Goal: Task Accomplishment & Management: Manage account settings

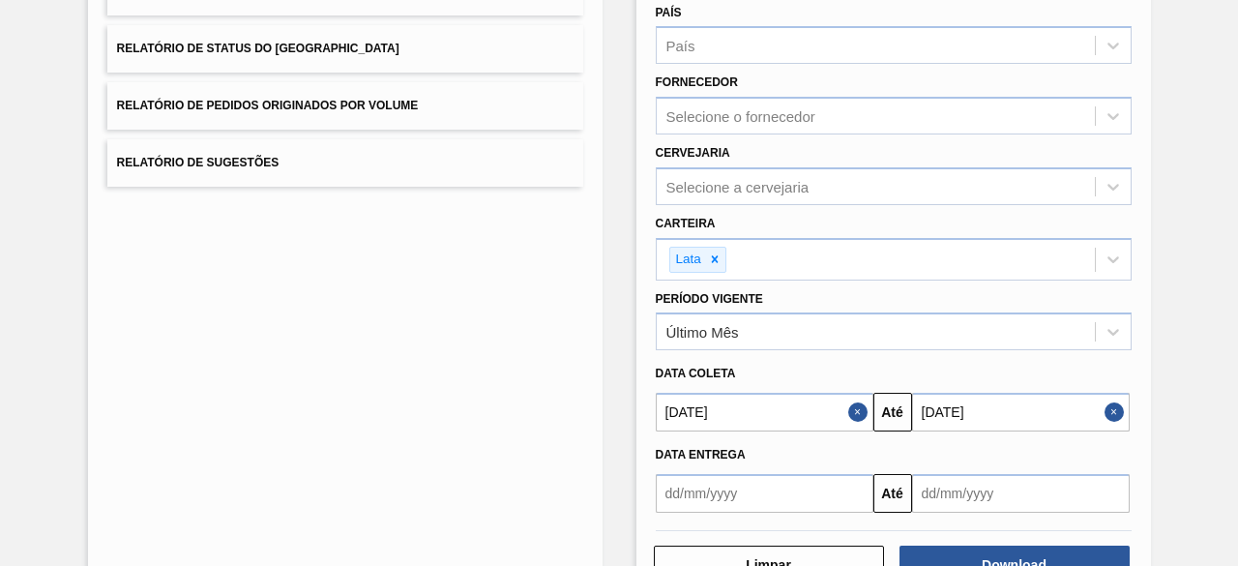
scroll to position [332, 0]
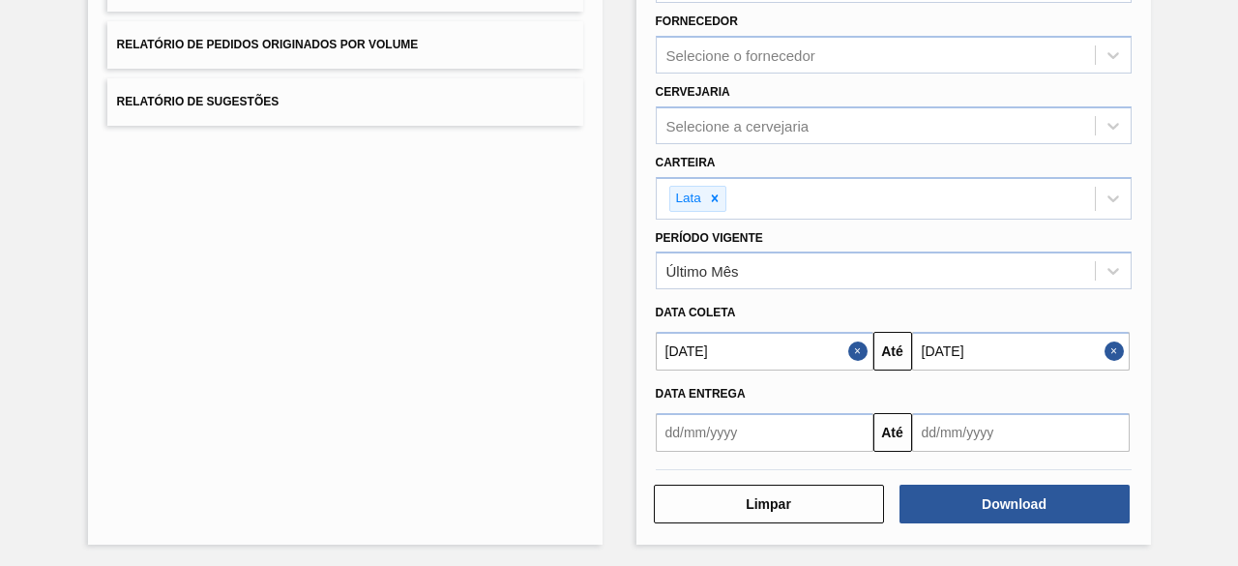
click at [1108, 342] on button "Close" at bounding box center [1117, 351] width 25 height 39
click at [857, 349] on button "Close" at bounding box center [860, 351] width 25 height 39
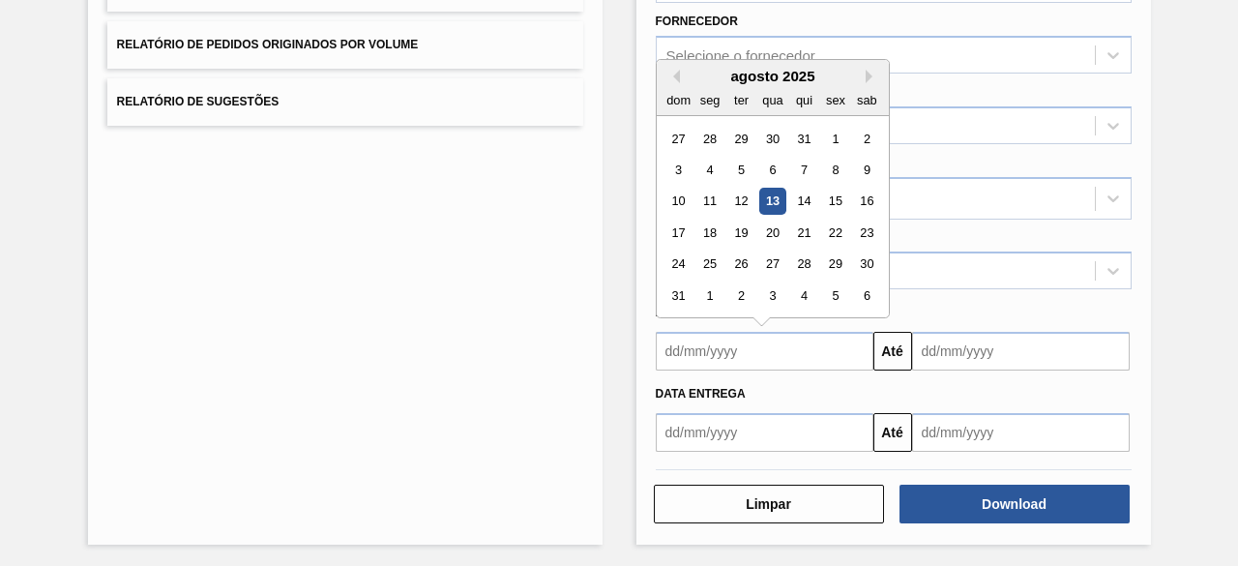
click at [789, 340] on input "text" at bounding box center [765, 351] width 218 height 39
click at [776, 198] on div "13" at bounding box center [772, 202] width 26 height 26
type input "[DATE]"
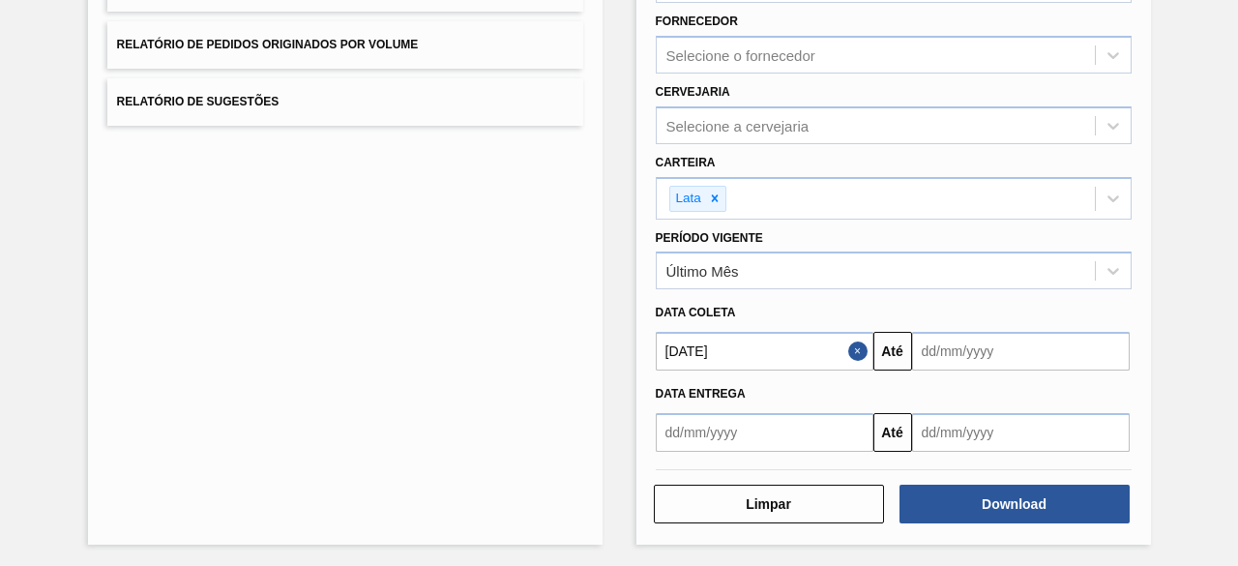
click at [962, 353] on input "text" at bounding box center [1021, 351] width 218 height 39
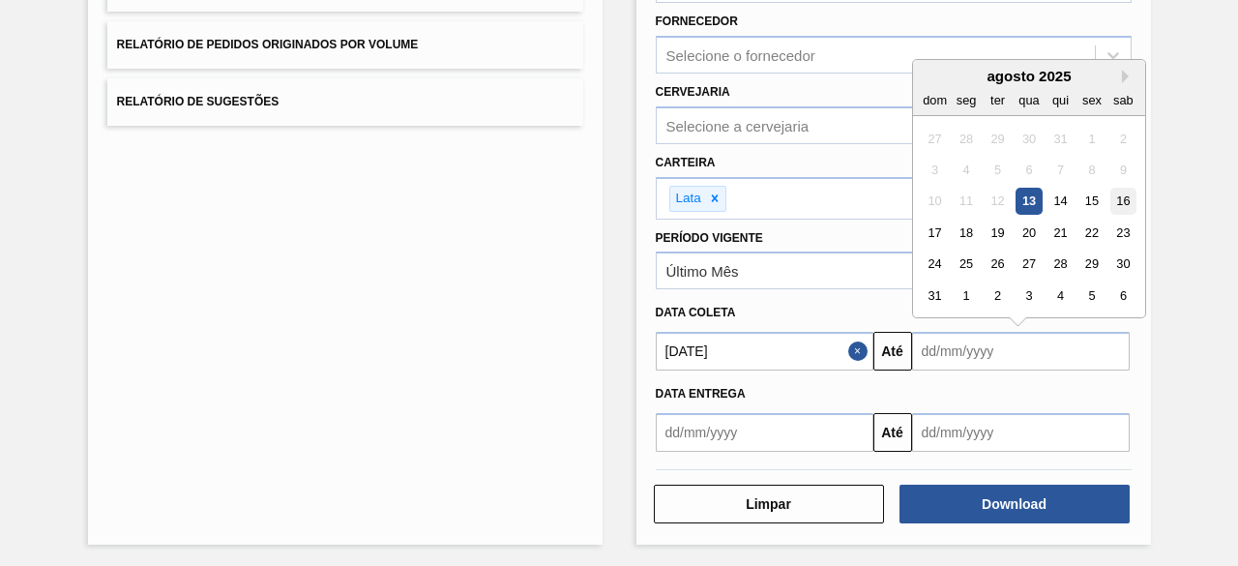
click at [1116, 195] on div "16" at bounding box center [1123, 202] width 26 height 26
type input "[DATE]"
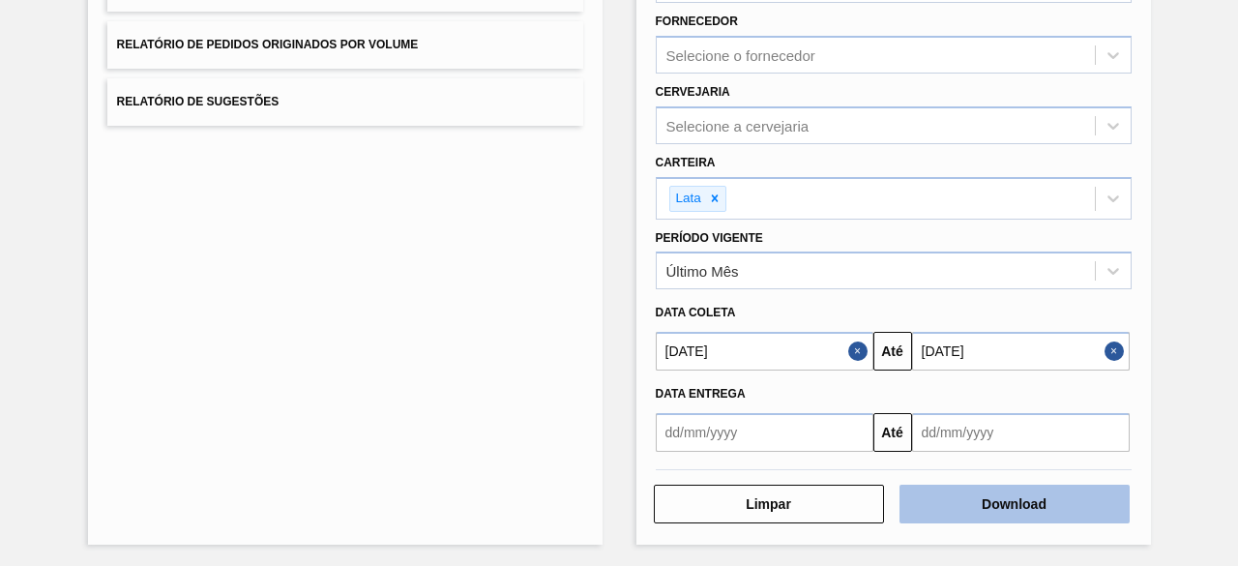
click at [1053, 504] on button "Download" at bounding box center [1015, 504] width 230 height 39
click at [1036, 498] on button "Download" at bounding box center [1015, 504] width 230 height 39
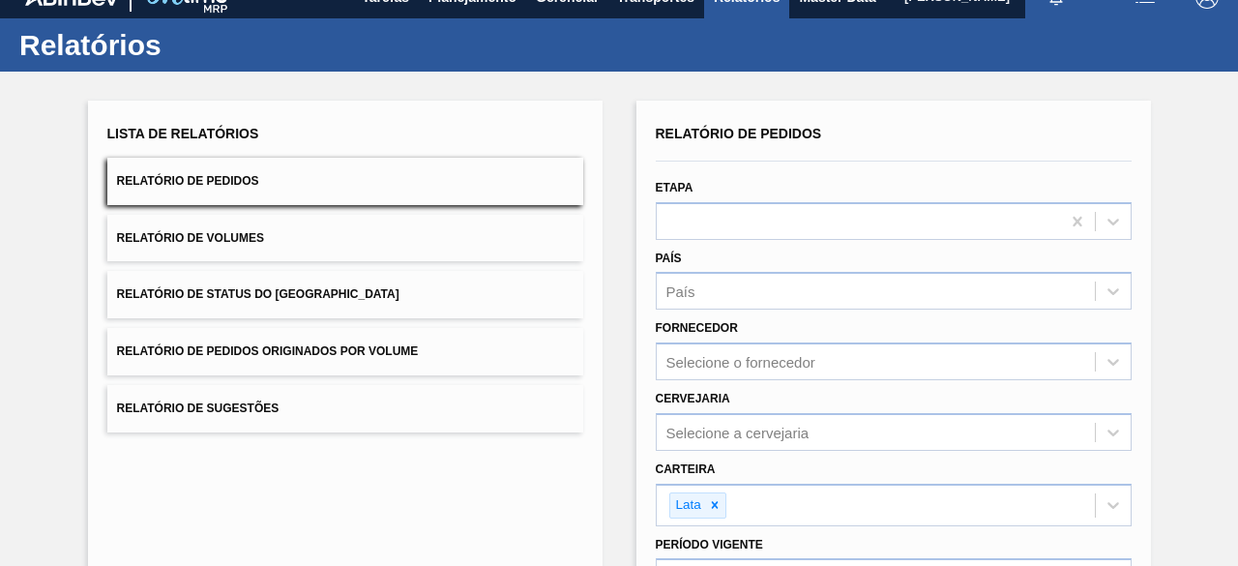
scroll to position [0, 0]
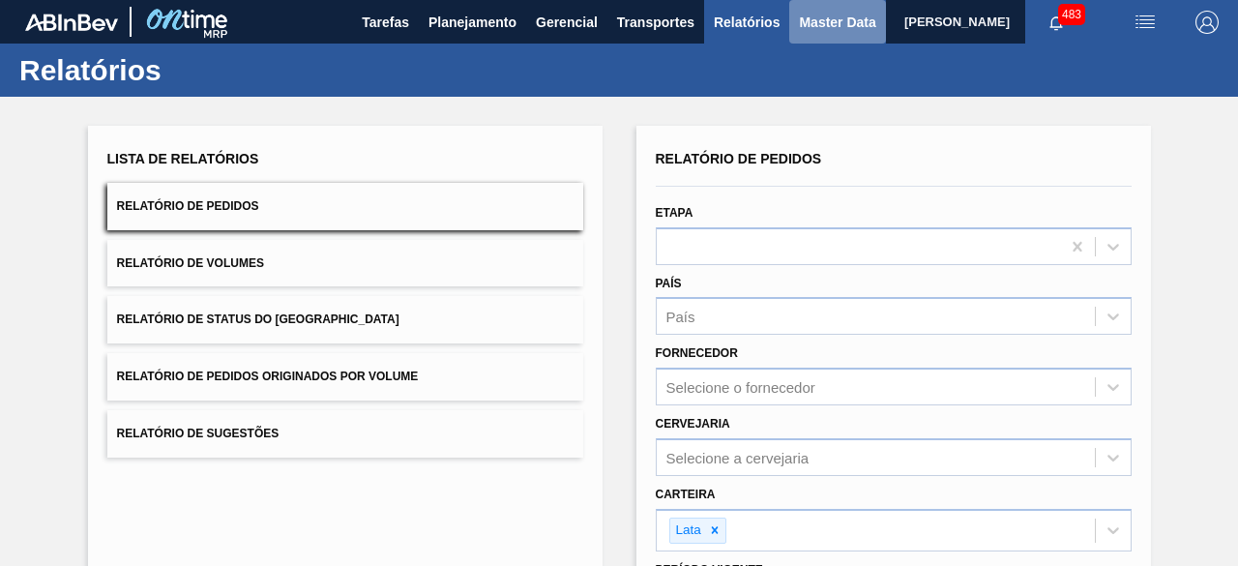
click at [815, 26] on span "Master Data" at bounding box center [837, 22] width 76 height 23
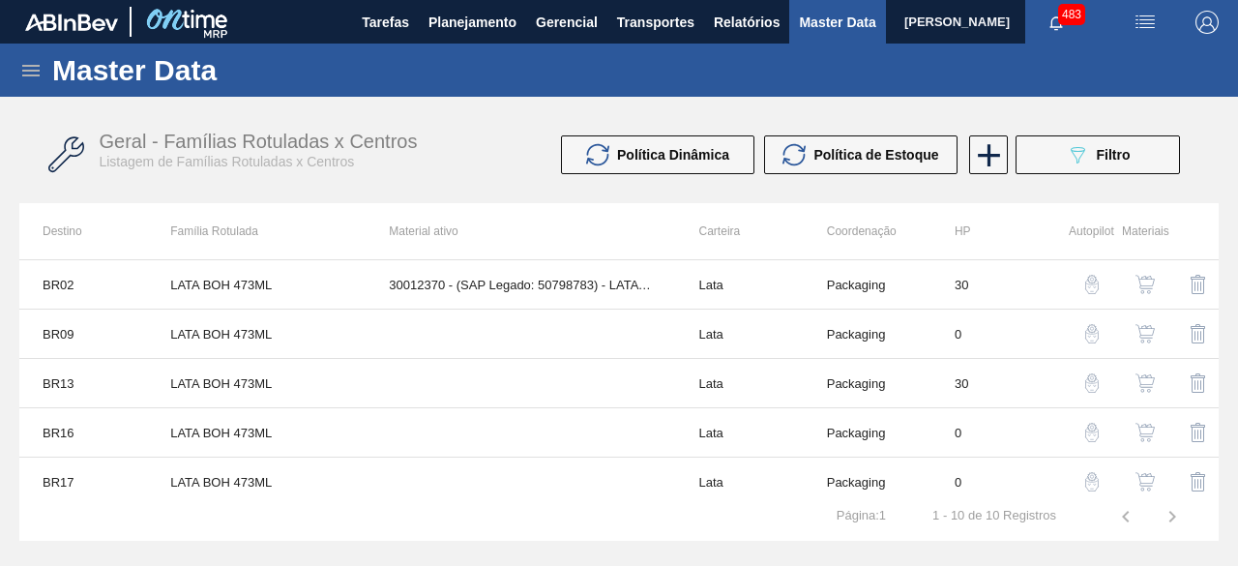
click at [33, 70] on icon at bounding box center [30, 71] width 17 height 12
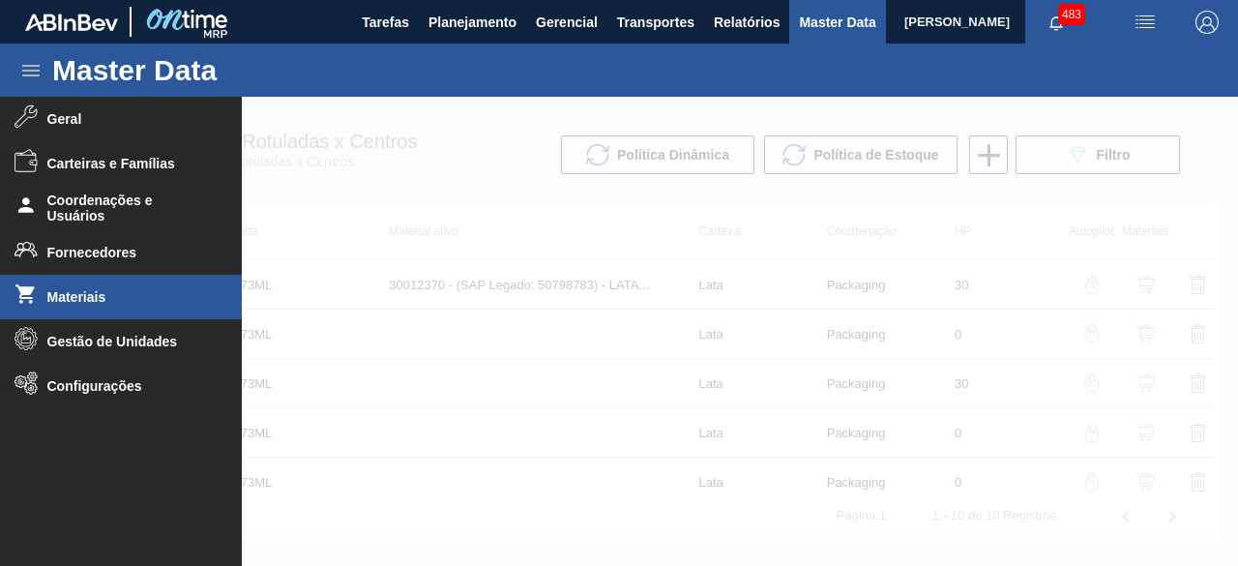
click at [94, 288] on li "Materiais" at bounding box center [121, 297] width 242 height 45
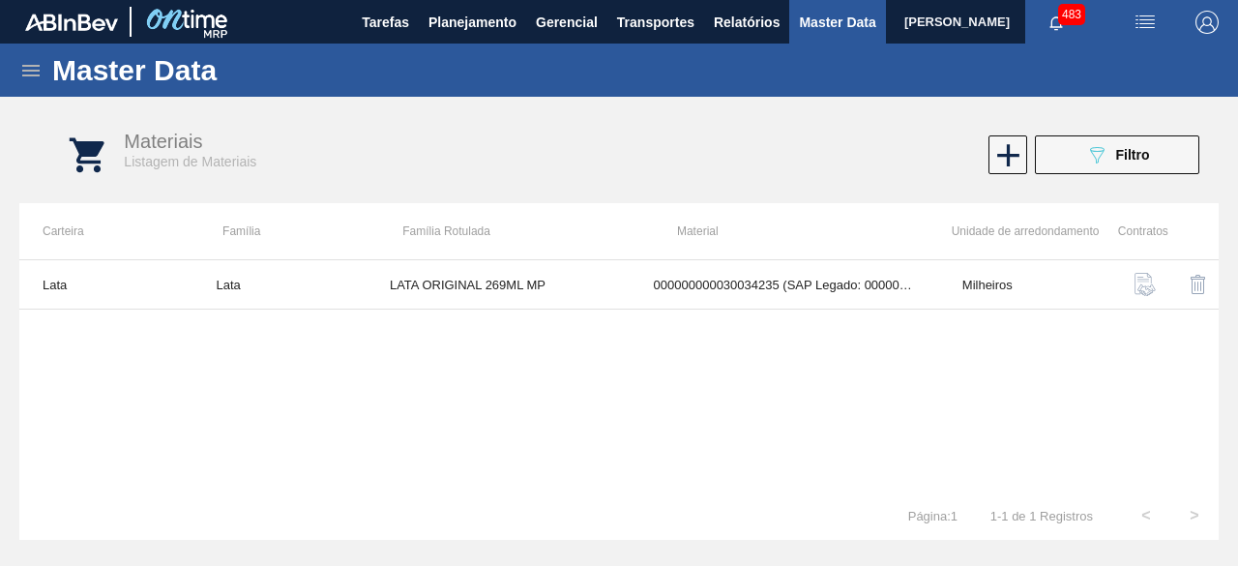
click at [1067, 154] on button "089F7B8B-B2A5-4AFE-B5C0-19BA573D28AC Filtro" at bounding box center [1117, 154] width 164 height 39
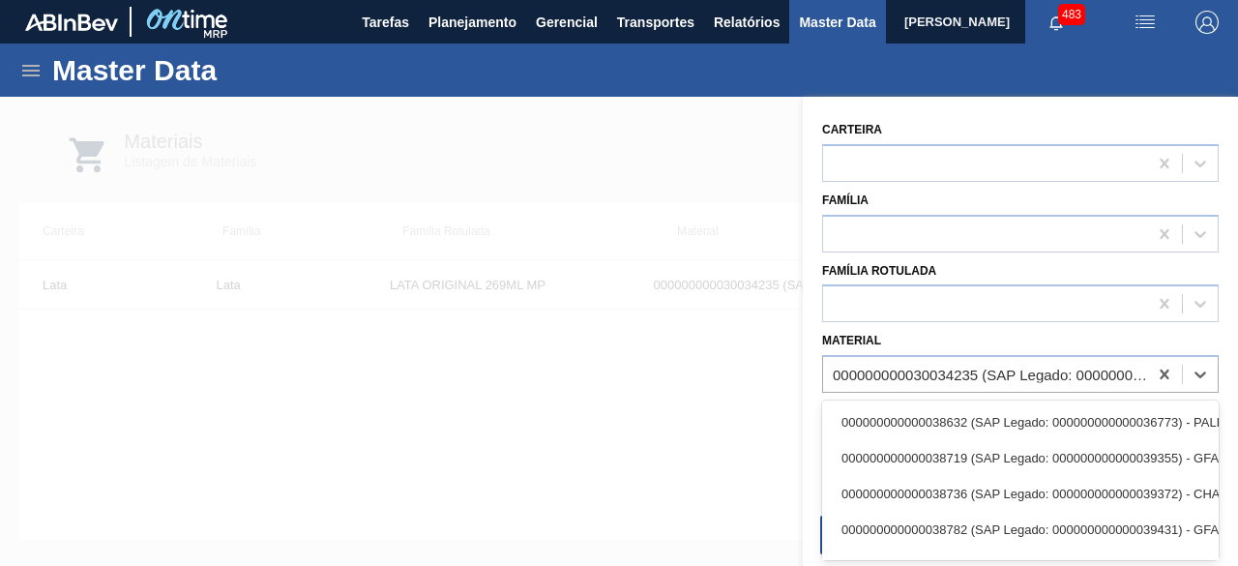
click at [966, 372] on div "000000000030034235 (SAP Legado: 000000000050847077) - LATA AL ORIGINAL 269ML MP…" at bounding box center [991, 375] width 316 height 16
paste input "30034237"
type input "30034237"
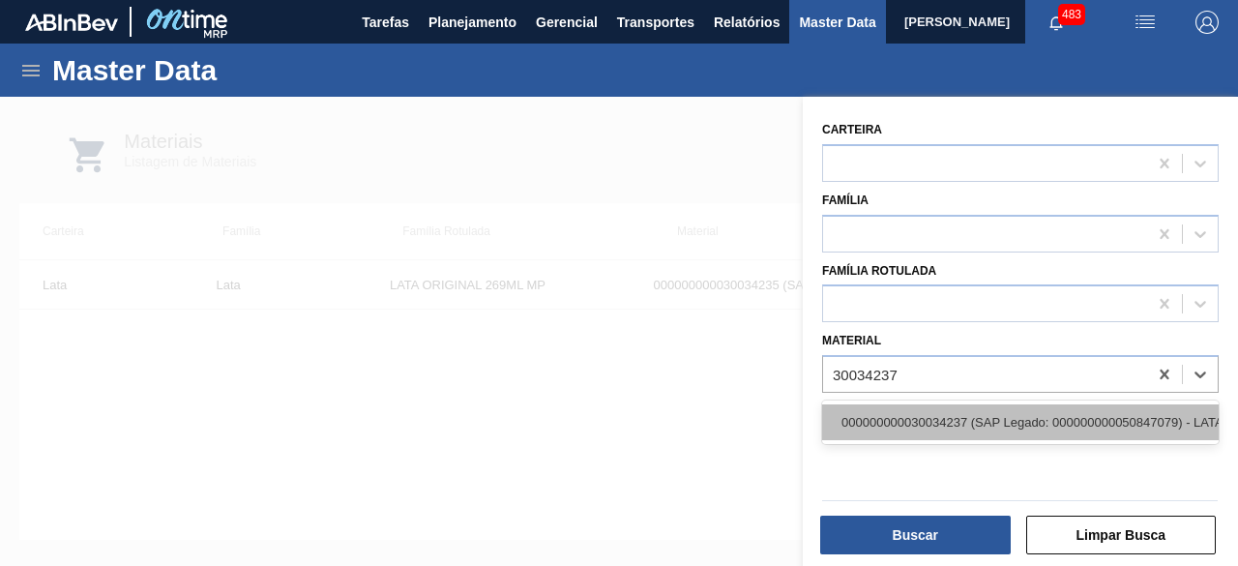
click at [966, 417] on div "000000000030034237 (SAP Legado: 000000000050847079) - LATA AL ORIGINAL 473ML BR…" at bounding box center [1020, 422] width 397 height 36
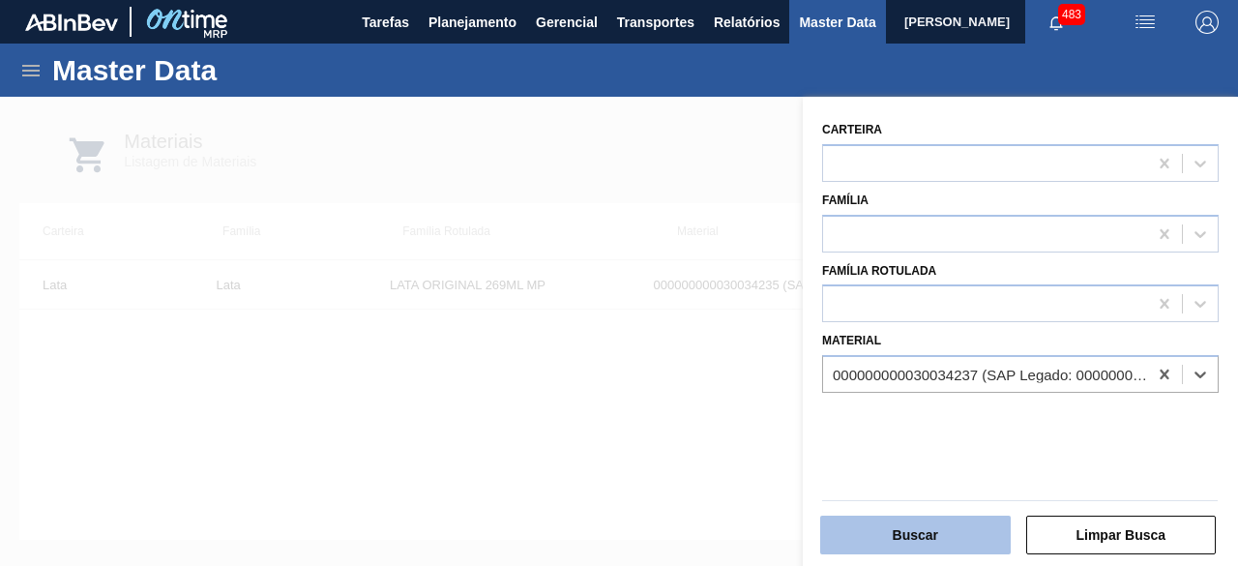
click at [972, 541] on button "Buscar" at bounding box center [915, 535] width 191 height 39
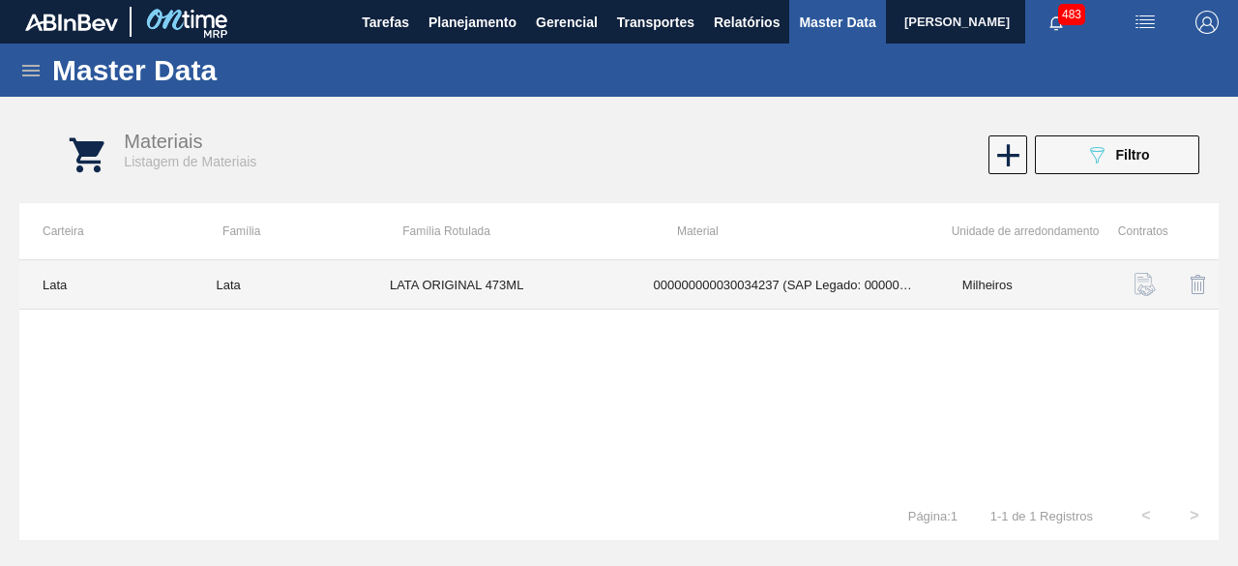
click at [515, 280] on td "LATA ORIGINAL 473ML" at bounding box center [499, 284] width 264 height 49
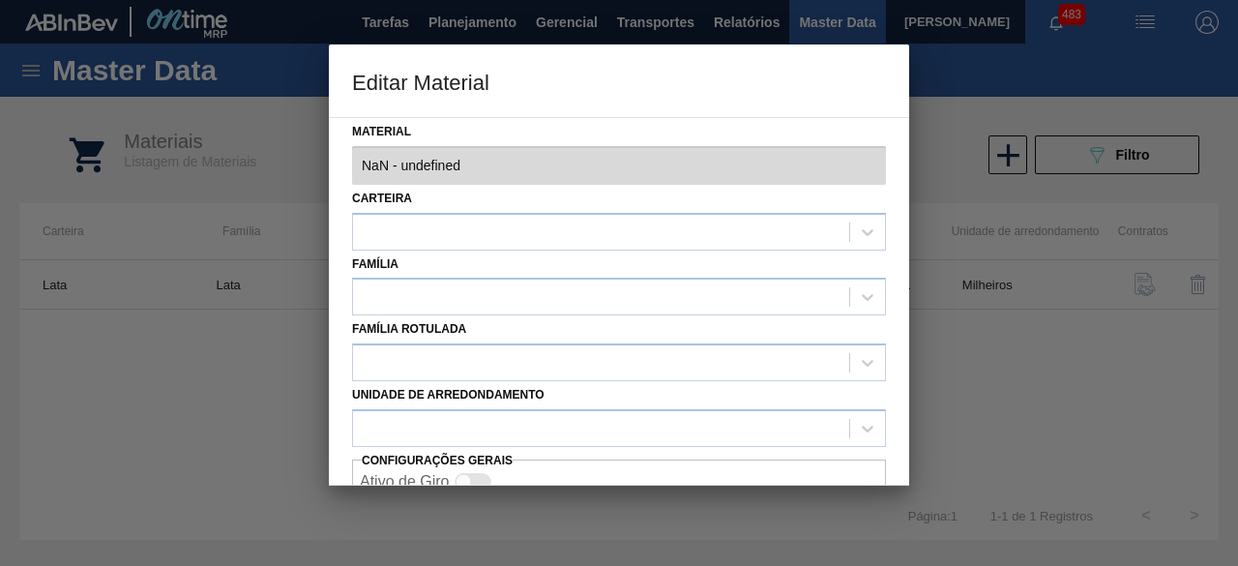
type input "30034237 - 000000000030034237 (SAP Legado: 000000000050847079) - LATA AL ORIGIN…"
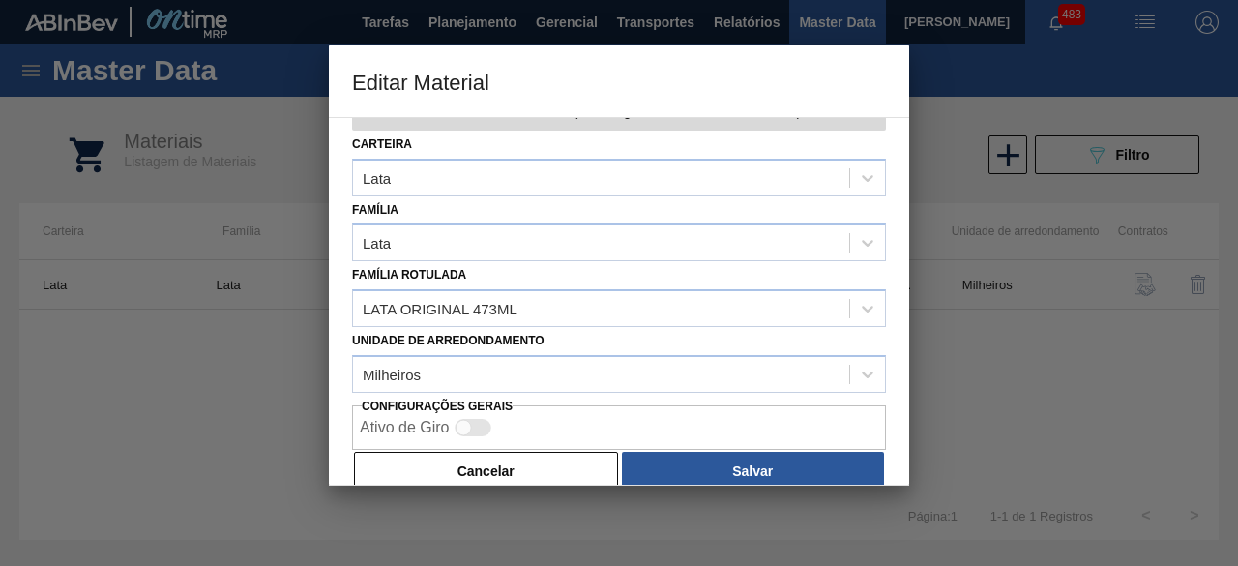
scroll to position [81, 0]
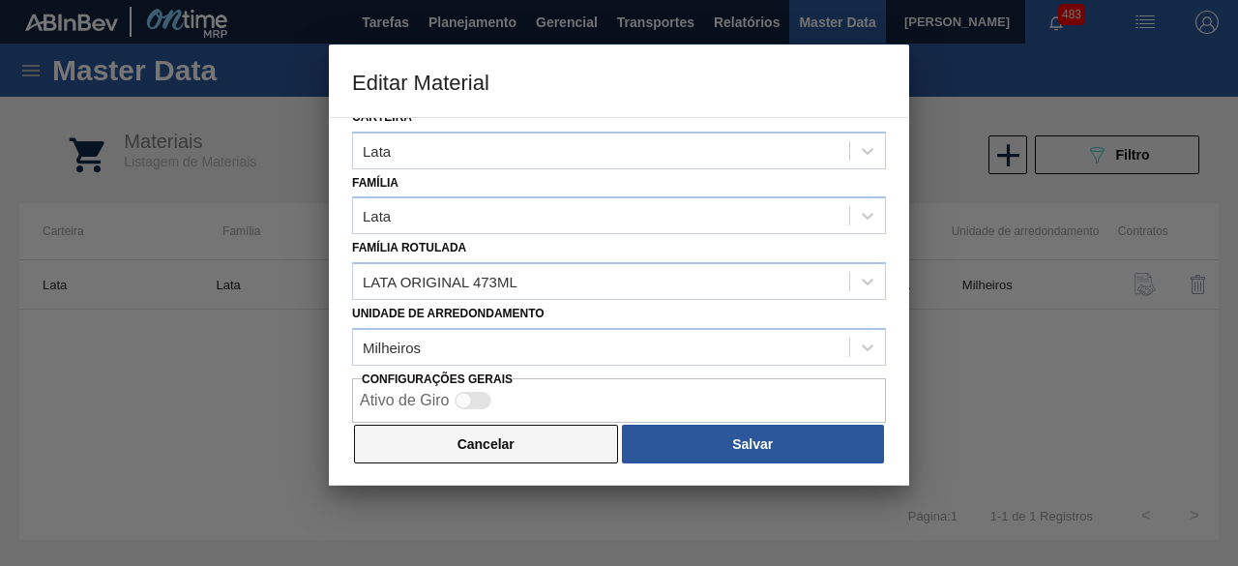
click at [564, 446] on button "Cancelar" at bounding box center [486, 444] width 264 height 39
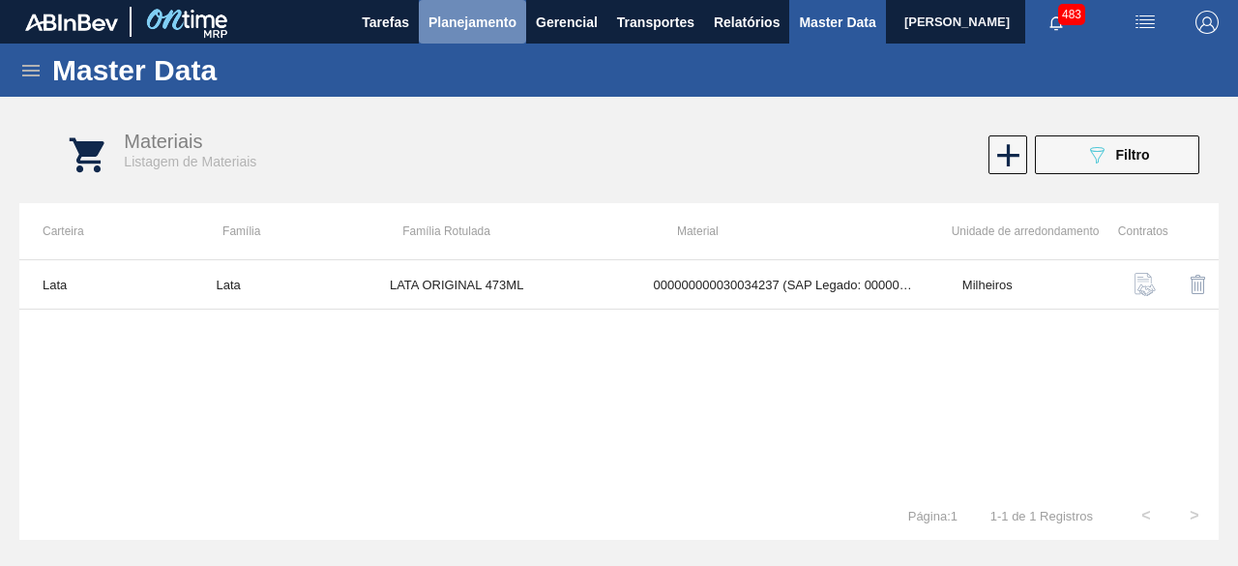
click at [505, 29] on span "Planejamento" at bounding box center [473, 22] width 88 height 23
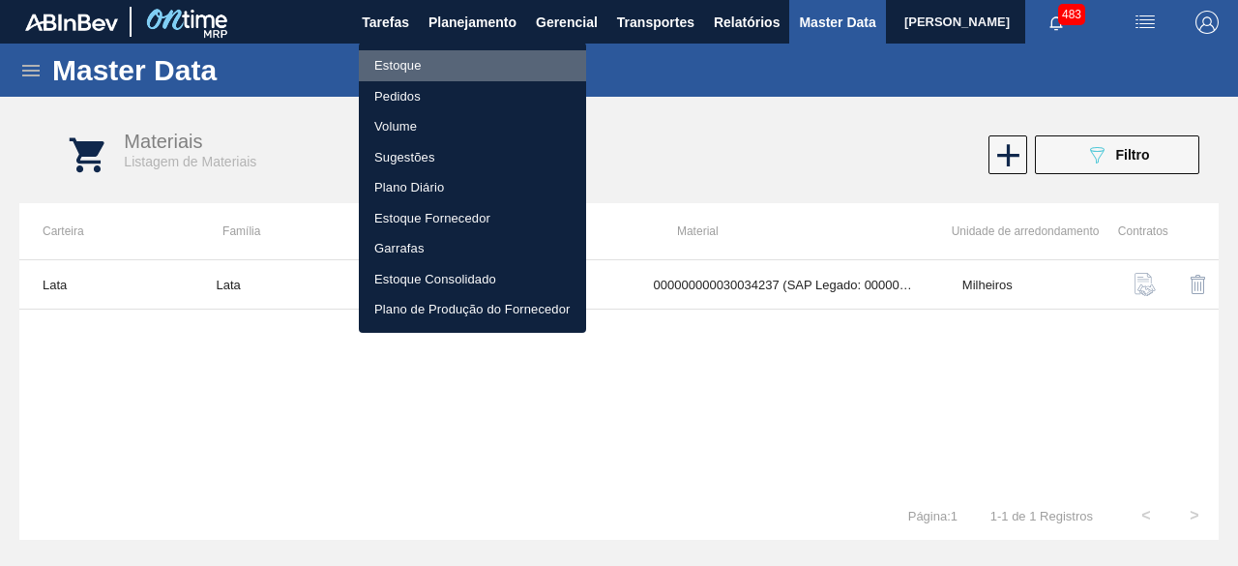
click at [426, 61] on li "Estoque" at bounding box center [472, 65] width 227 height 31
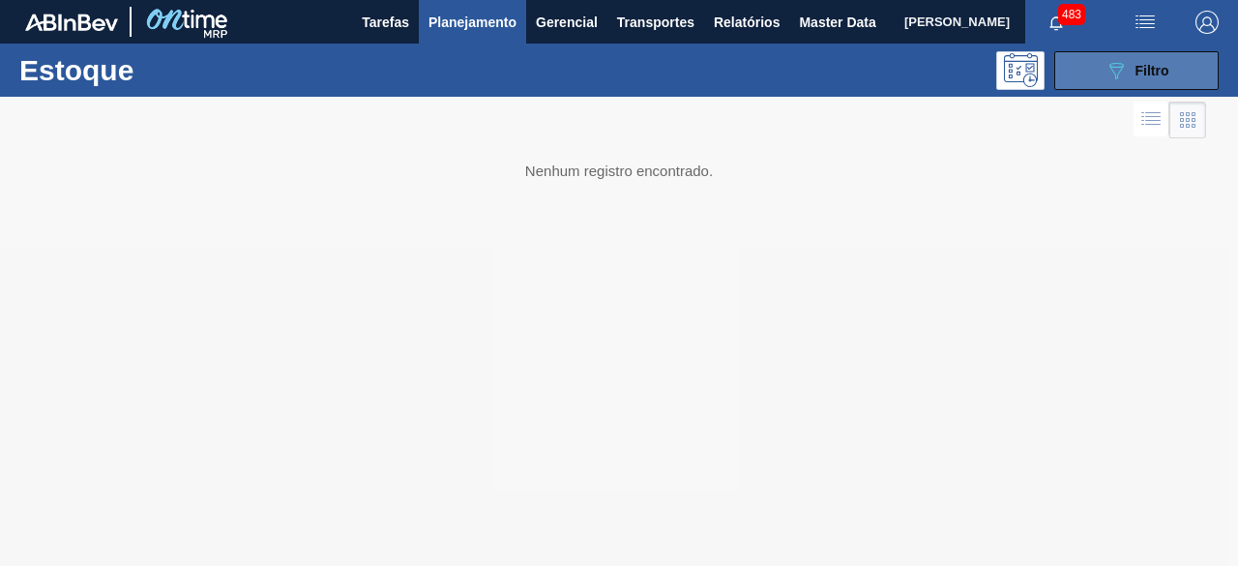
click at [1136, 78] on div "089F7B8B-B2A5-4AFE-B5C0-19BA573D28AC Filtro" at bounding box center [1137, 70] width 65 height 23
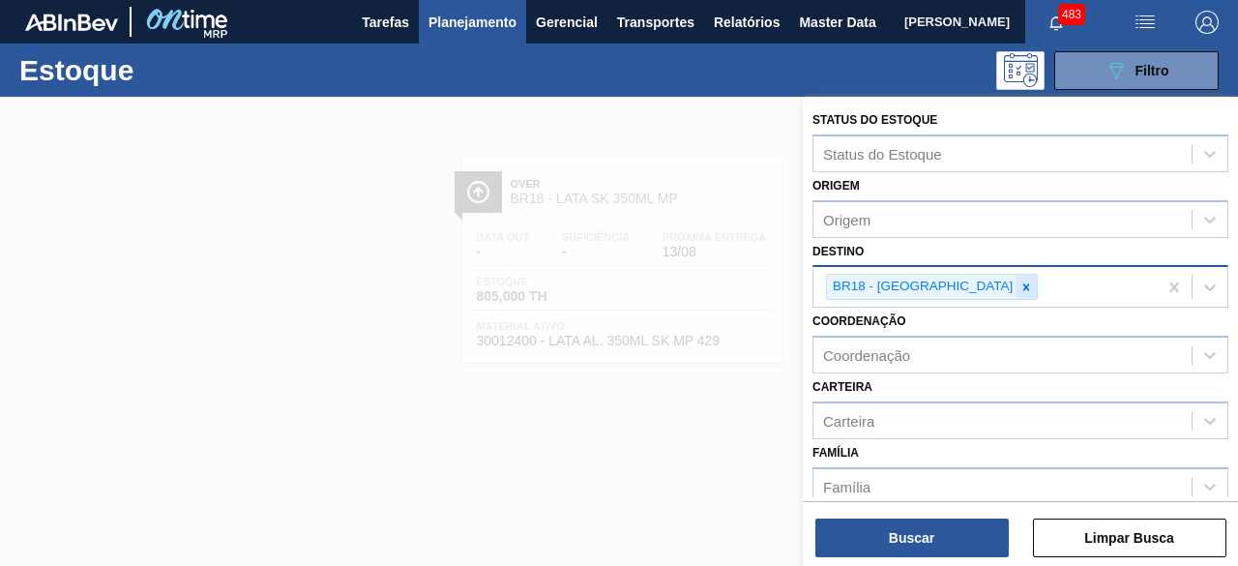
click at [1020, 287] on icon at bounding box center [1027, 288] width 14 height 14
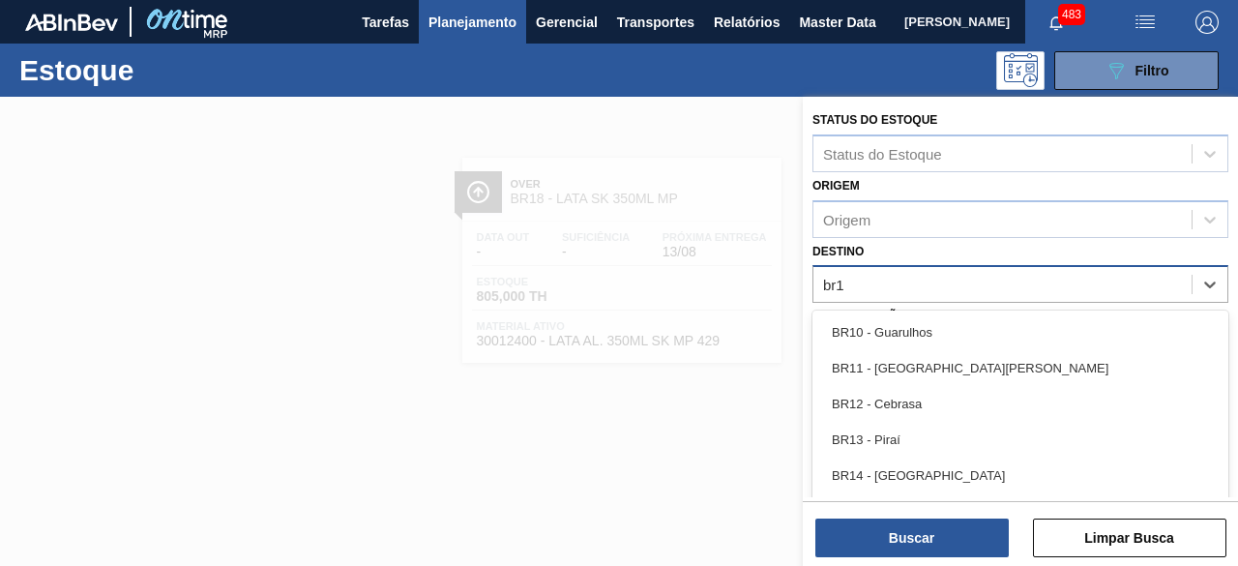
type input "br19"
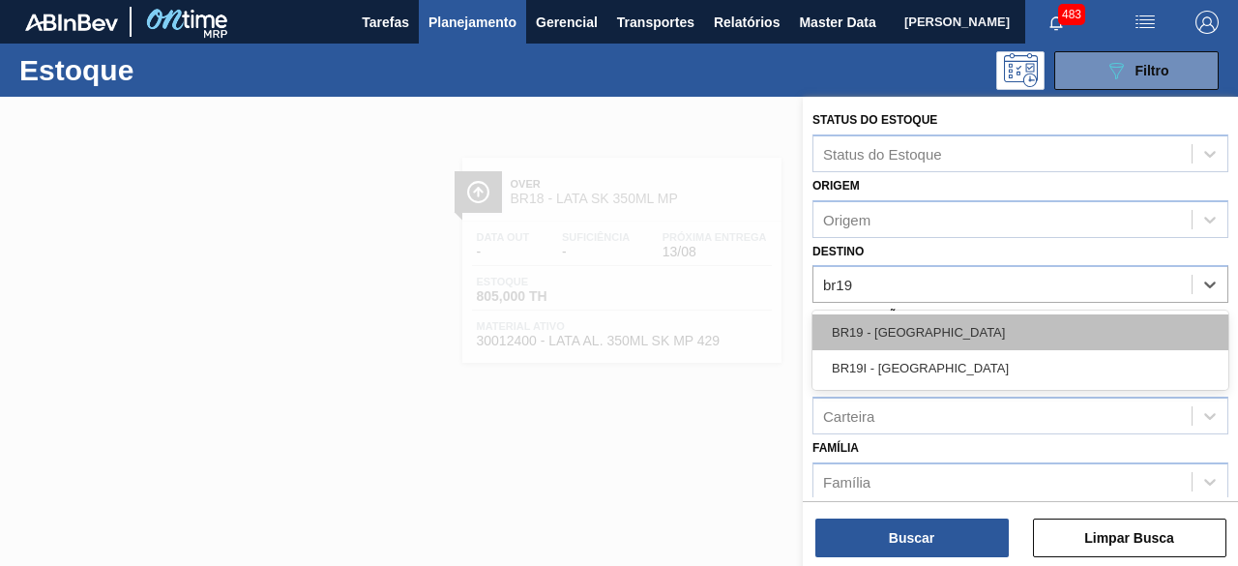
click at [943, 318] on div "BR19 - [GEOGRAPHIC_DATA]" at bounding box center [1021, 332] width 416 height 36
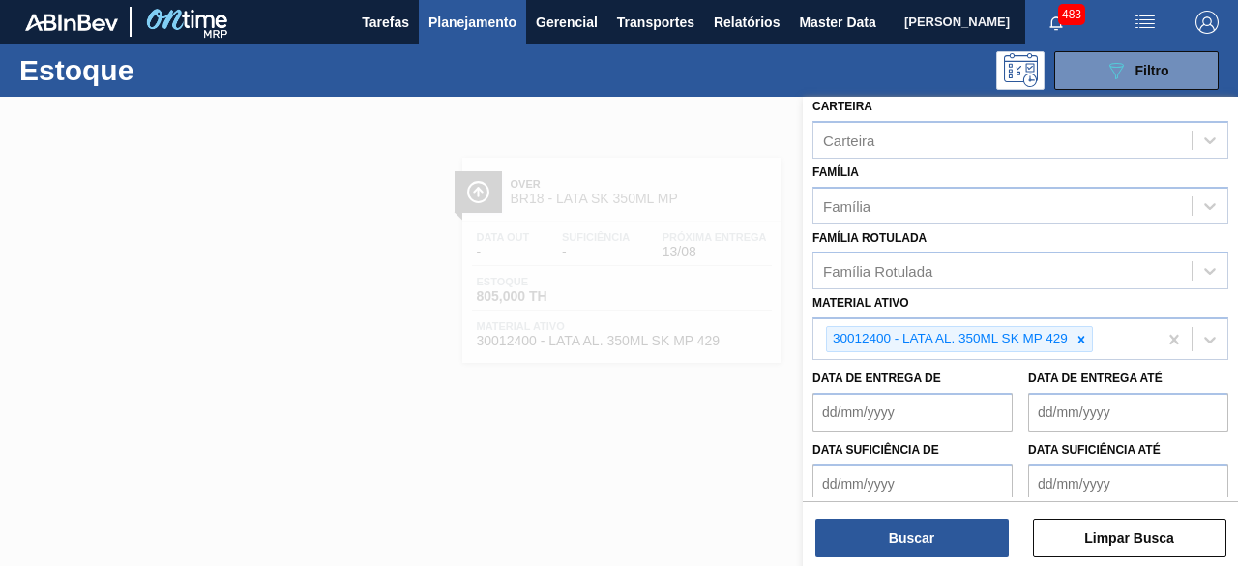
scroll to position [290, 0]
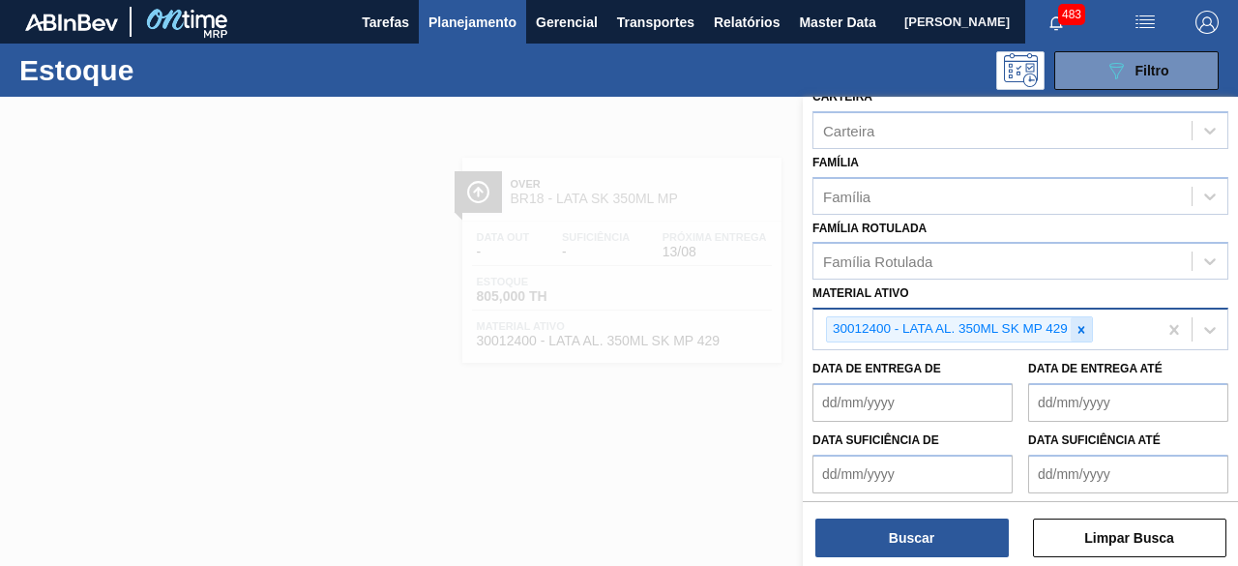
click at [1084, 327] on icon at bounding box center [1082, 330] width 14 height 14
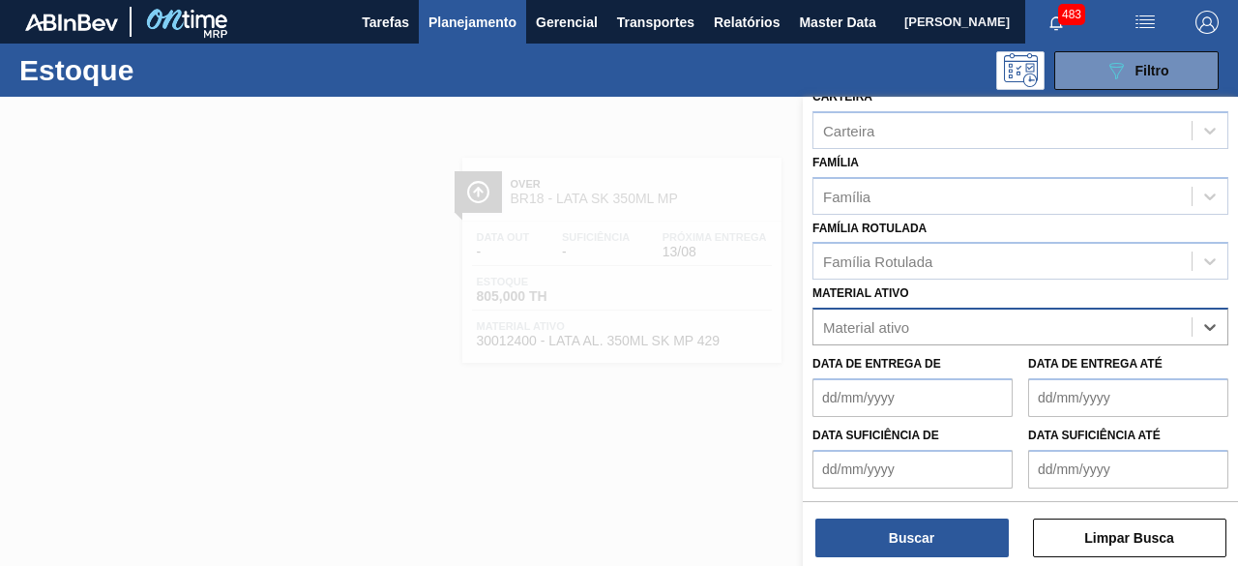
click at [1084, 327] on div "Material ativo" at bounding box center [1003, 327] width 378 height 28
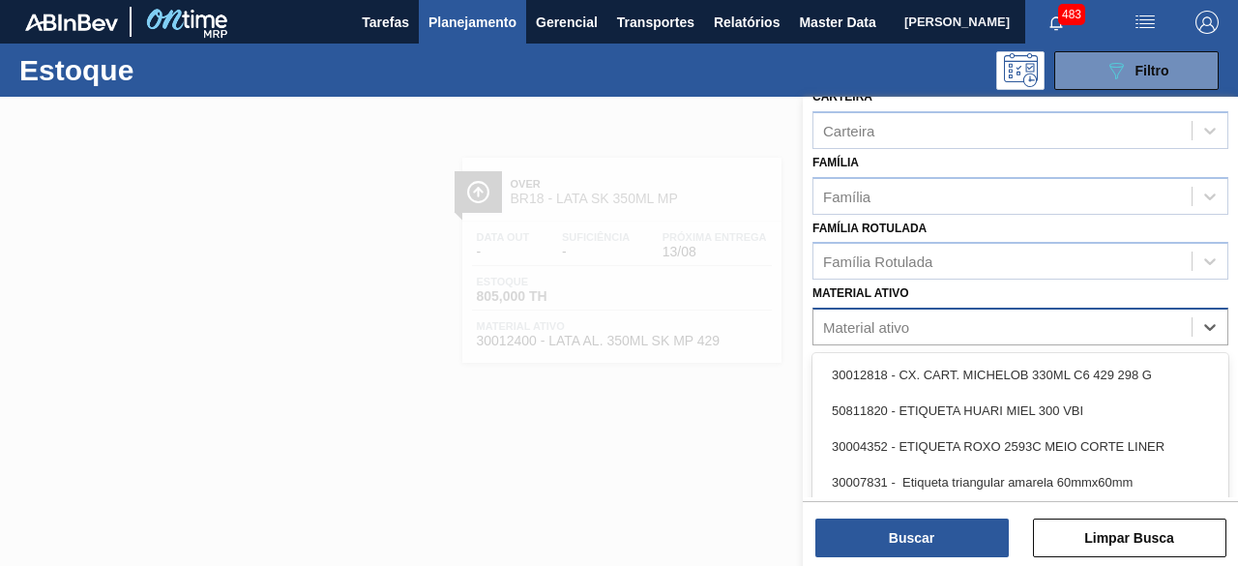
paste ativo "50847079"
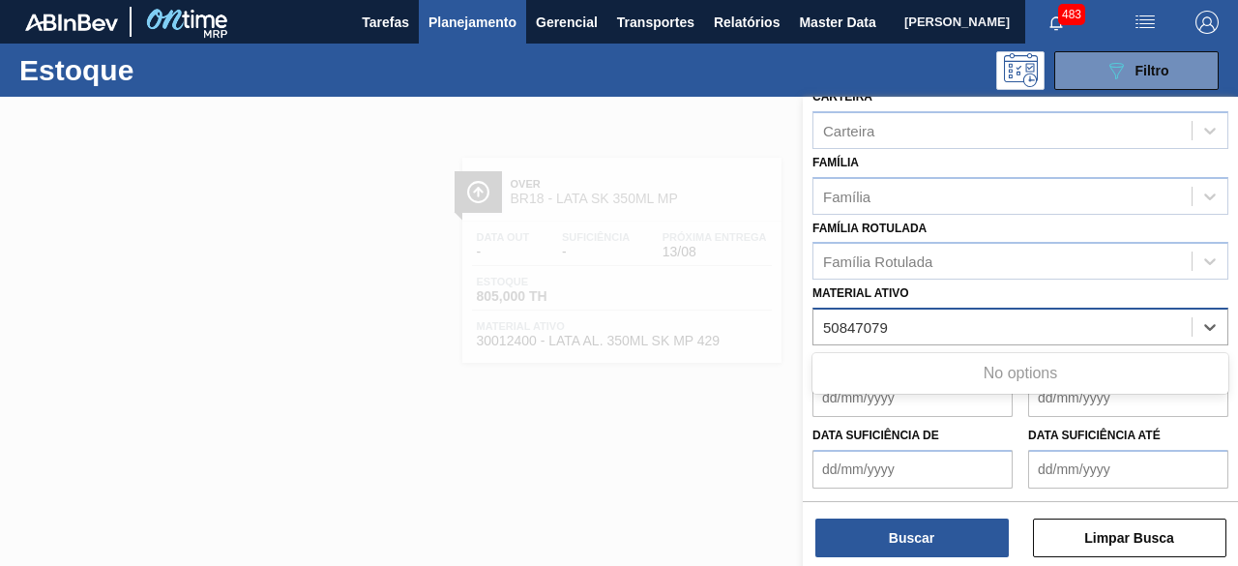
type ativo "50847079"
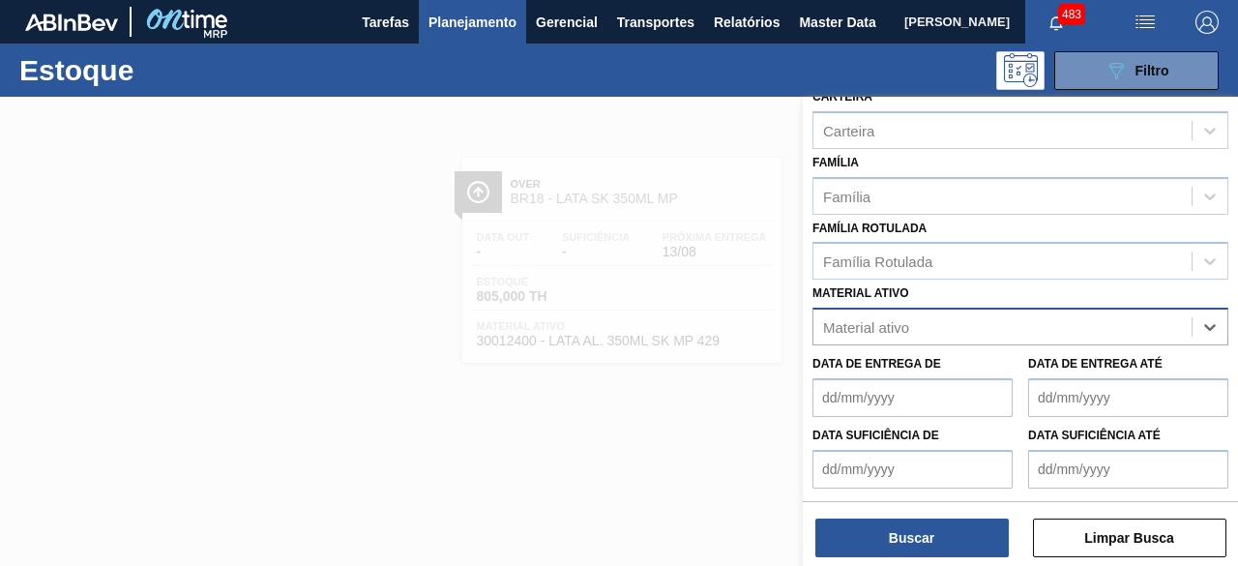
paste ativo "30034237"
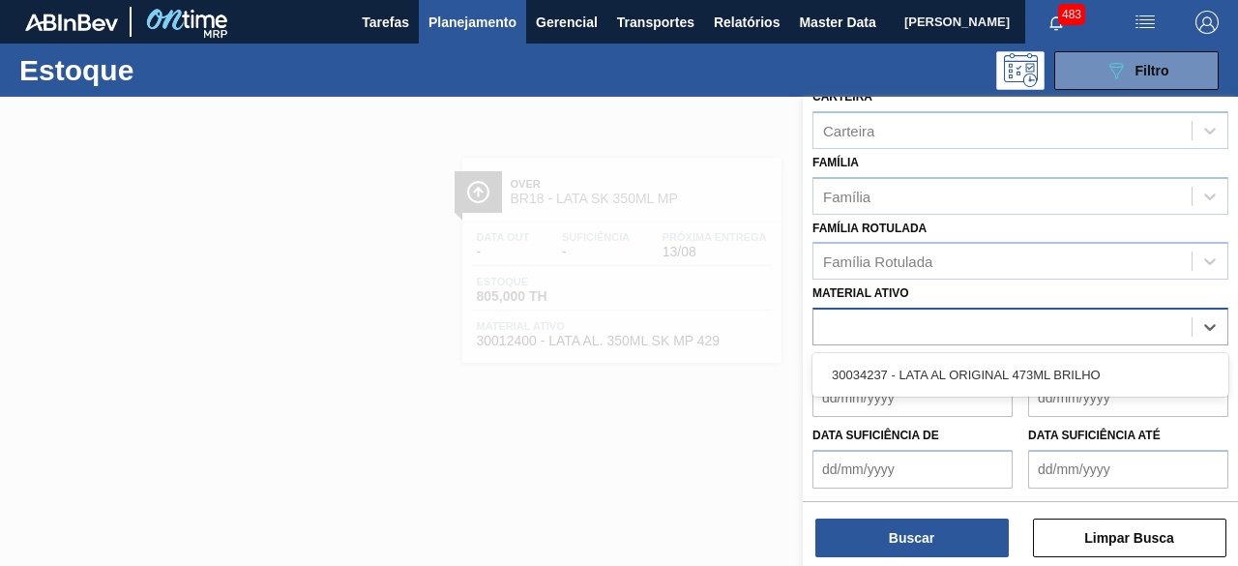
type ativo "30034237"
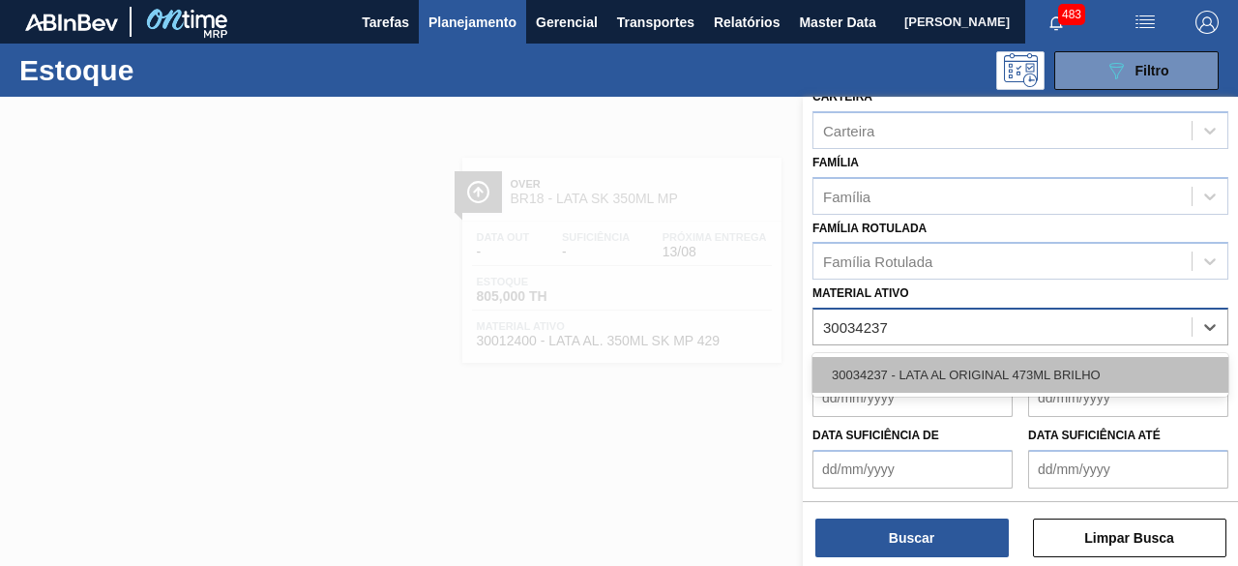
click at [955, 366] on div "30034237 - LATA AL ORIGINAL 473ML BRILHO" at bounding box center [1021, 375] width 416 height 36
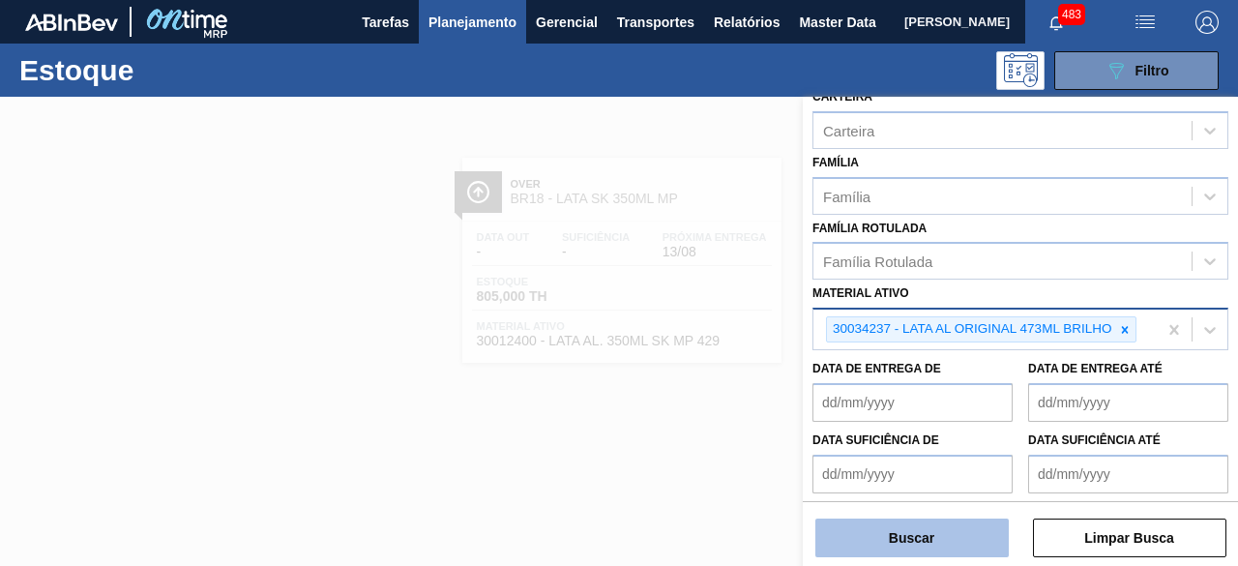
click at [933, 539] on button "Buscar" at bounding box center [912, 538] width 193 height 39
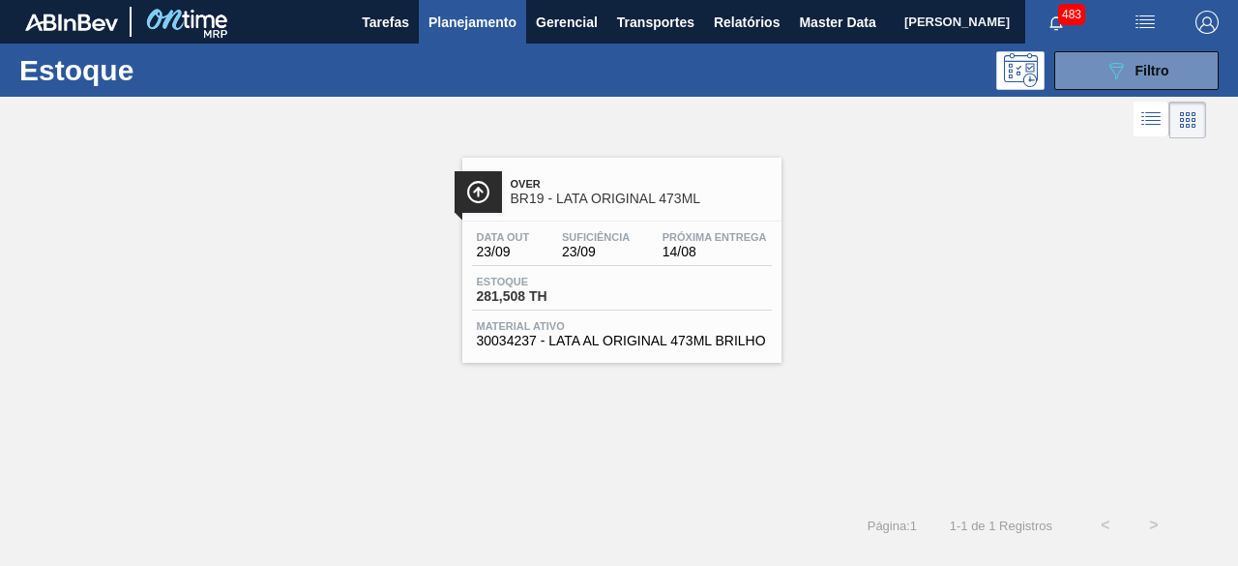
click at [745, 293] on div "Estoque 281,508 TH" at bounding box center [622, 293] width 300 height 35
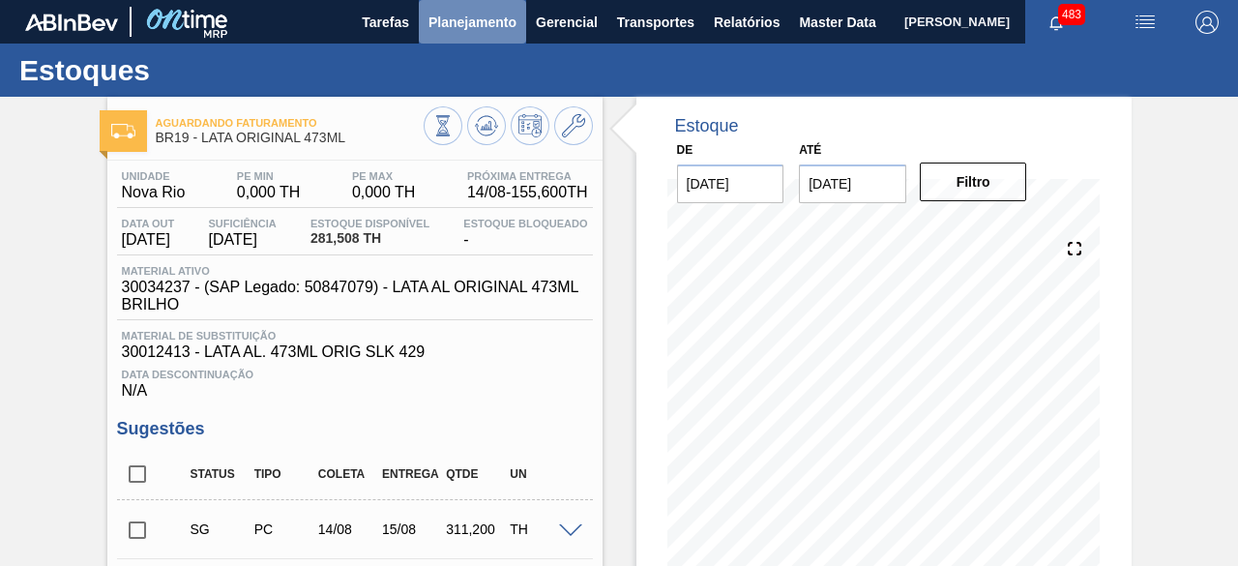
click at [482, 21] on span "Planejamento" at bounding box center [473, 22] width 88 height 23
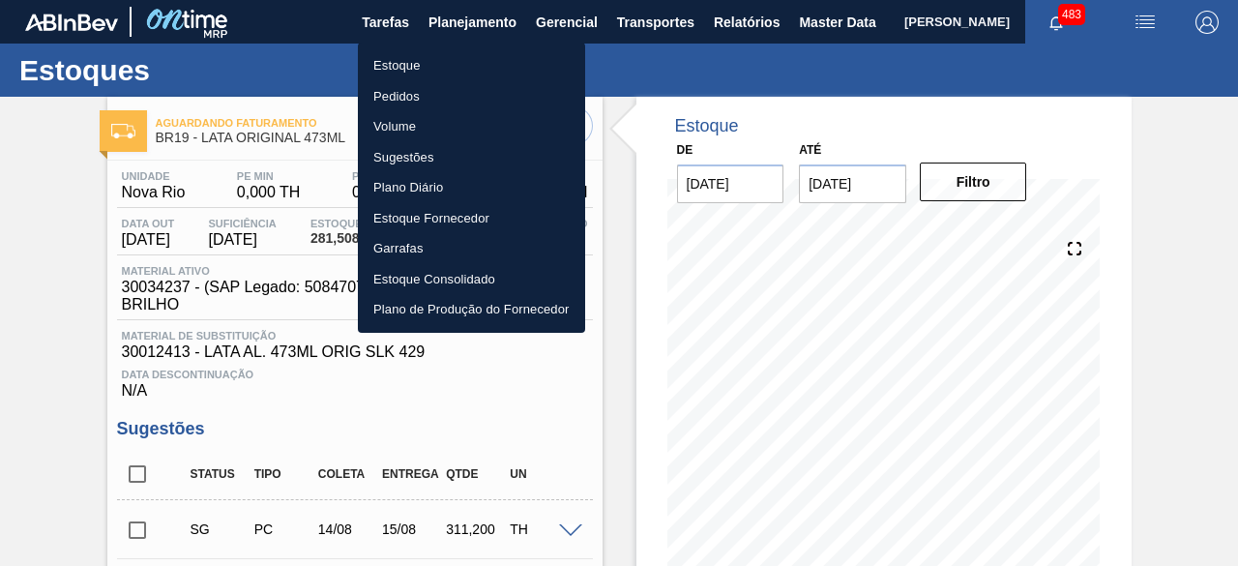
click at [435, 67] on li "Estoque" at bounding box center [471, 65] width 227 height 31
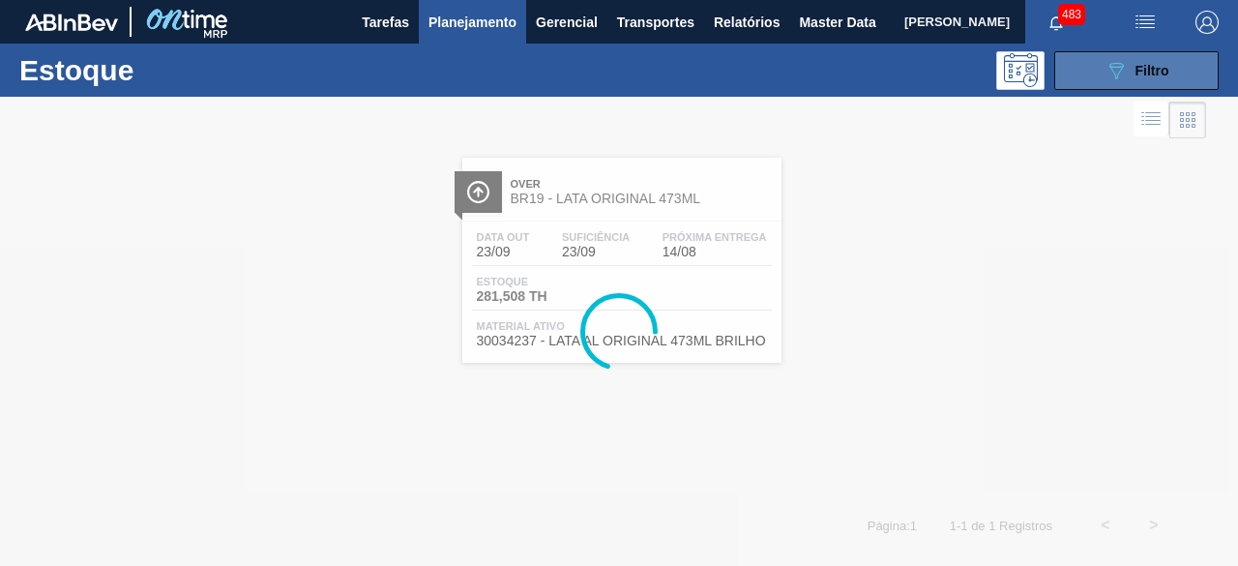
click at [1087, 67] on button "089F7B8B-B2A5-4AFE-B5C0-19BA573D28AC Filtro" at bounding box center [1137, 70] width 164 height 39
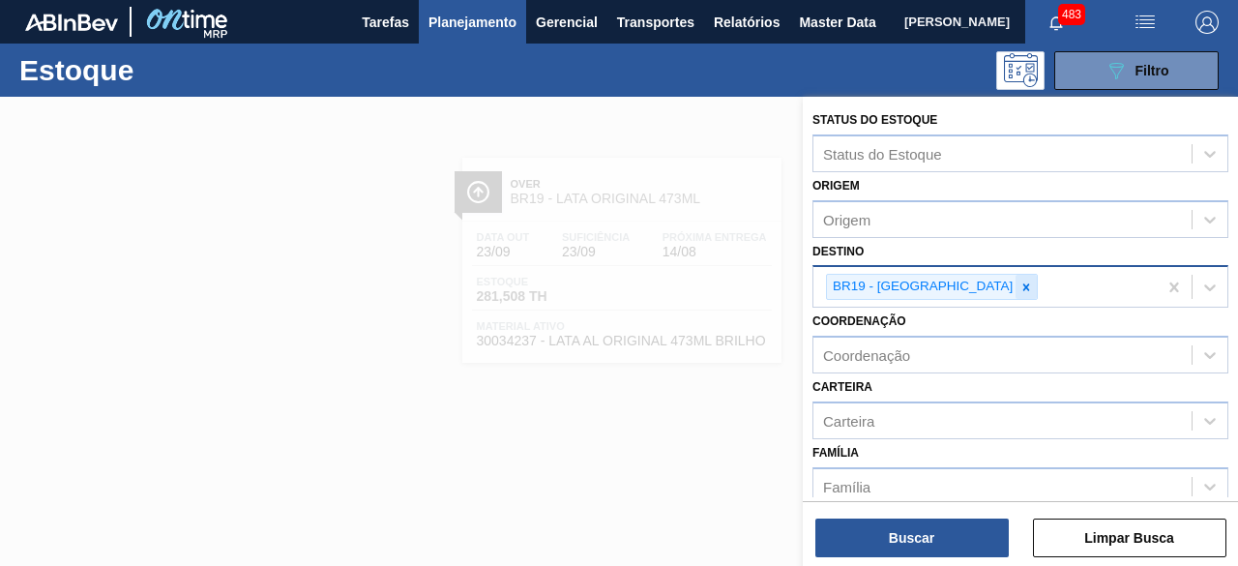
click at [1016, 285] on div at bounding box center [1026, 287] width 21 height 24
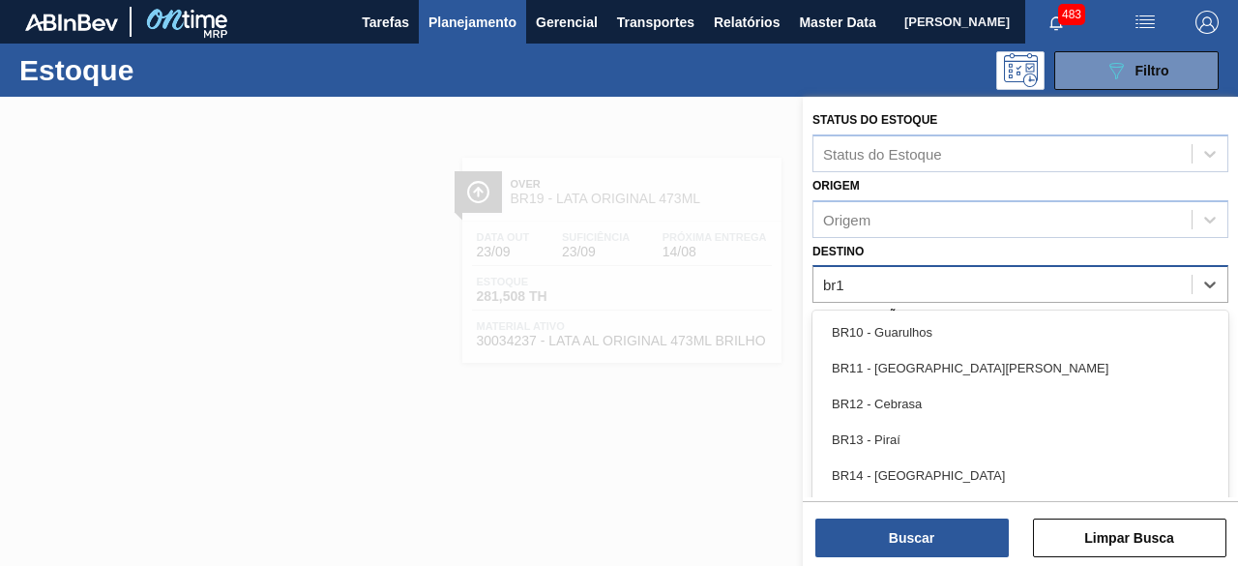
type input "br18"
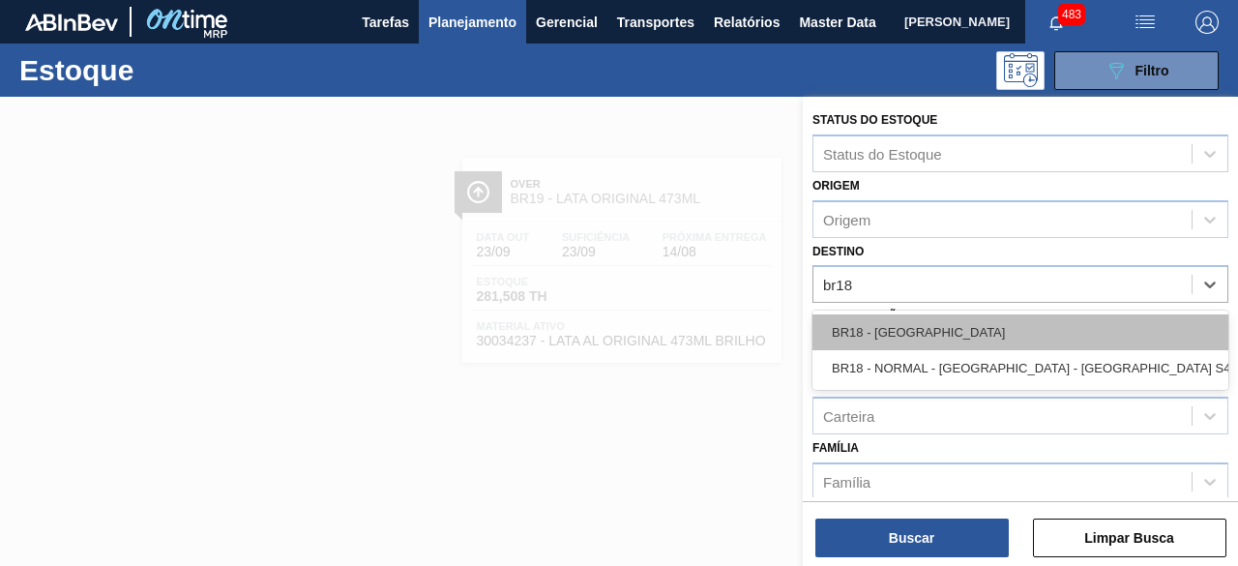
click at [938, 332] on div "BR18 - [GEOGRAPHIC_DATA]" at bounding box center [1021, 332] width 416 height 36
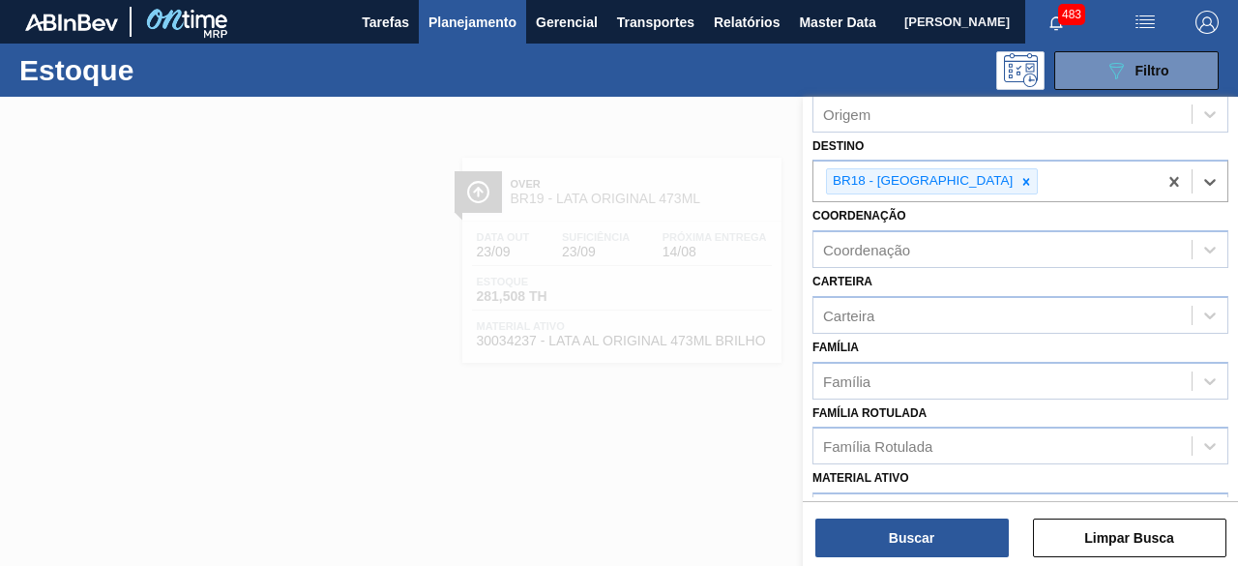
scroll to position [193, 0]
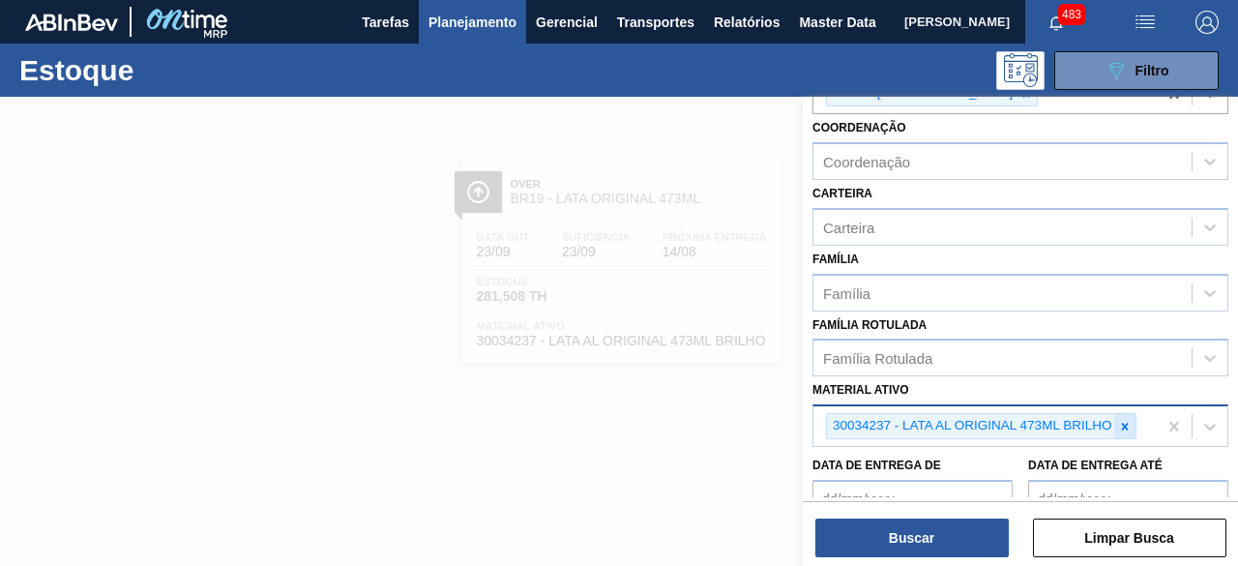
click at [1125, 431] on div at bounding box center [1125, 426] width 21 height 24
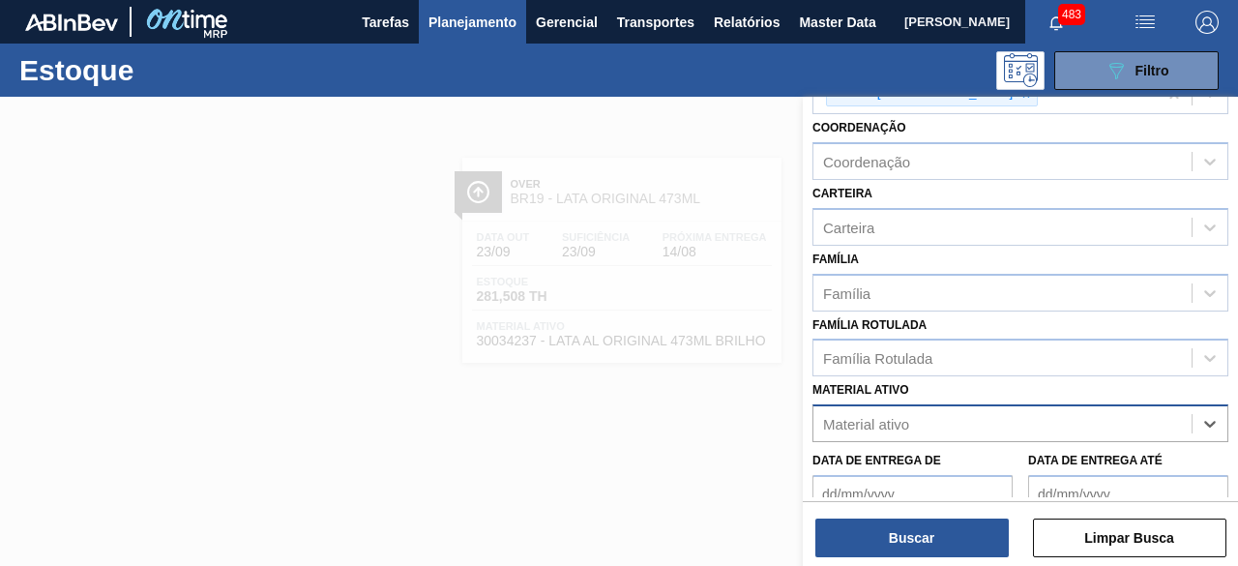
paste ativo "30017770"
type ativo "30017770"
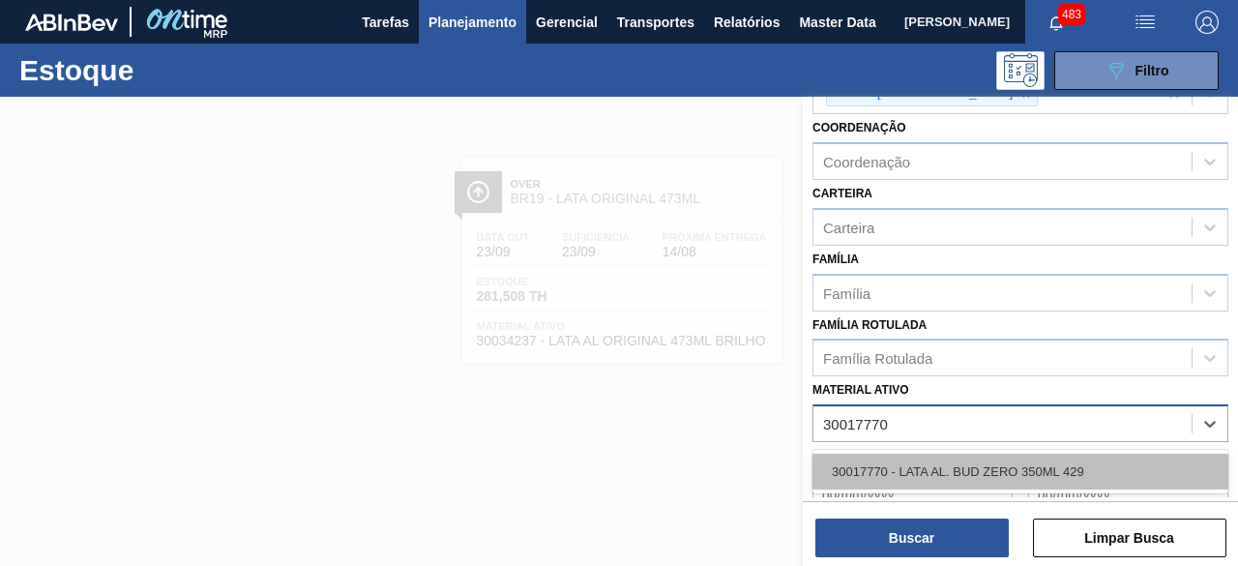
click at [1060, 455] on div "30017770 - LATA AL. BUD ZERO 350ML 429" at bounding box center [1021, 472] width 416 height 36
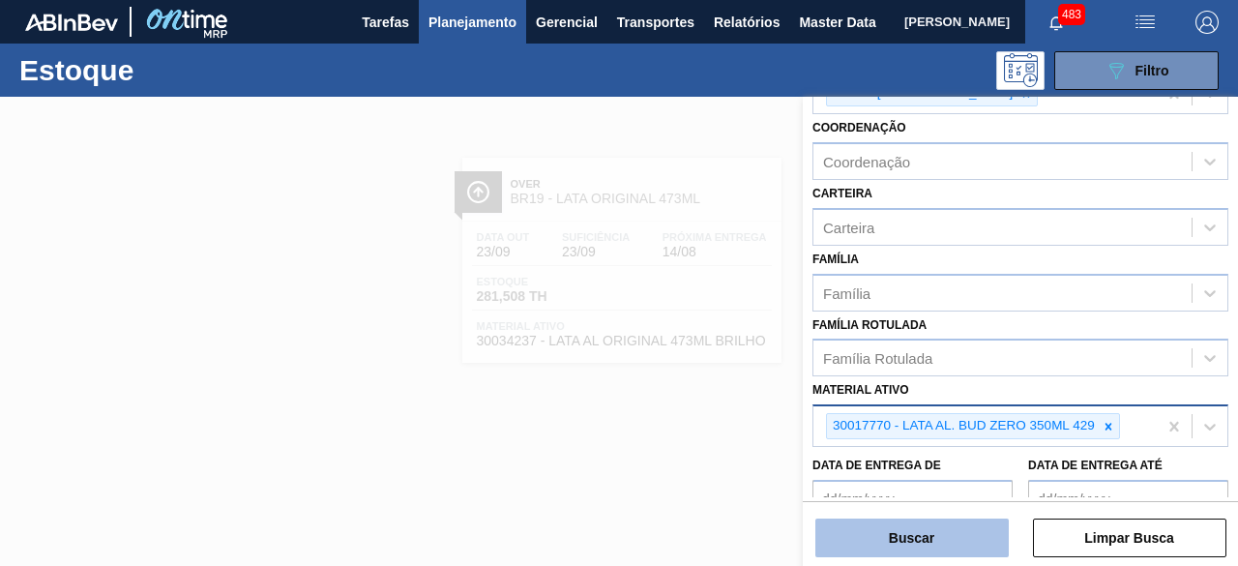
click at [983, 545] on button "Buscar" at bounding box center [912, 538] width 193 height 39
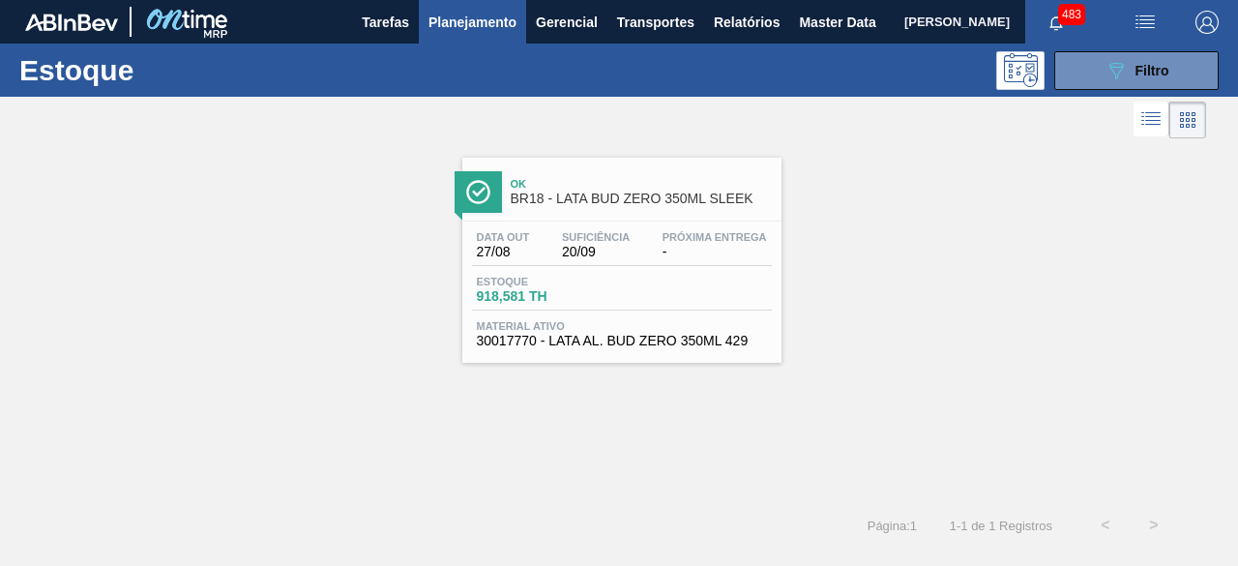
click at [669, 282] on div "Estoque 918,581 TH" at bounding box center [622, 293] width 300 height 35
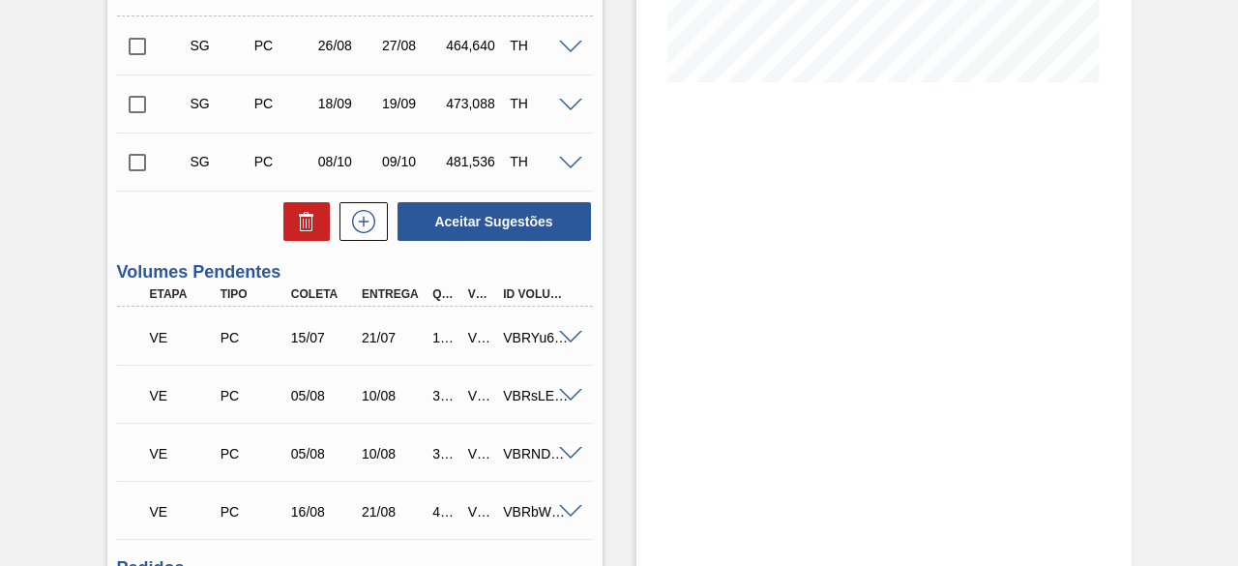
scroll to position [580, 0]
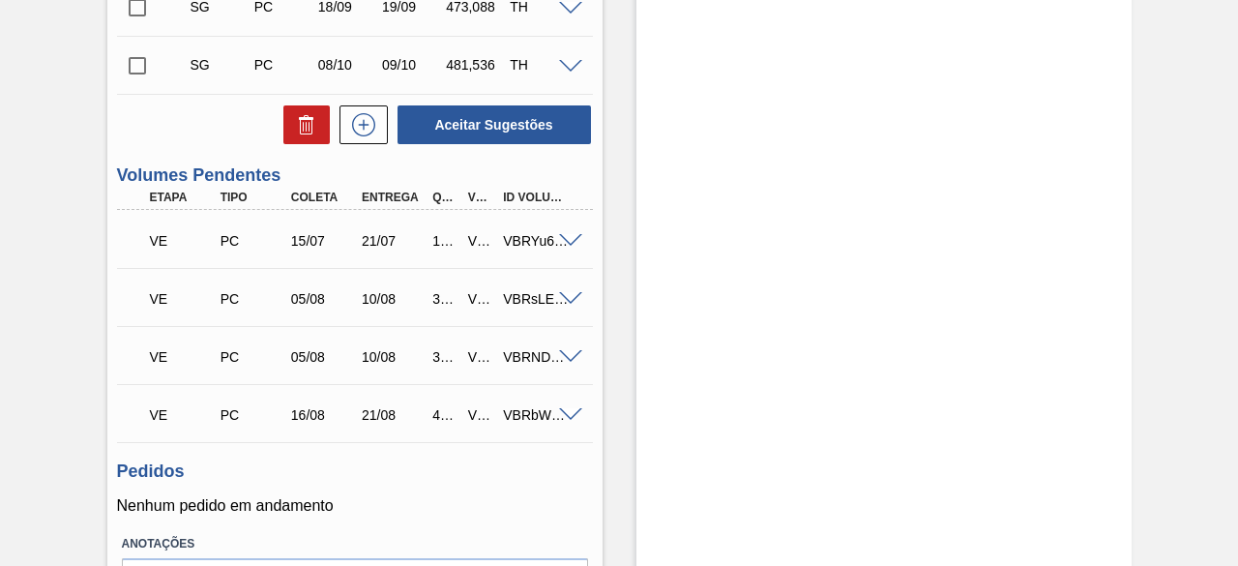
click at [574, 362] on span at bounding box center [570, 357] width 23 height 15
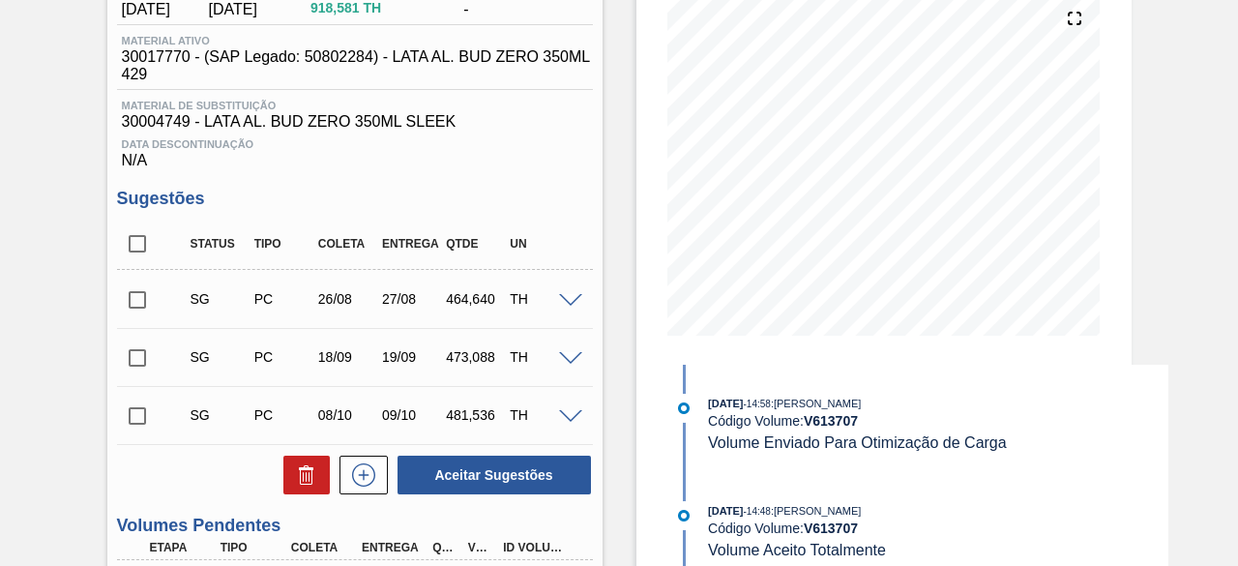
scroll to position [23, 0]
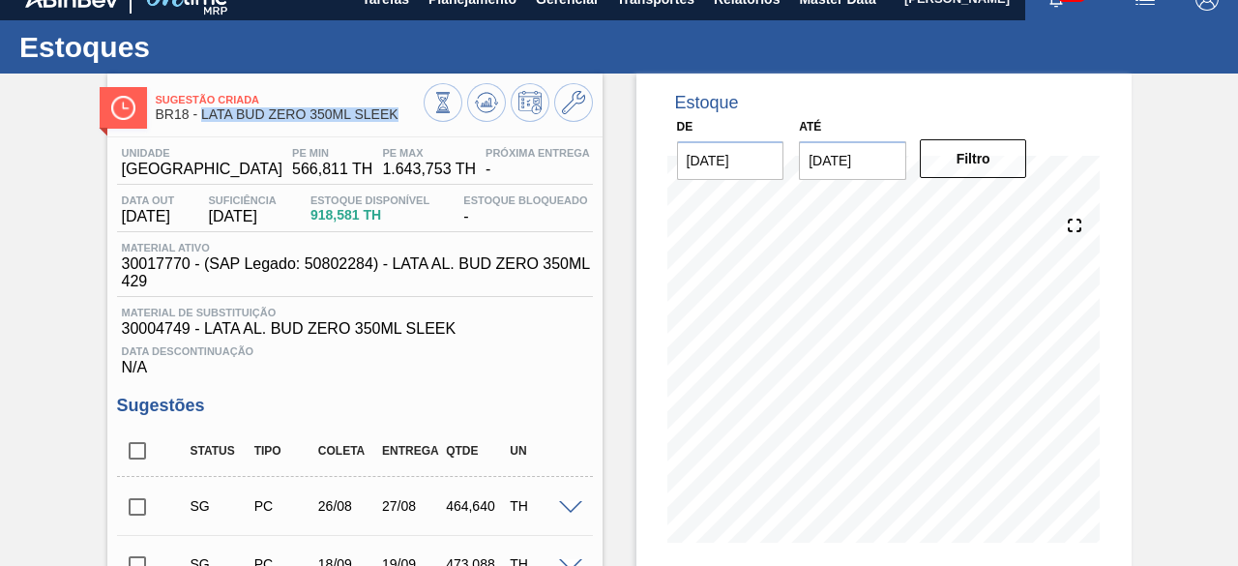
drag, startPoint x: 199, startPoint y: 114, endPoint x: 397, endPoint y: 123, distance: 197.6
click at [397, 123] on div "Sugestão Criada BR18 - LATA BUD ZERO 350ML SLEEK" at bounding box center [290, 108] width 268 height 44
copy span "LATA BUD ZERO 350ML SLEEK"
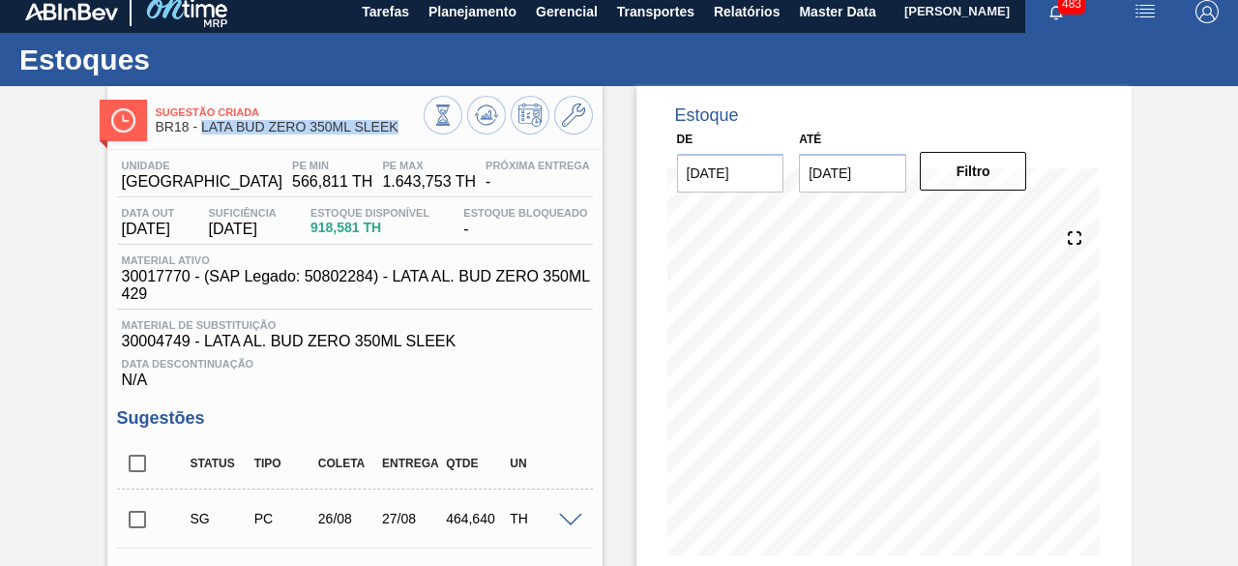
scroll to position [0, 0]
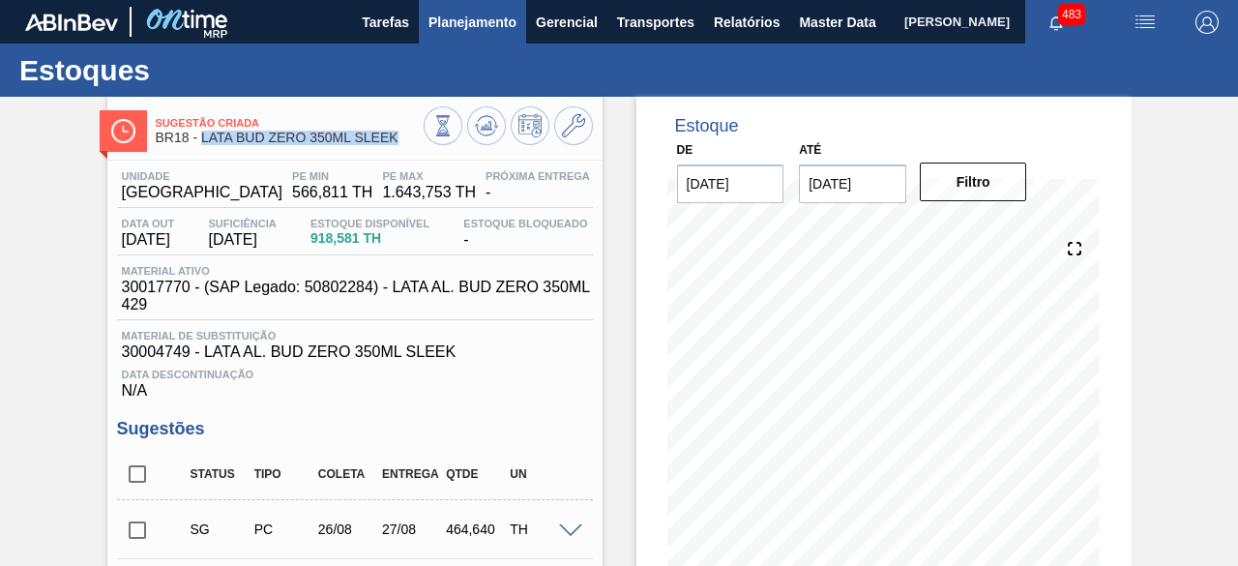
click at [500, 29] on span "Planejamento" at bounding box center [473, 22] width 88 height 23
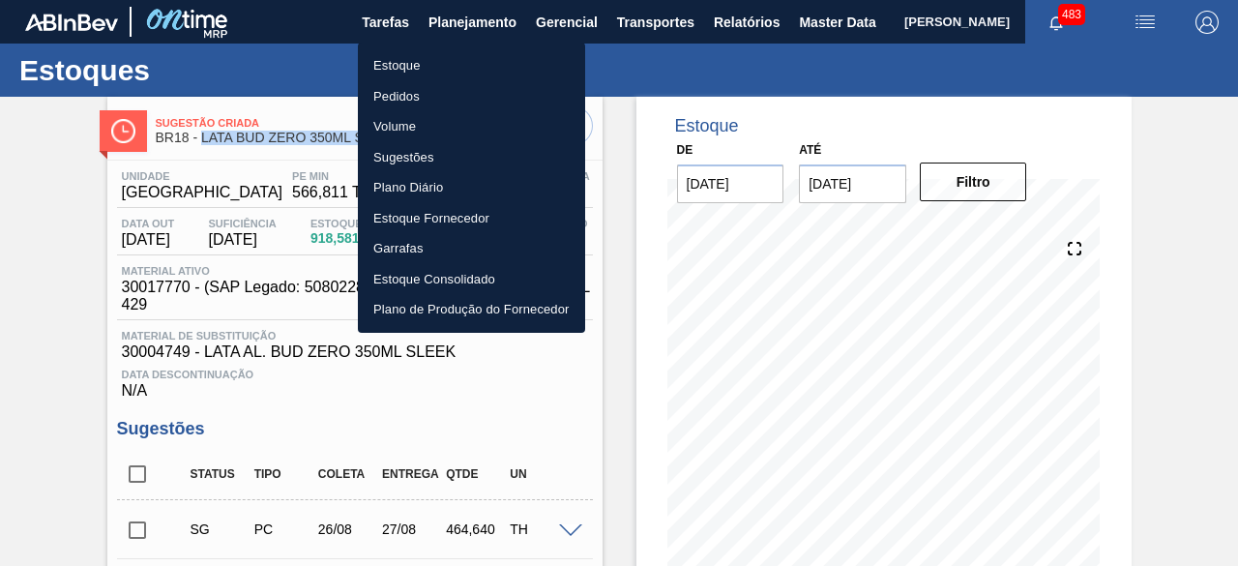
click at [408, 70] on li "Estoque" at bounding box center [471, 65] width 227 height 31
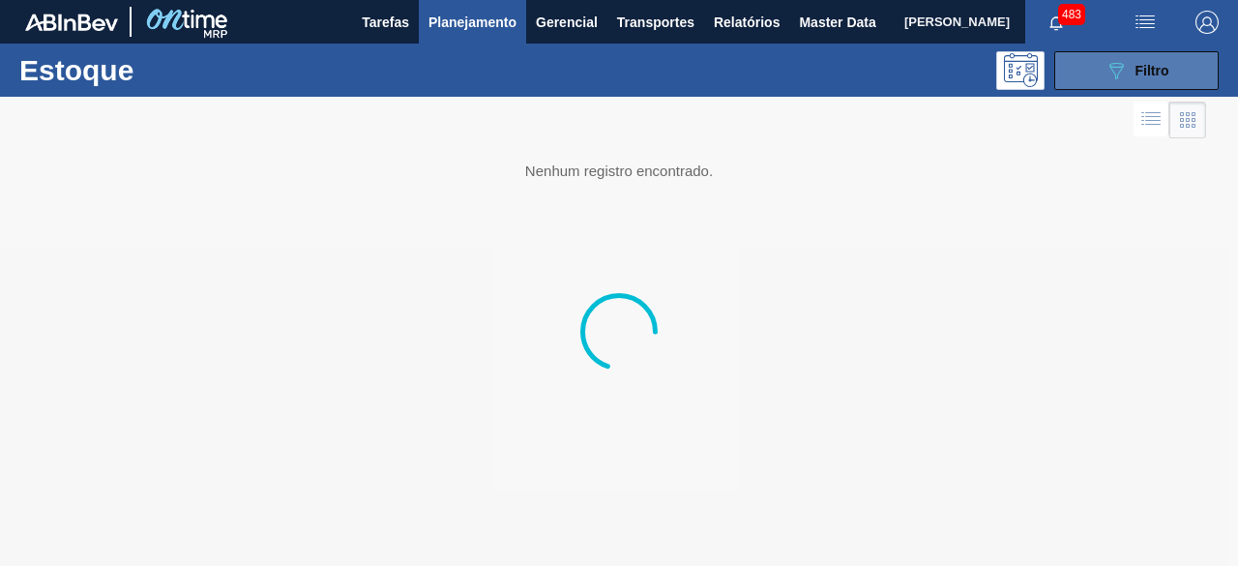
click at [1100, 74] on button "089F7B8B-B2A5-4AFE-B5C0-19BA573D28AC Filtro" at bounding box center [1137, 70] width 164 height 39
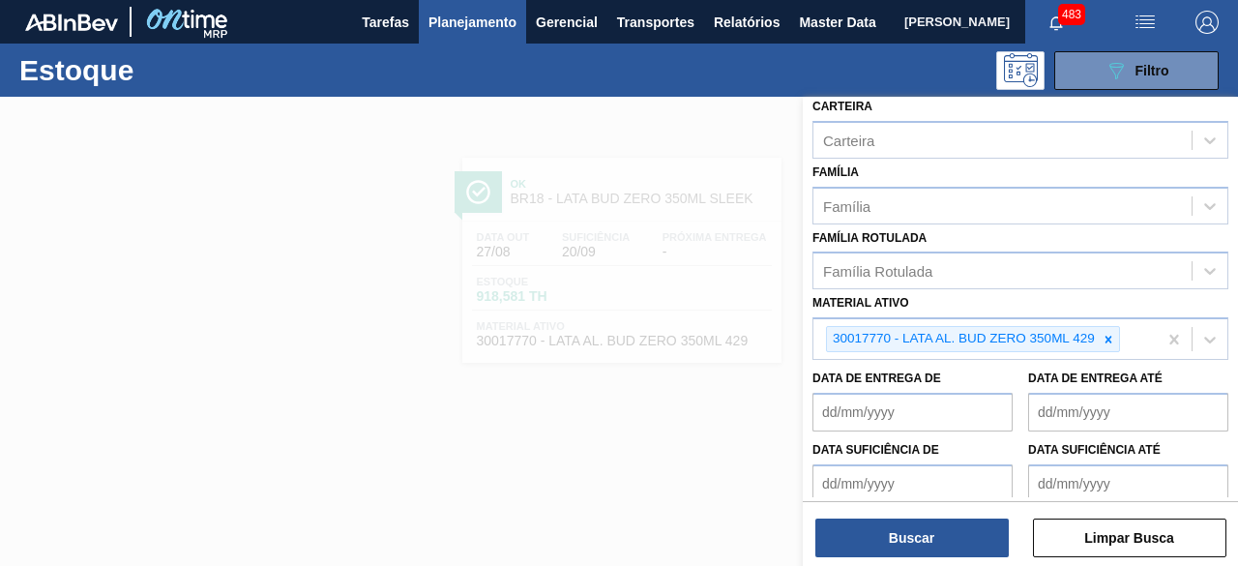
scroll to position [290, 0]
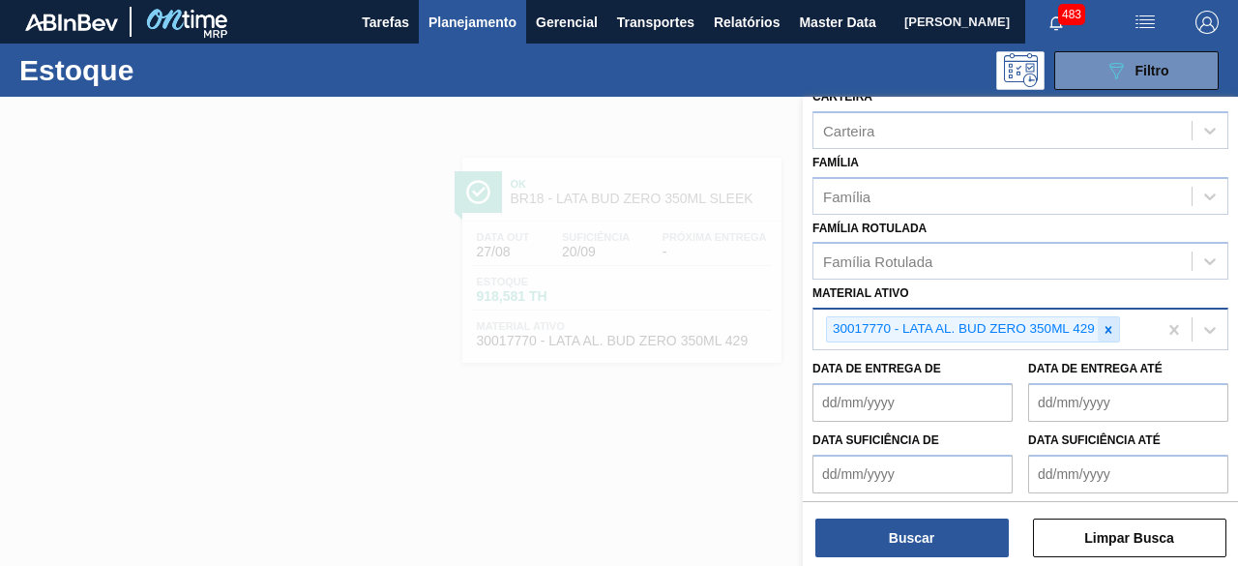
click at [1104, 332] on icon at bounding box center [1109, 330] width 14 height 14
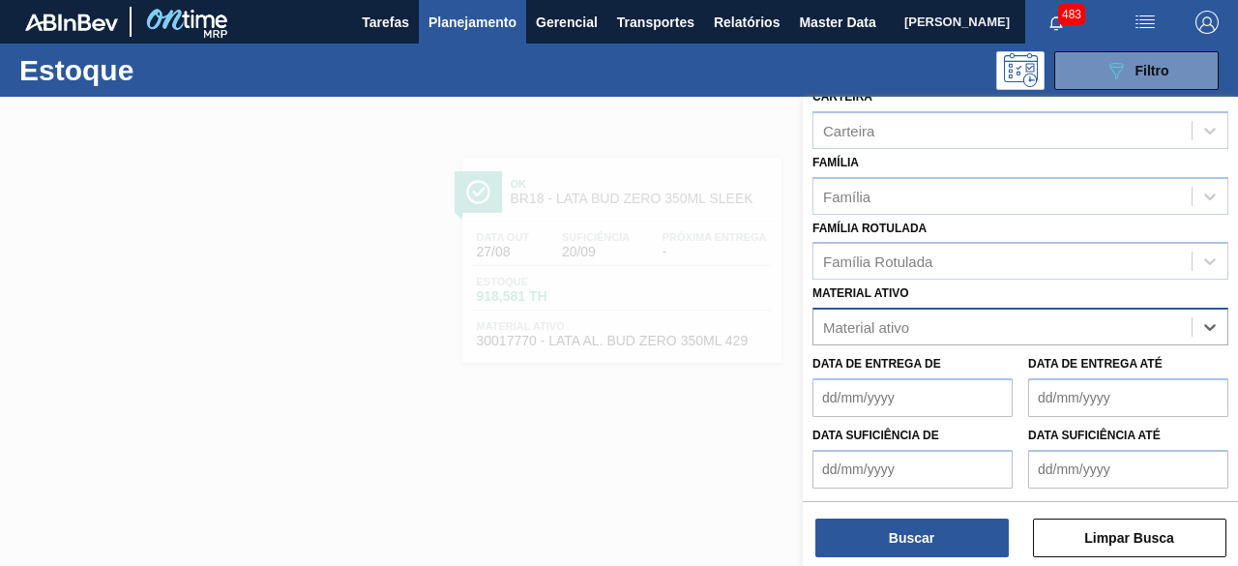
paste ativo "30012383"
type ativo "30012383"
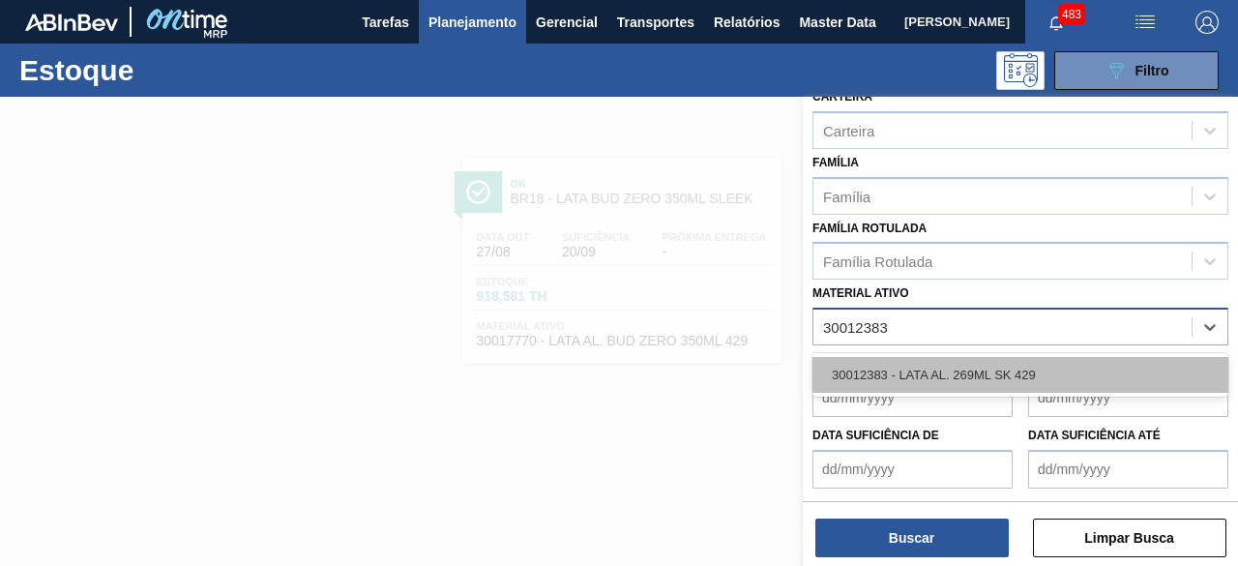
click at [1041, 370] on div "30012383 - LATA AL. 269ML SK 429" at bounding box center [1021, 375] width 416 height 36
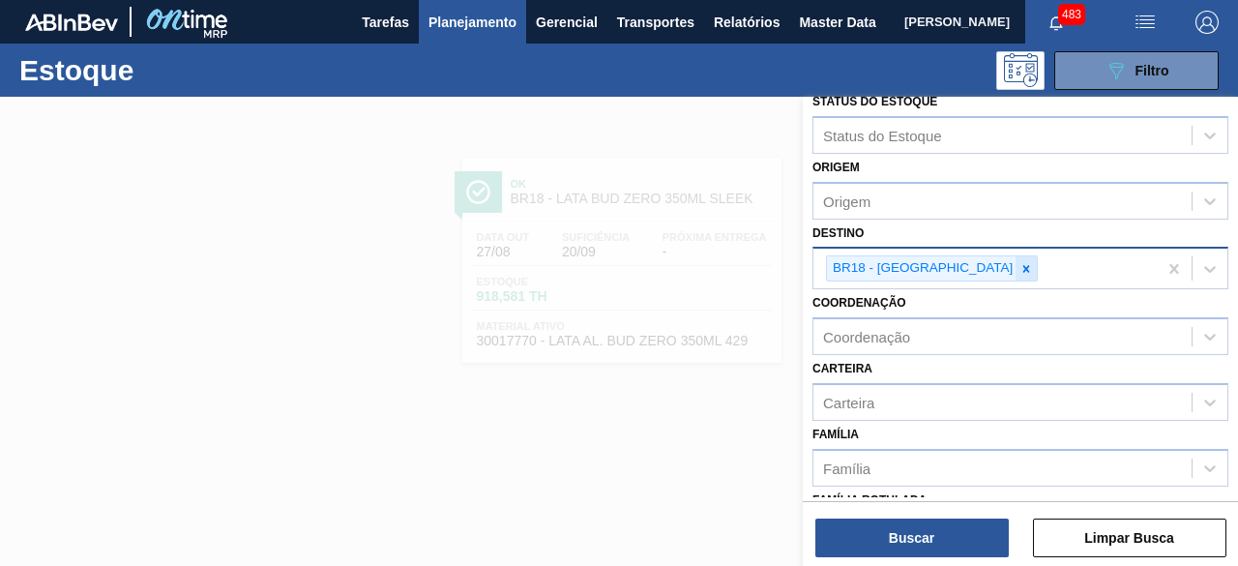
scroll to position [0, 0]
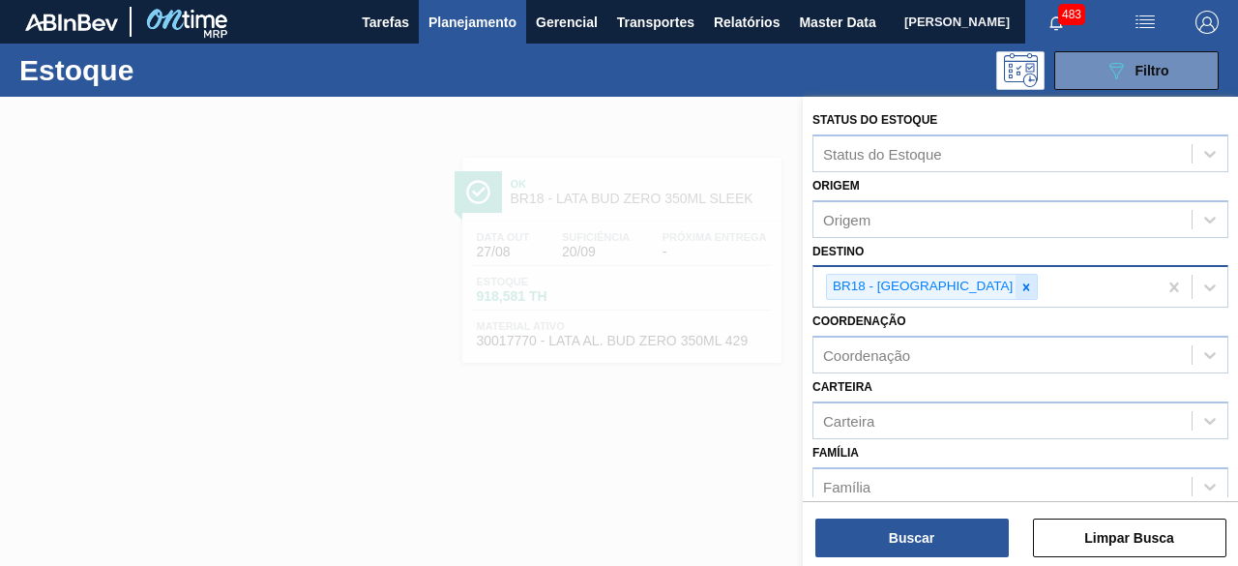
click at [1024, 285] on icon at bounding box center [1027, 286] width 7 height 7
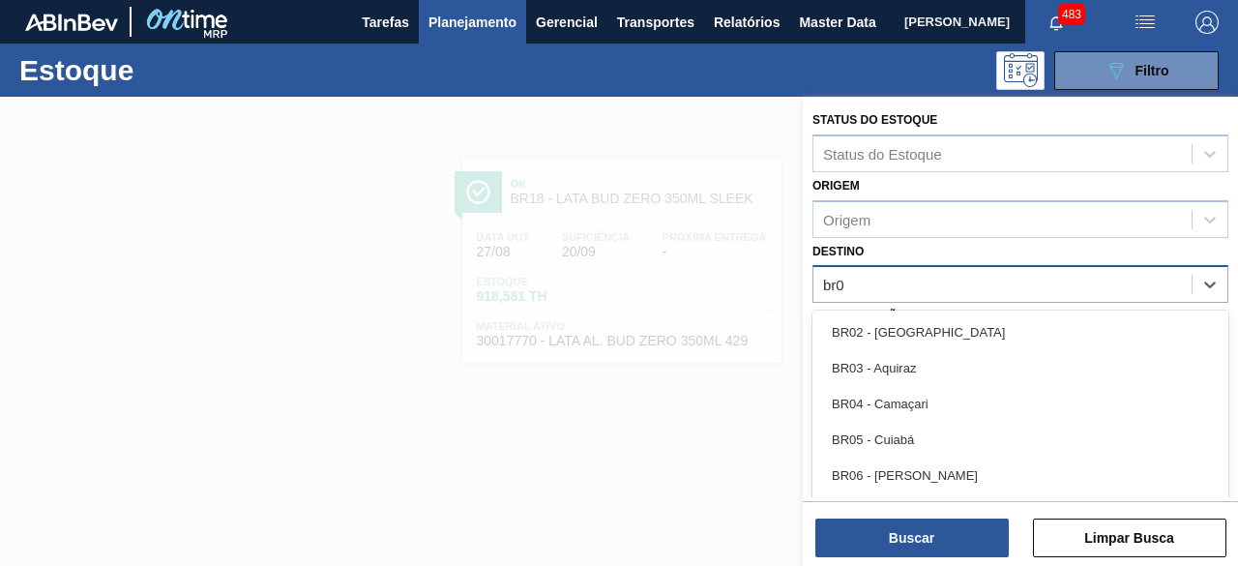
type input "br02"
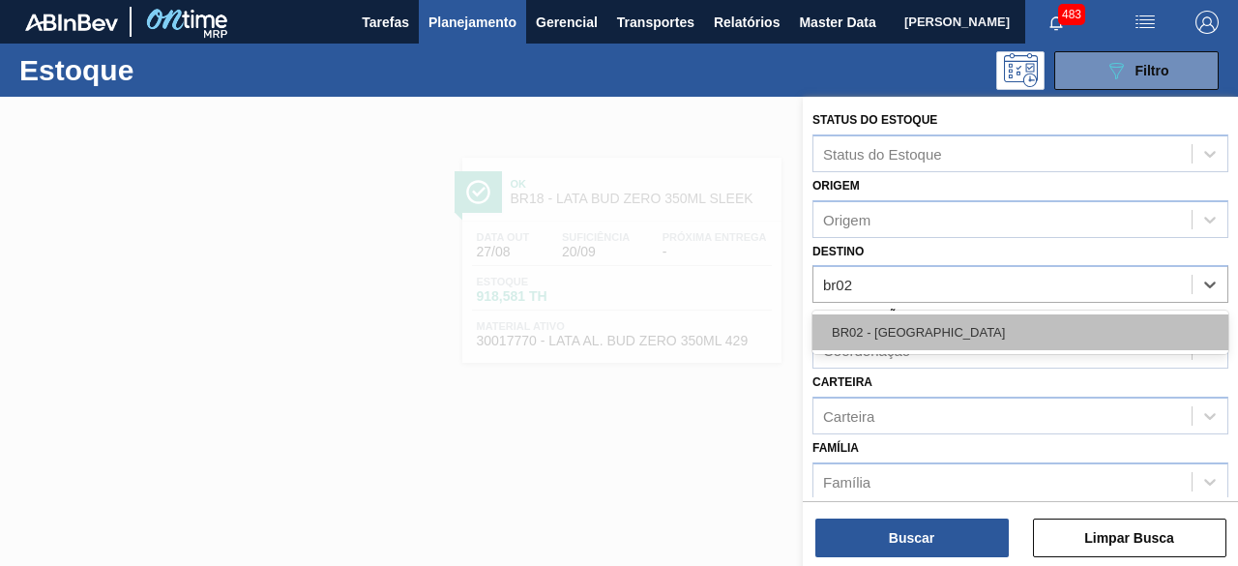
click at [944, 336] on div "BR02 - [GEOGRAPHIC_DATA]" at bounding box center [1021, 332] width 416 height 36
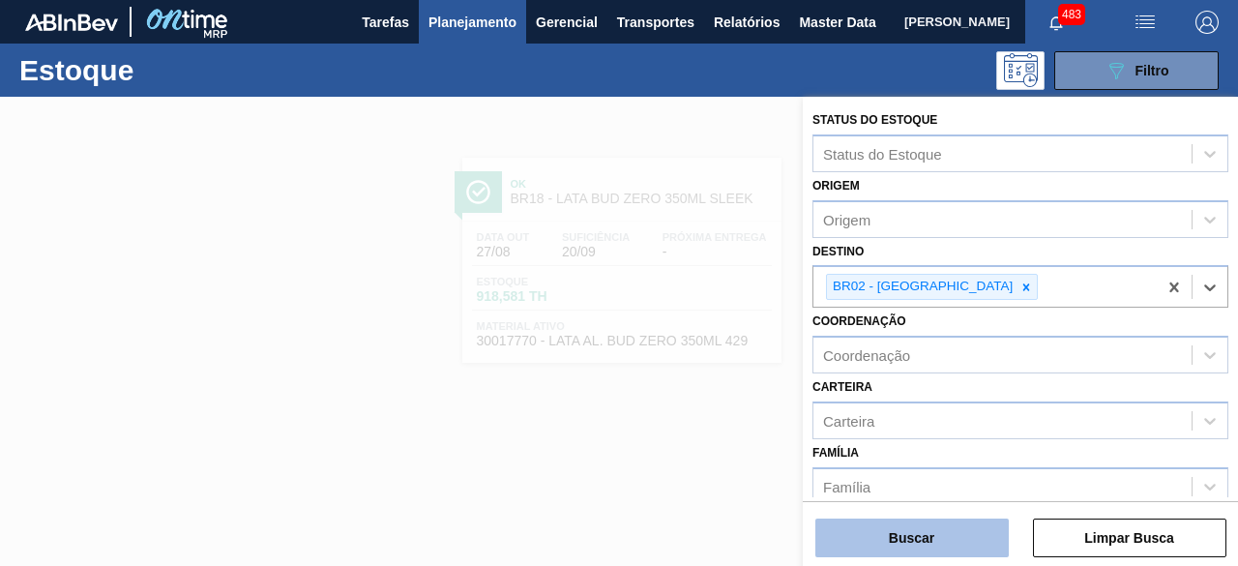
click at [944, 537] on button "Buscar" at bounding box center [912, 538] width 193 height 39
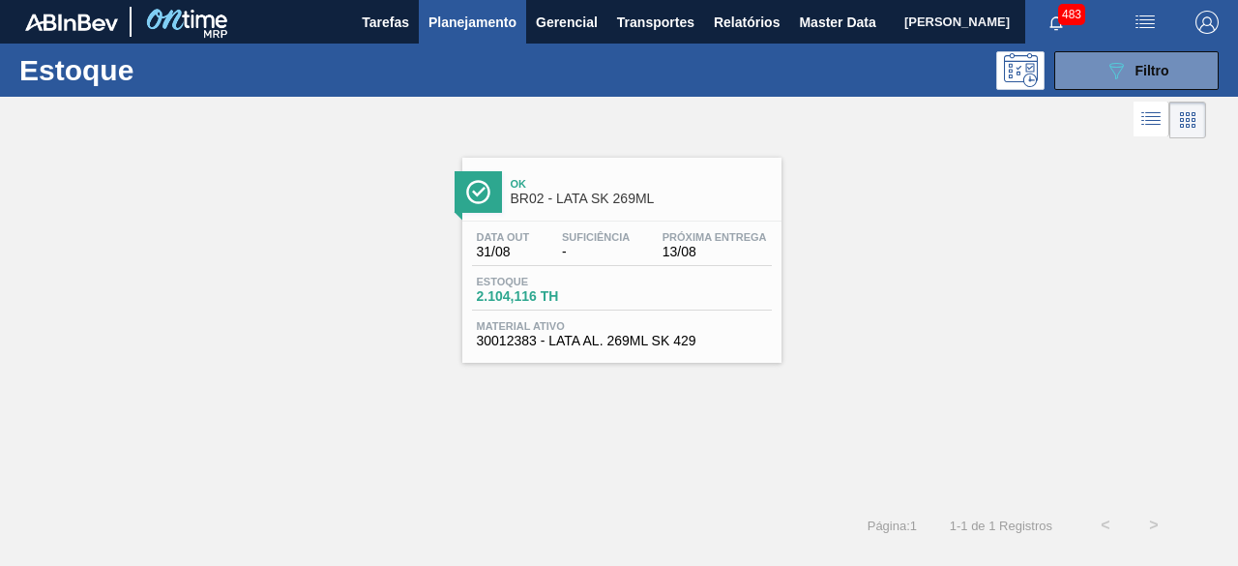
click at [596, 231] on span "Suficiência" at bounding box center [596, 237] width 68 height 12
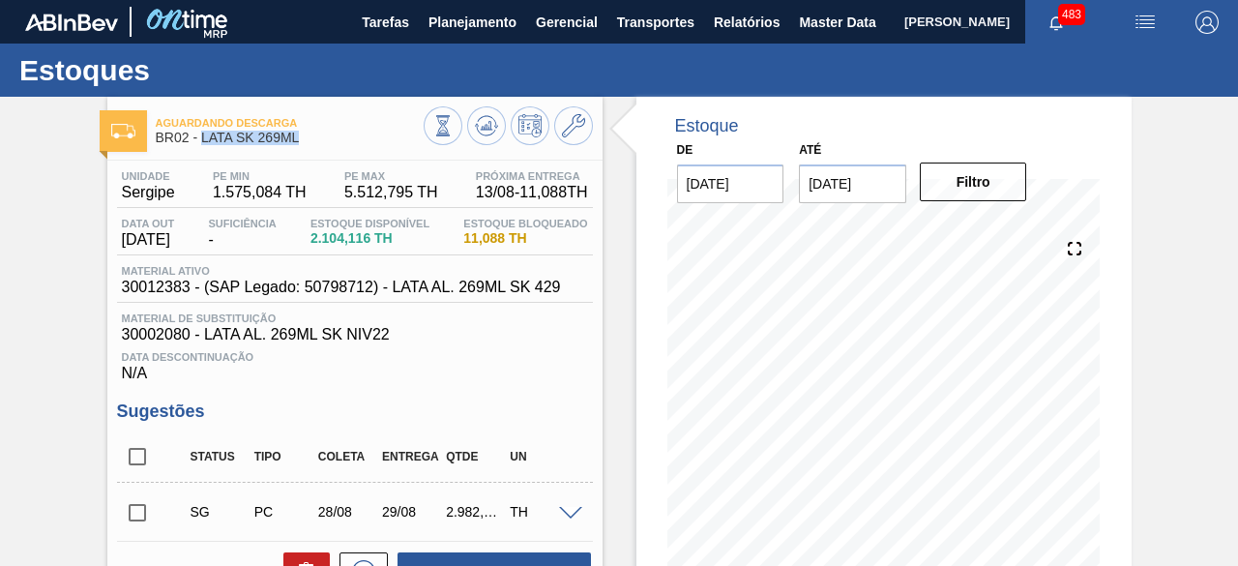
drag, startPoint x: 199, startPoint y: 138, endPoint x: 306, endPoint y: 146, distance: 106.7
click at [306, 146] on div "Aguardando Descarga BR02 - LATA SK 269ML" at bounding box center [290, 131] width 268 height 44
copy span "LATA SK 269ML"
click at [466, 26] on span "Planejamento" at bounding box center [473, 22] width 88 height 23
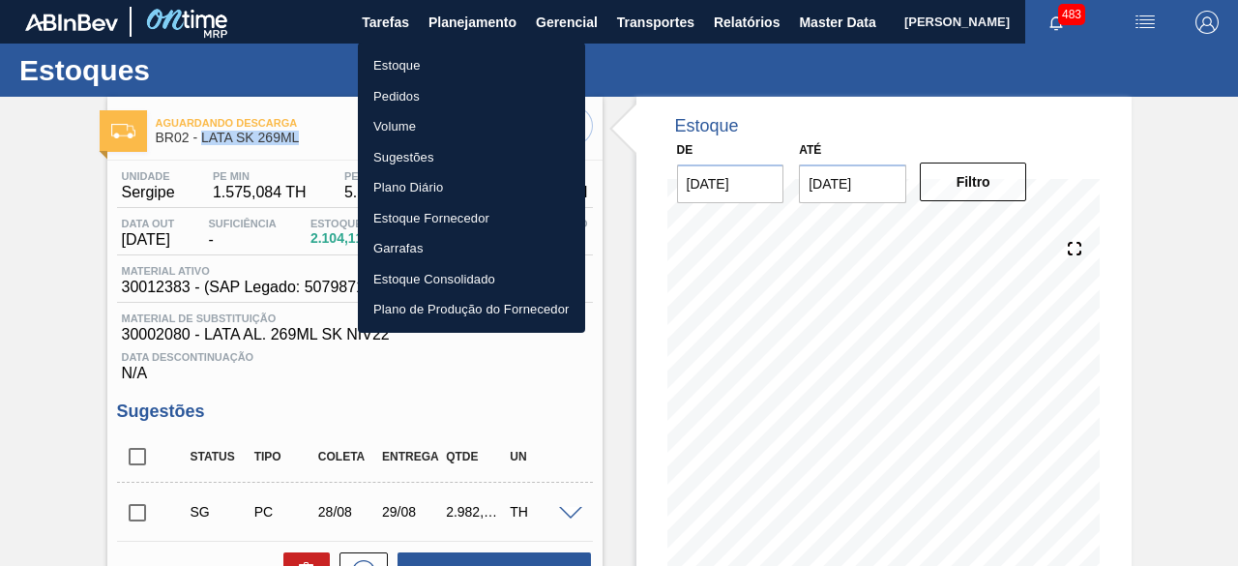
click at [443, 65] on li "Estoque" at bounding box center [471, 65] width 227 height 31
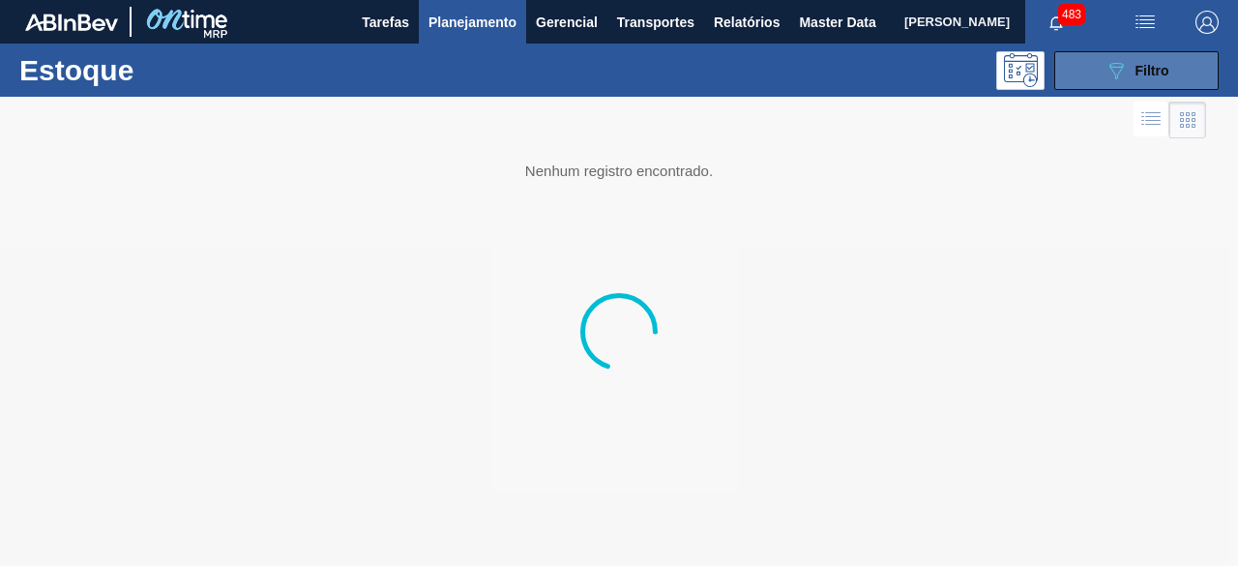
click at [1093, 65] on button "089F7B8B-B2A5-4AFE-B5C0-19BA573D28AC Filtro" at bounding box center [1137, 70] width 164 height 39
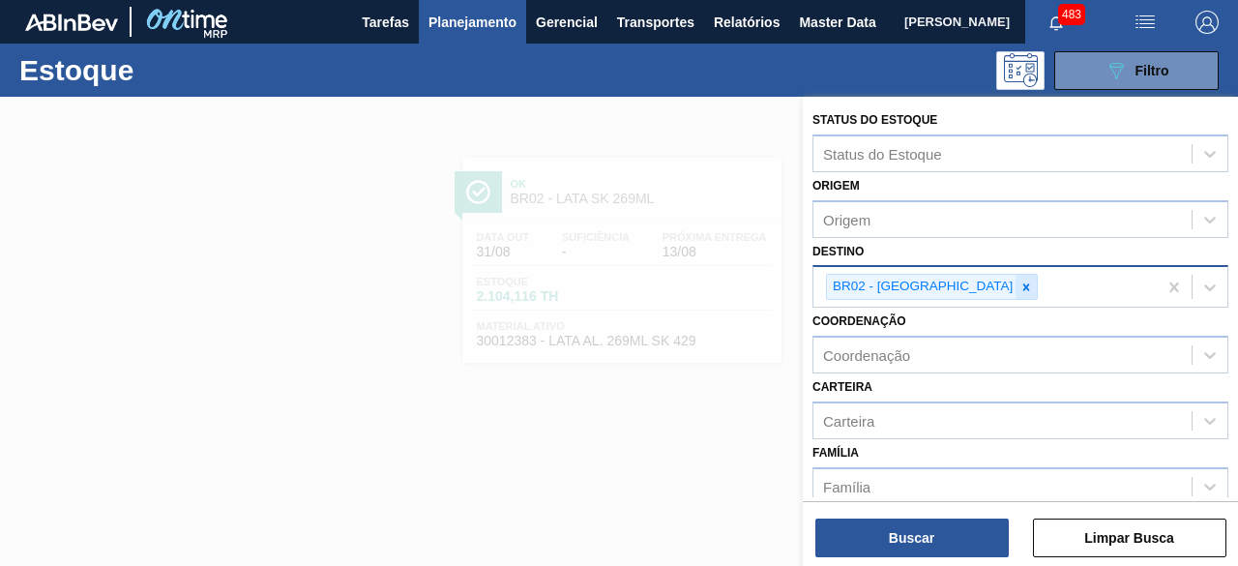
click at [1016, 294] on div at bounding box center [1026, 287] width 21 height 24
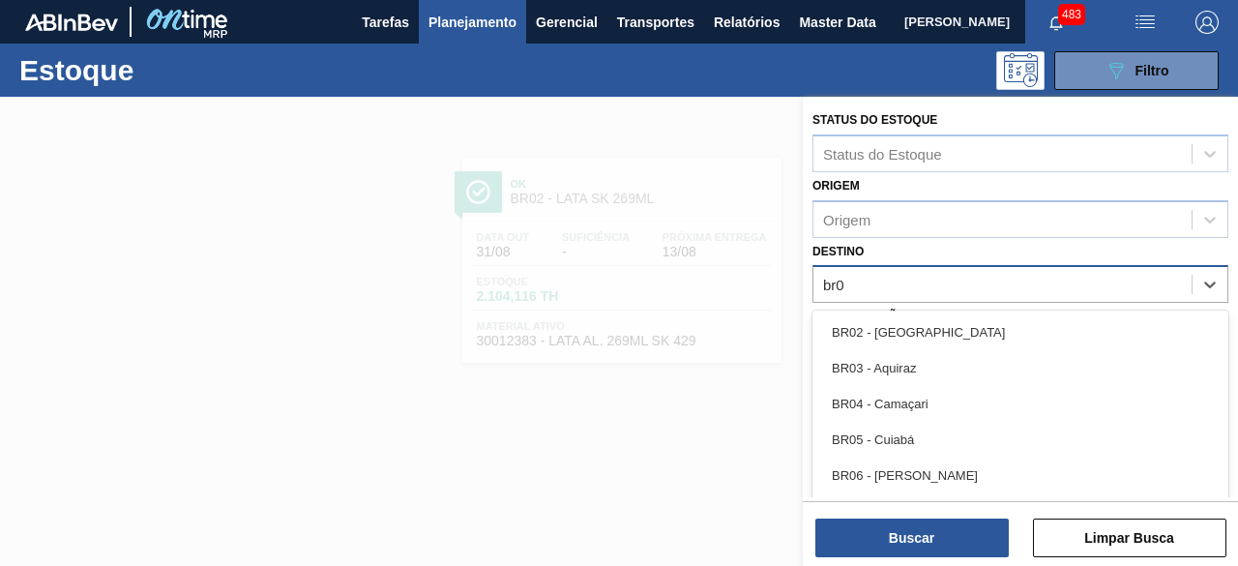
type input "br08"
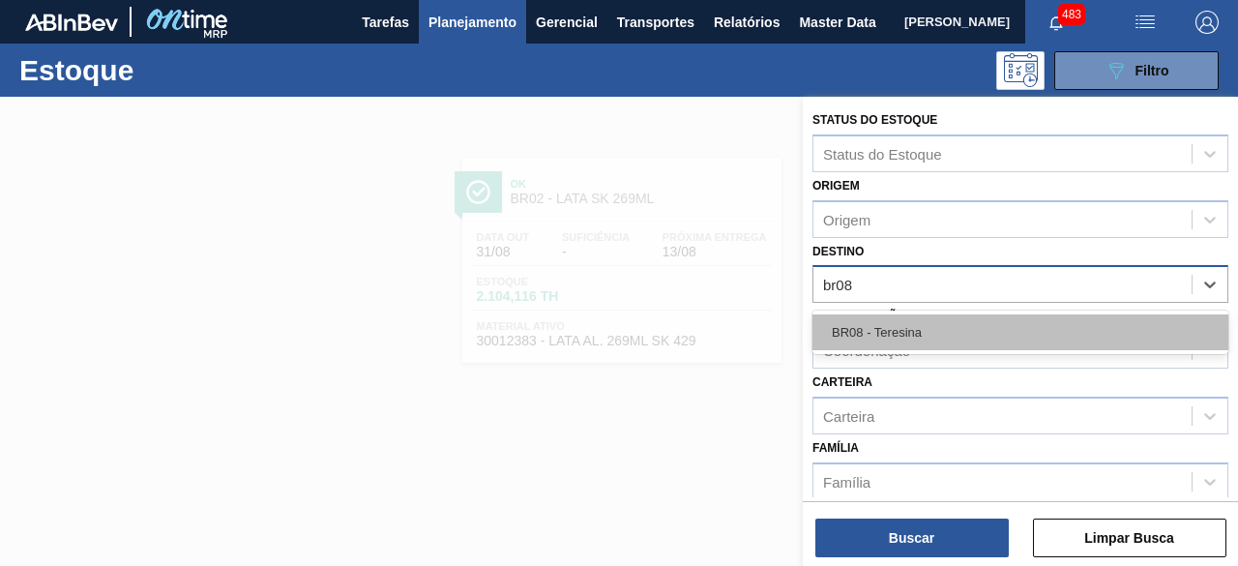
click at [915, 318] on div "BR08 - Teresina" at bounding box center [1021, 332] width 416 height 36
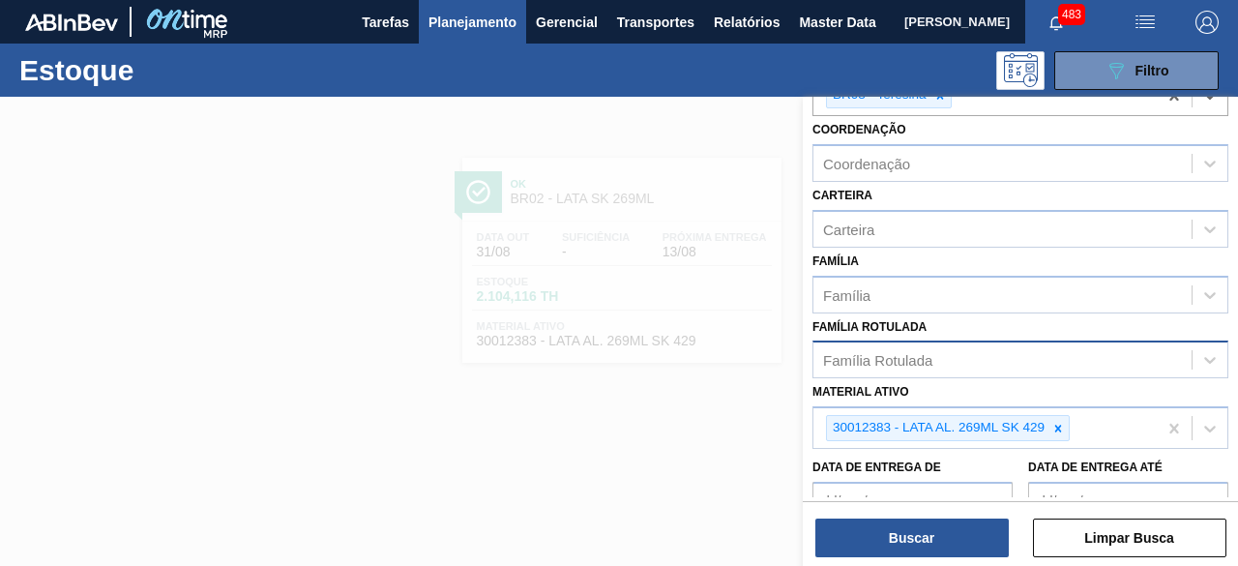
scroll to position [193, 0]
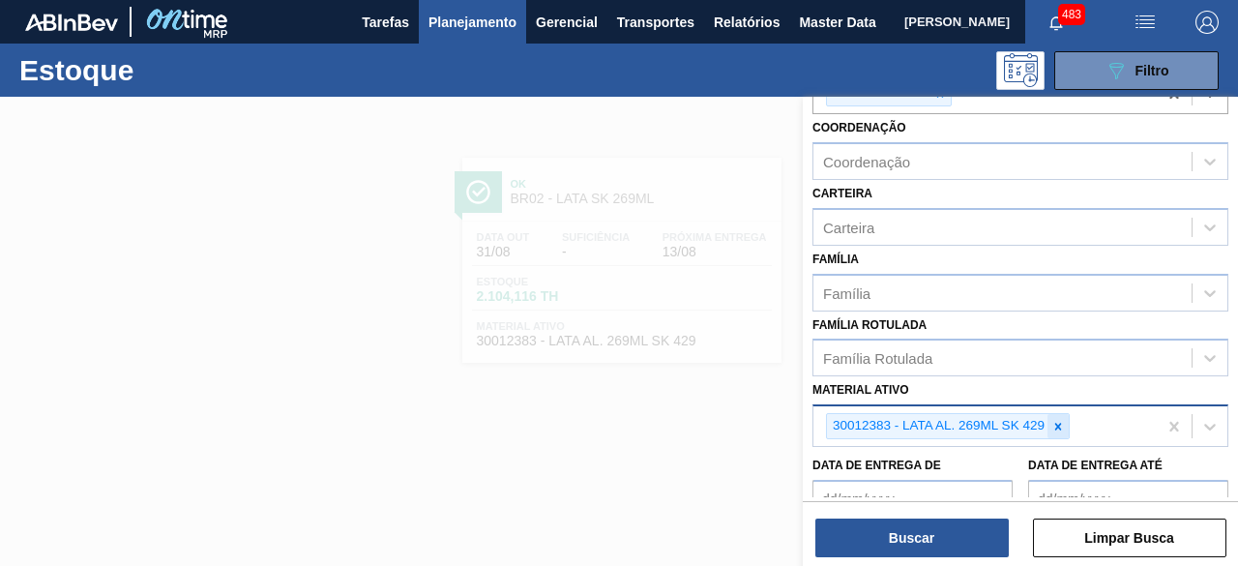
click at [1055, 420] on icon at bounding box center [1059, 427] width 14 height 14
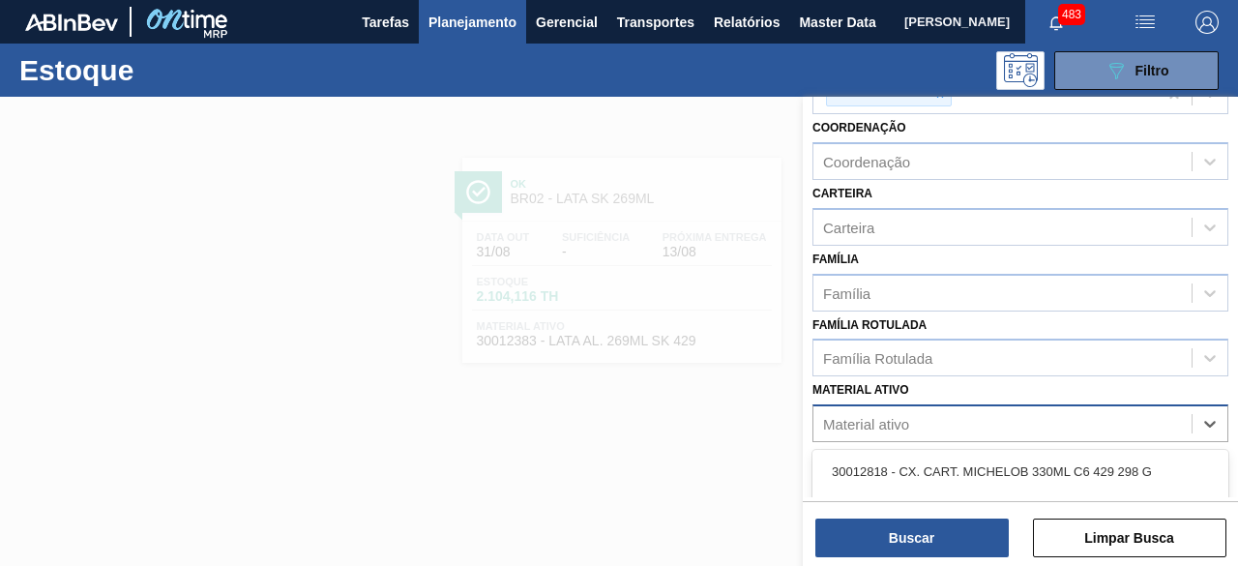
click at [1055, 419] on div "Material ativo" at bounding box center [1003, 424] width 378 height 28
paste ativo "30034438"
type ativo "30034438"
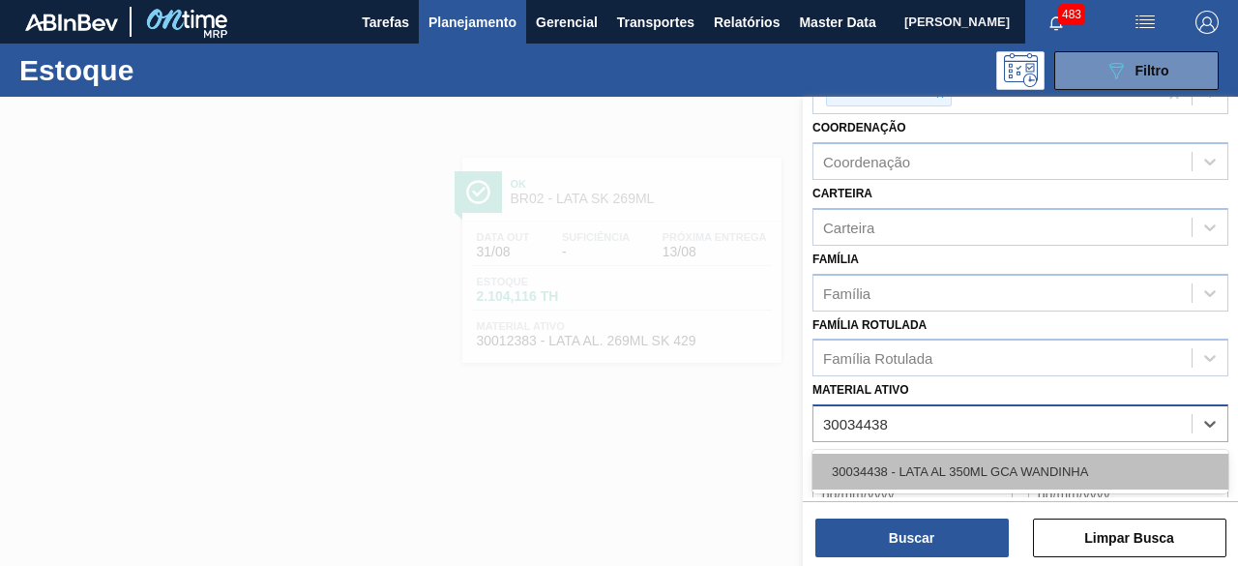
click at [1028, 467] on div "30034438 - LATA AL 350ML GCA WANDINHA" at bounding box center [1021, 472] width 416 height 36
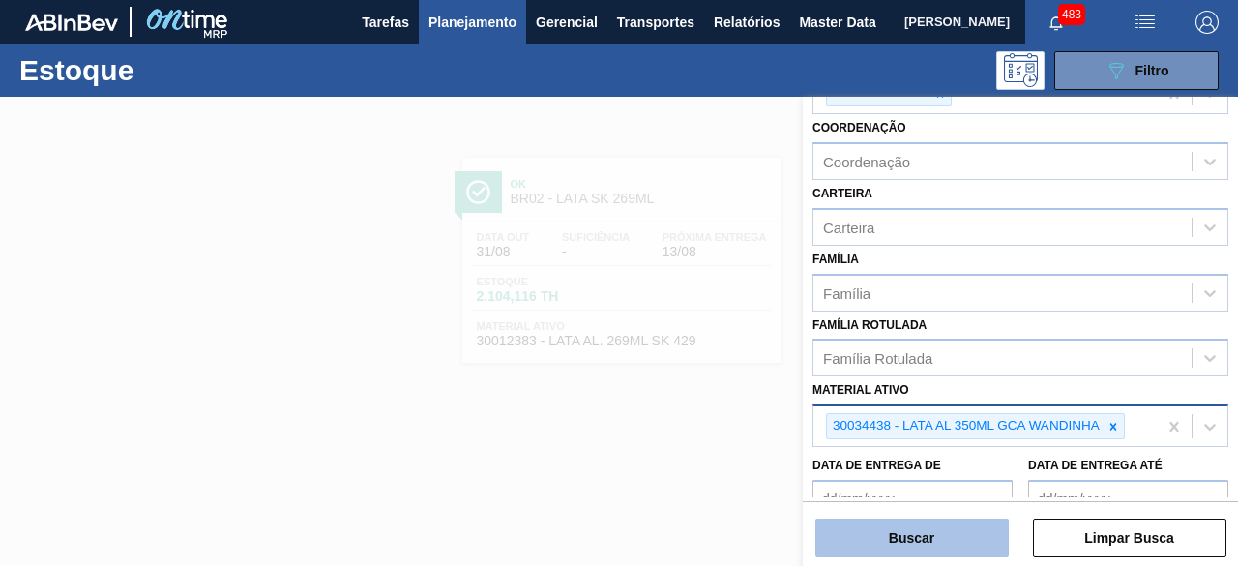
click at [991, 544] on button "Buscar" at bounding box center [912, 538] width 193 height 39
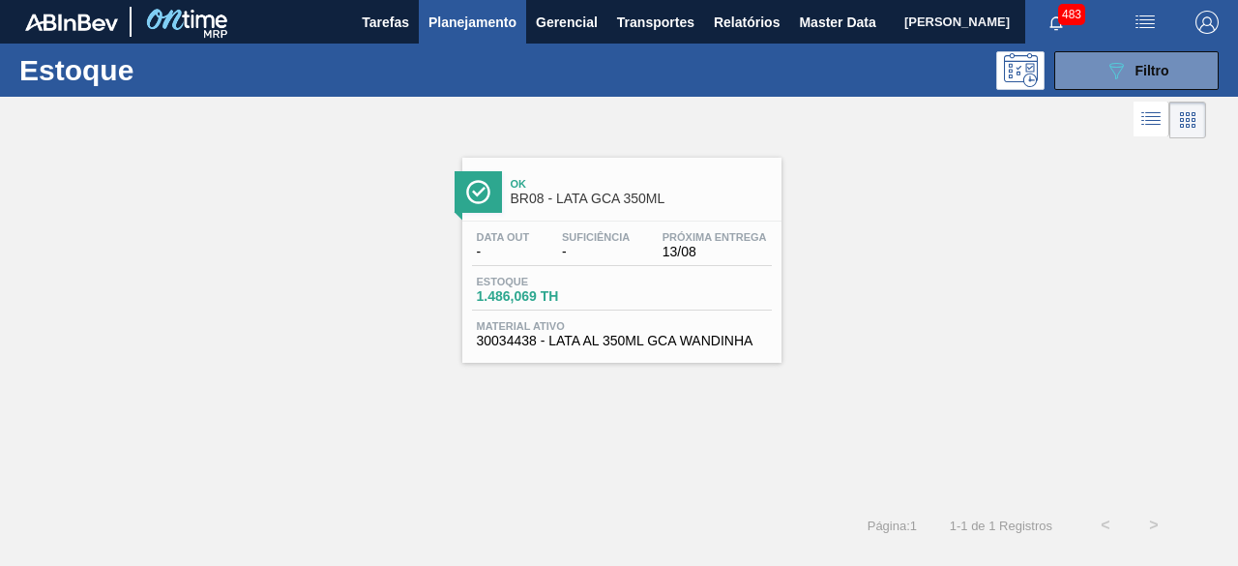
click at [645, 243] on div "Data out - Suficiência - Próxima Entrega 13/08" at bounding box center [622, 248] width 300 height 35
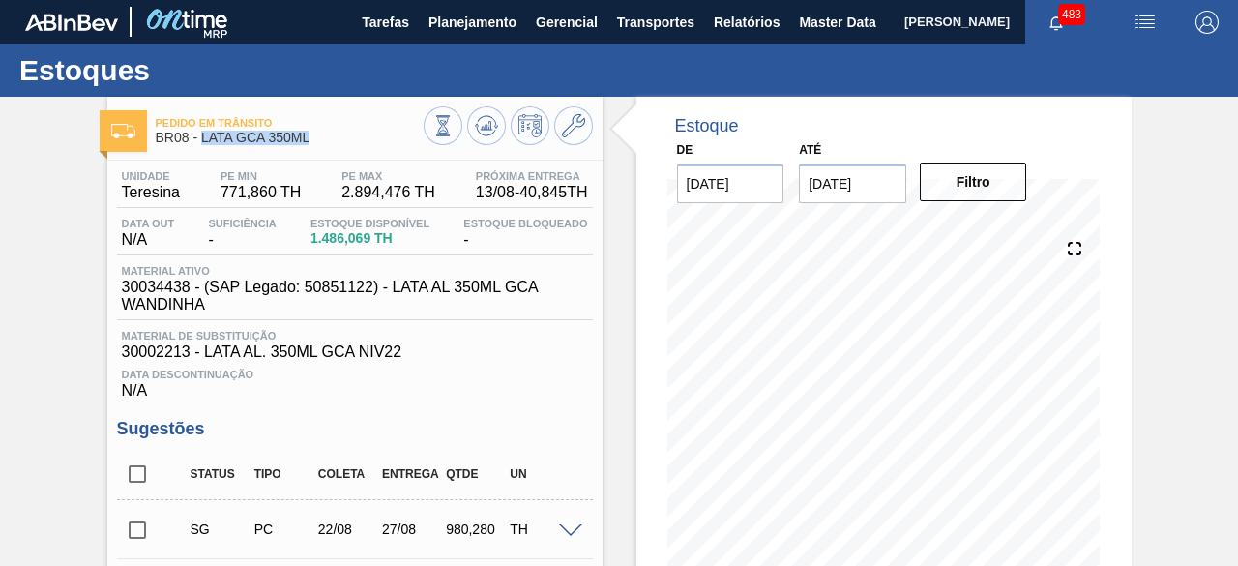
drag, startPoint x: 199, startPoint y: 134, endPoint x: 309, endPoint y: 134, distance: 109.3
click at [309, 134] on span "BR08 - LATA GCA 350ML" at bounding box center [290, 138] width 268 height 15
drag, startPoint x: 305, startPoint y: 287, endPoint x: 372, endPoint y: 297, distance: 67.5
click at [372, 297] on span "30034438 - (SAP Legado: 50851122) - LATA AL 350ML GCA WANDINHA" at bounding box center [360, 296] width 476 height 35
copy span "50851122"
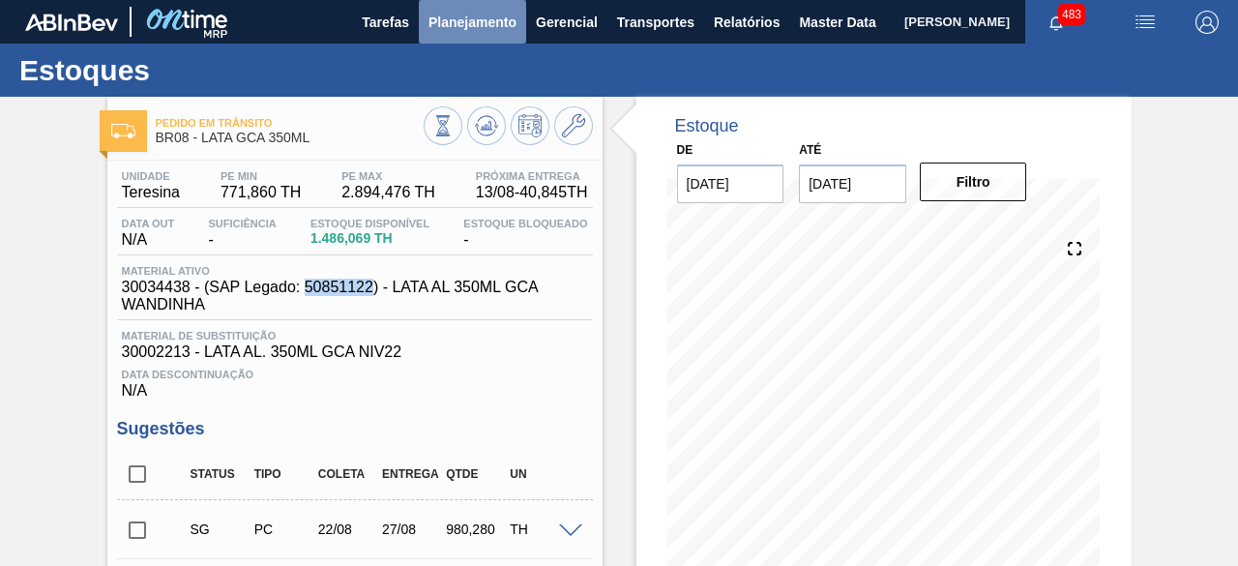
click at [454, 16] on span "Planejamento" at bounding box center [473, 22] width 88 height 23
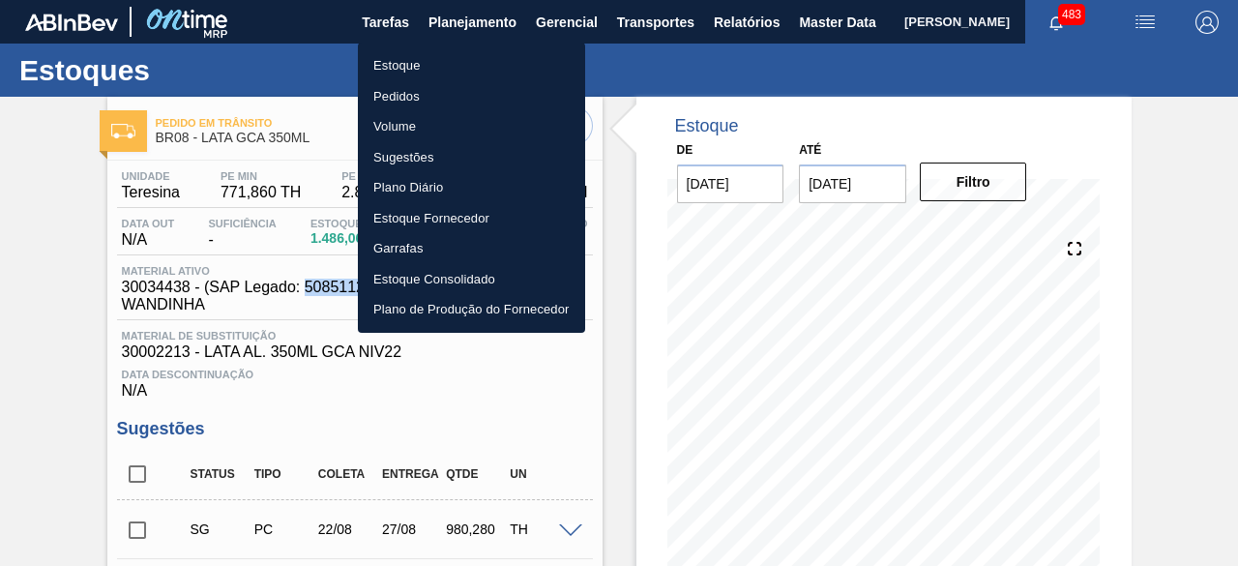
click at [431, 64] on li "Estoque" at bounding box center [471, 65] width 227 height 31
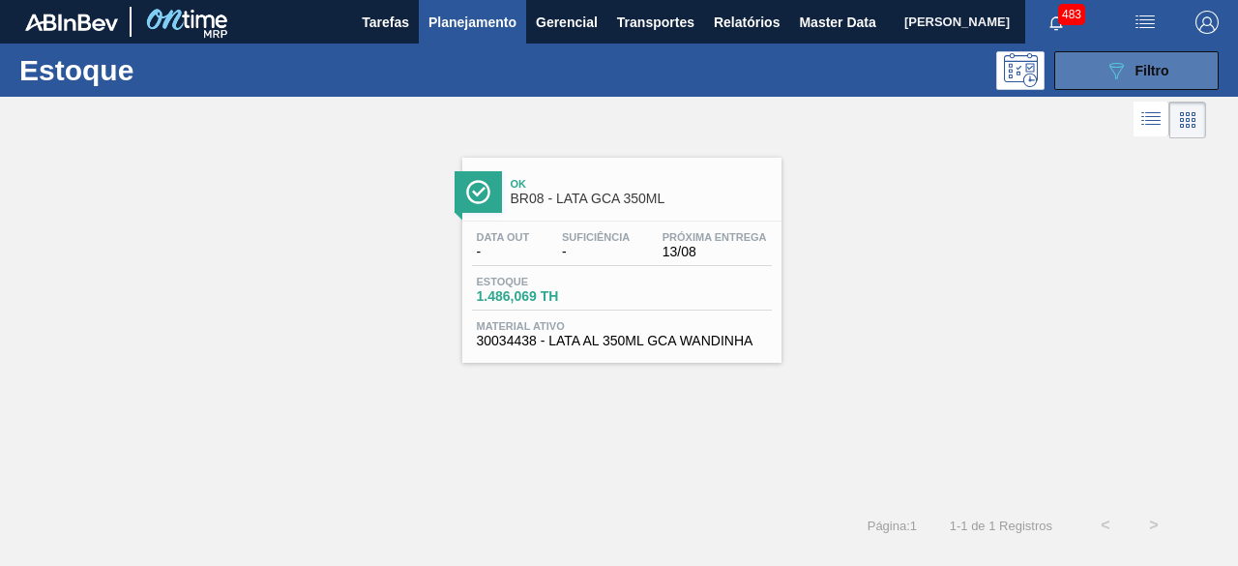
click at [1086, 73] on button "089F7B8B-B2A5-4AFE-B5C0-19BA573D28AC Filtro" at bounding box center [1137, 70] width 164 height 39
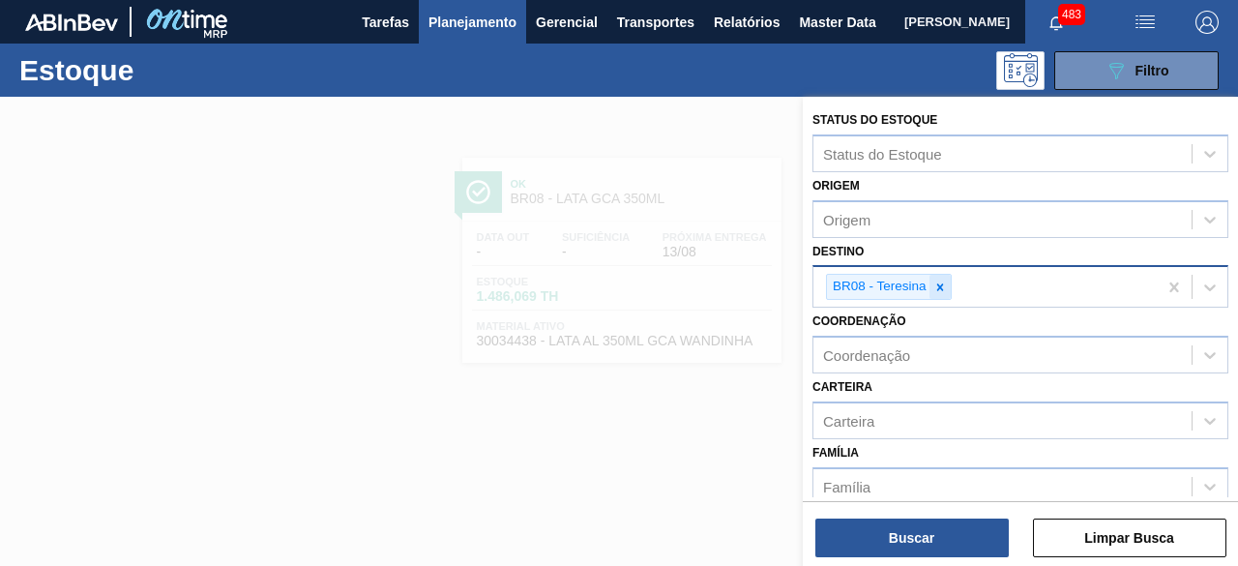
click at [948, 286] on div at bounding box center [940, 287] width 21 height 24
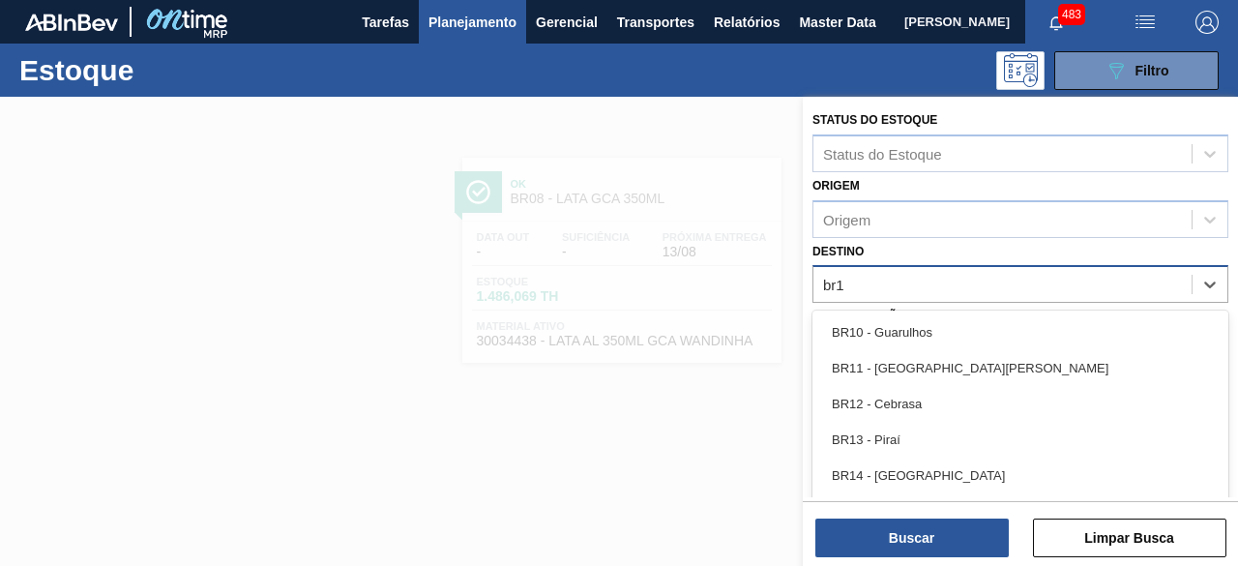
type input "br13"
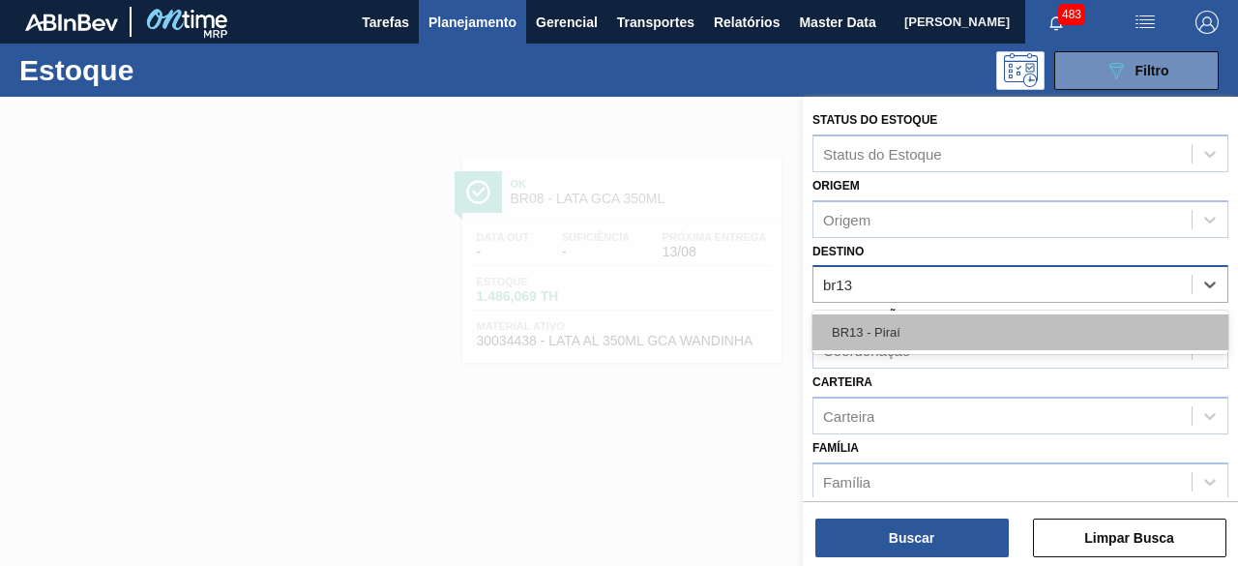
click at [936, 326] on div "BR13 - Piraí" at bounding box center [1021, 332] width 416 height 36
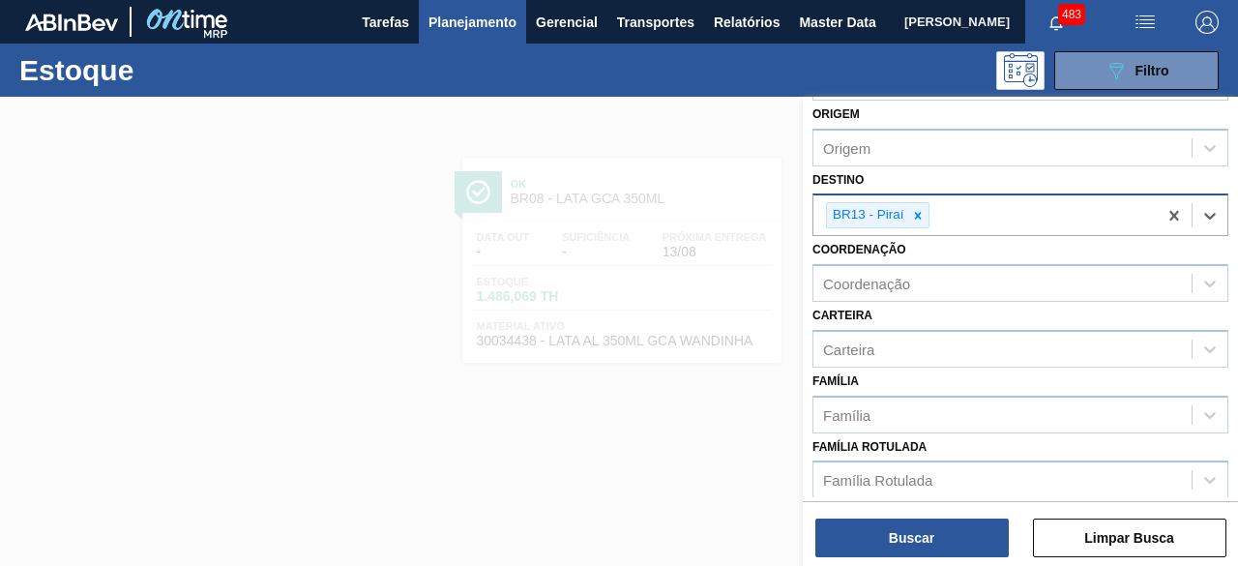
scroll to position [193, 0]
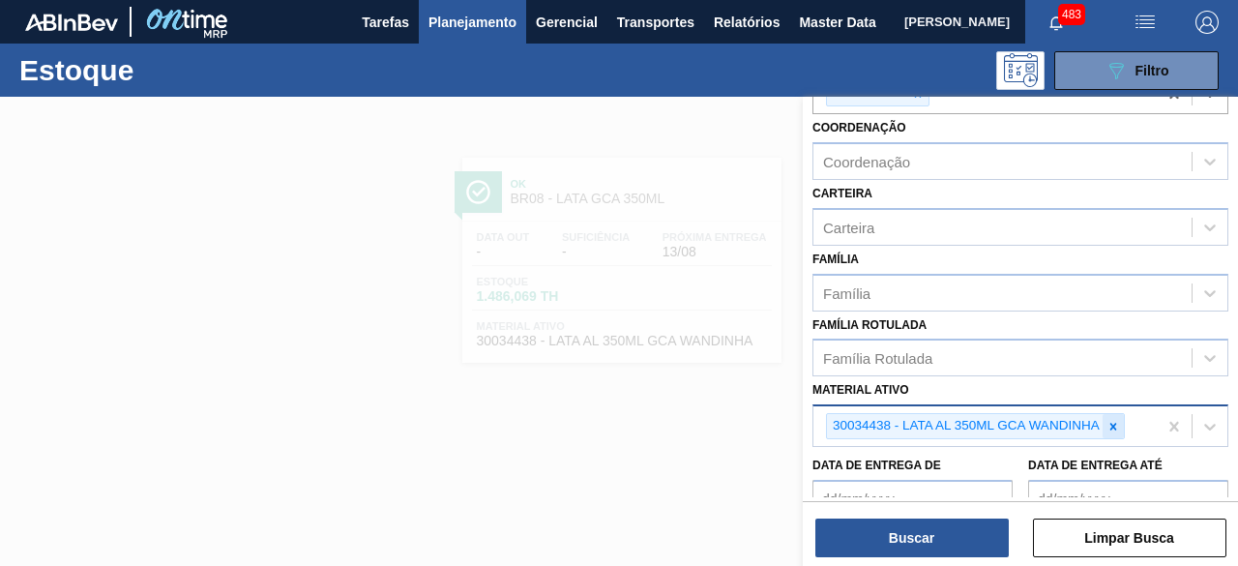
click at [1110, 415] on div at bounding box center [1113, 426] width 21 height 24
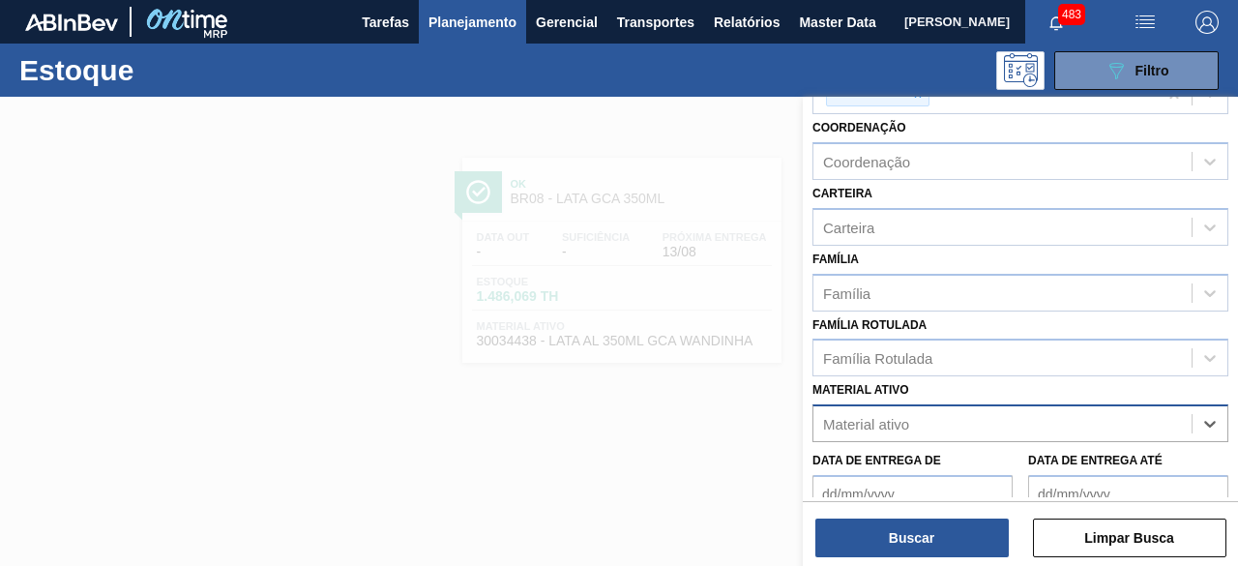
paste ativo "30034230"
type ativo "30034230"
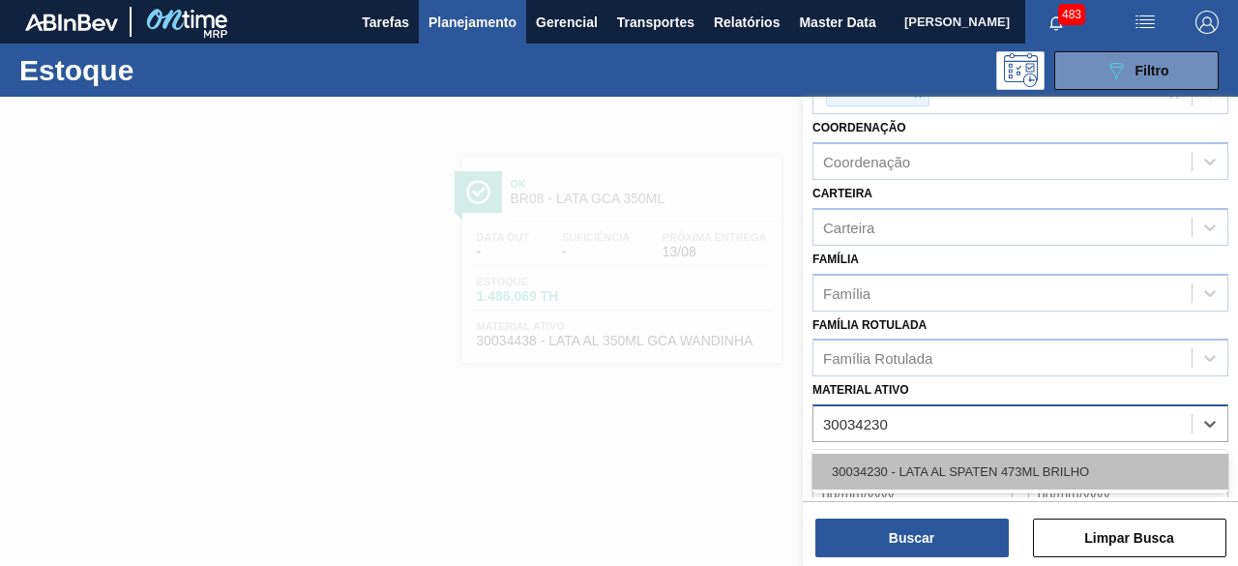
click at [1082, 460] on div "30034230 - LATA AL SPATEN 473ML BRILHO" at bounding box center [1021, 472] width 416 height 36
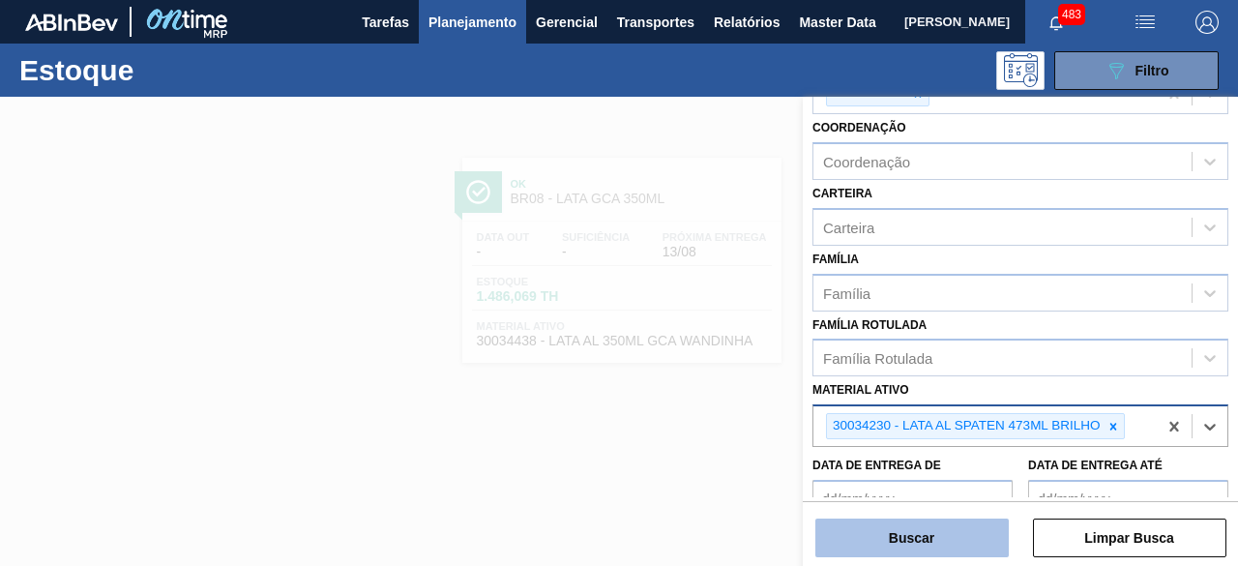
click at [994, 544] on button "Buscar" at bounding box center [912, 538] width 193 height 39
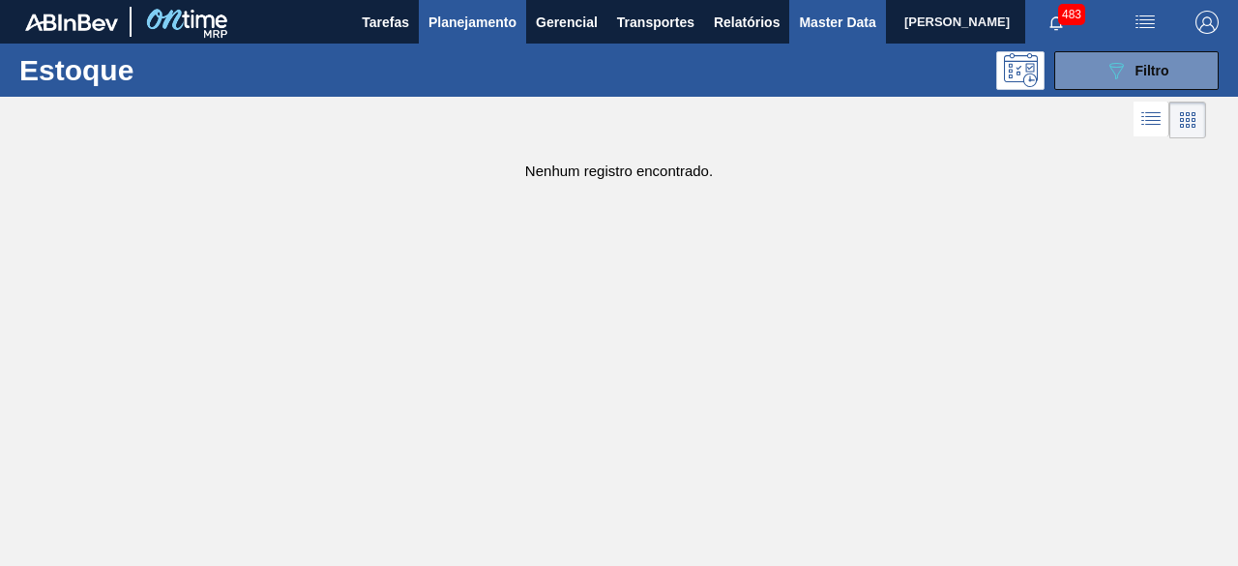
click at [814, 20] on span "Master Data" at bounding box center [837, 22] width 76 height 23
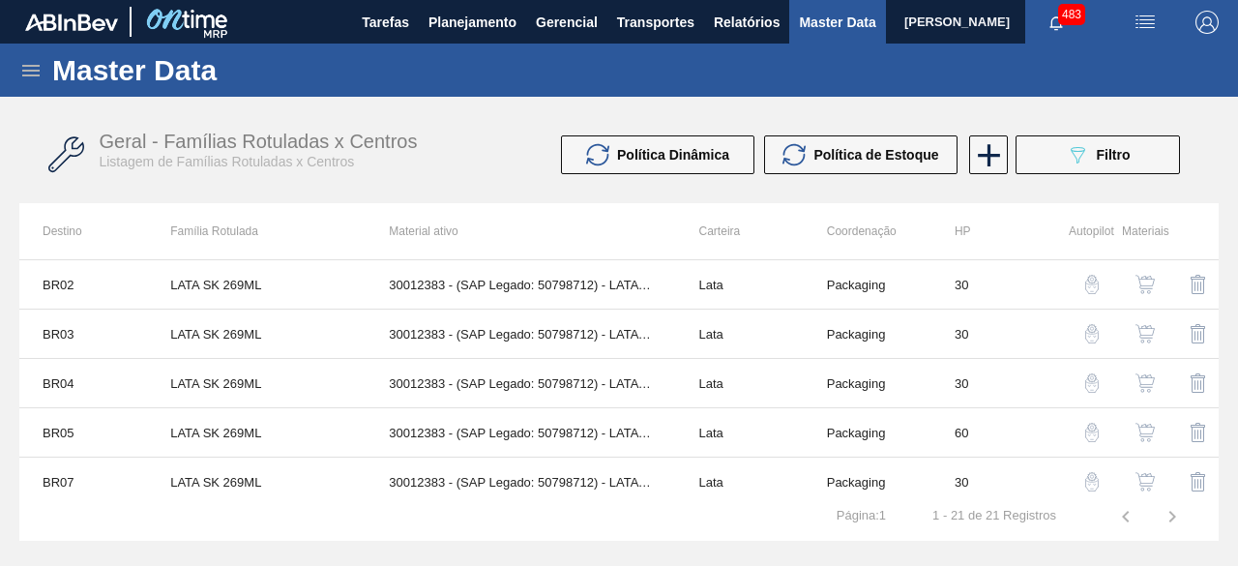
click at [35, 65] on icon at bounding box center [30, 71] width 17 height 12
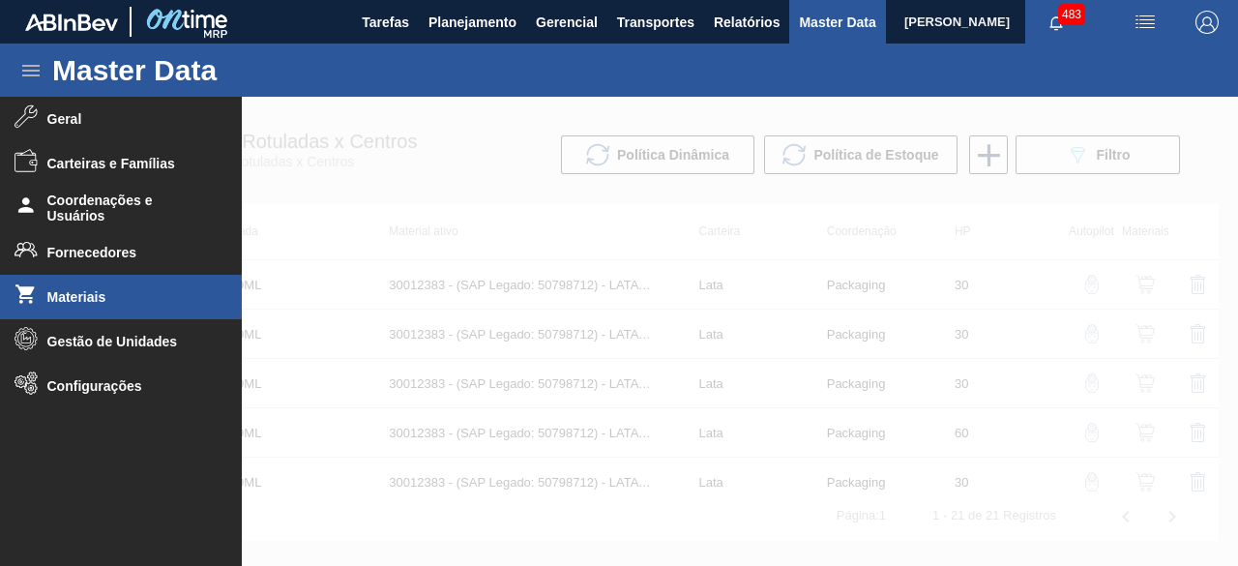
click at [129, 301] on span "Materiais" at bounding box center [127, 296] width 160 height 15
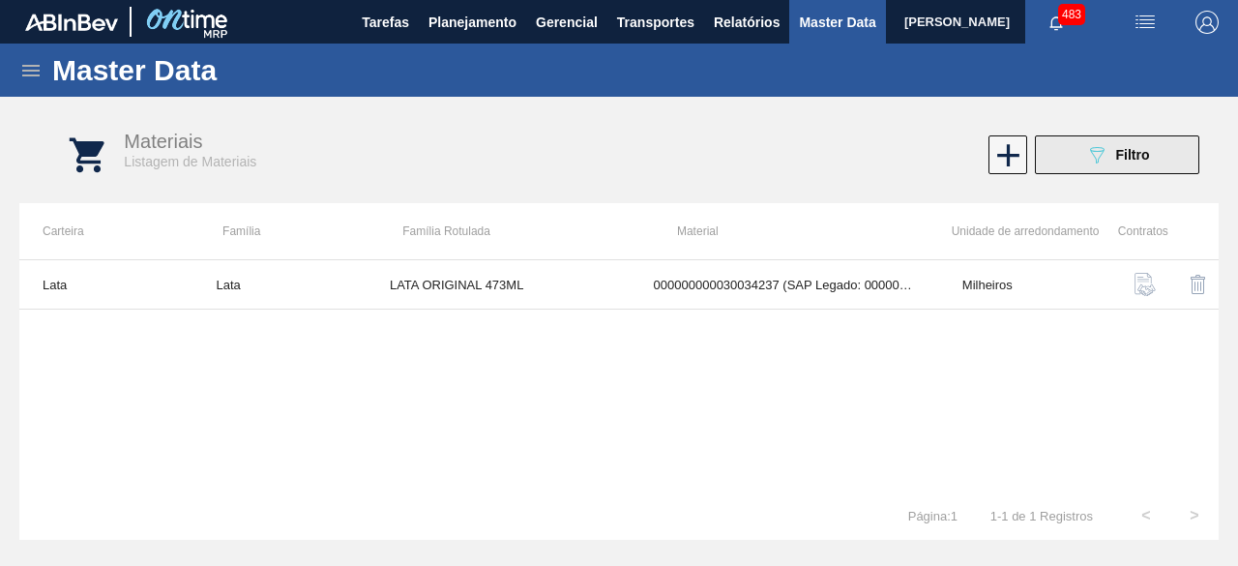
click at [1113, 163] on div "089F7B8B-B2A5-4AFE-B5C0-19BA573D28AC Filtro" at bounding box center [1117, 154] width 65 height 23
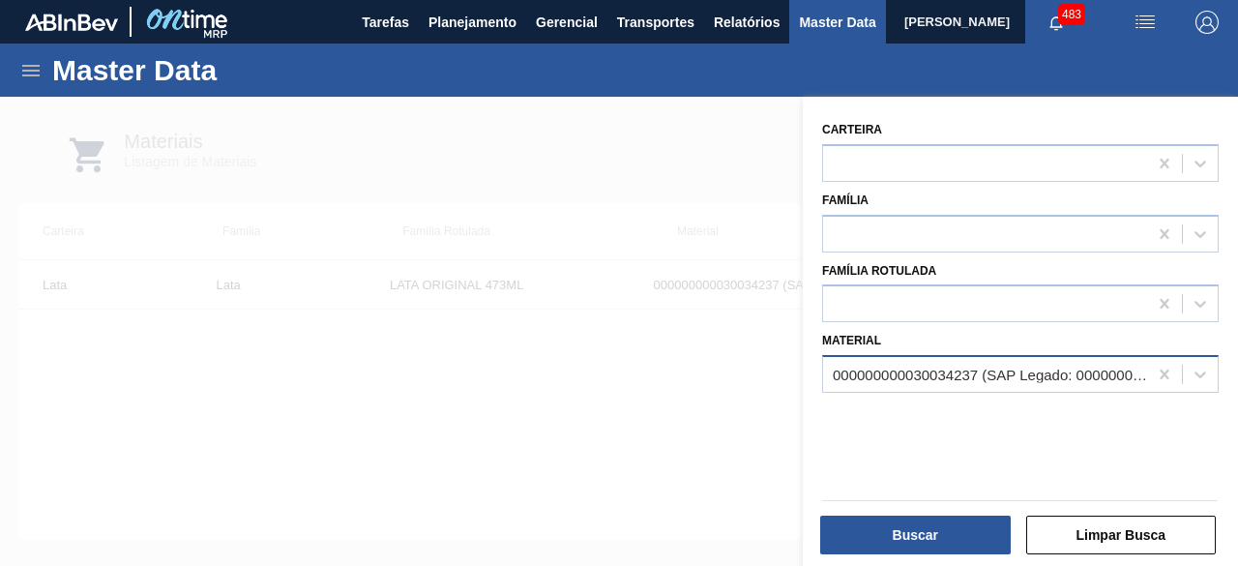
click at [993, 370] on div "000000000030034237 (SAP Legado: 000000000050847079) - LATA AL ORIGINAL 473ML BR…" at bounding box center [991, 375] width 316 height 16
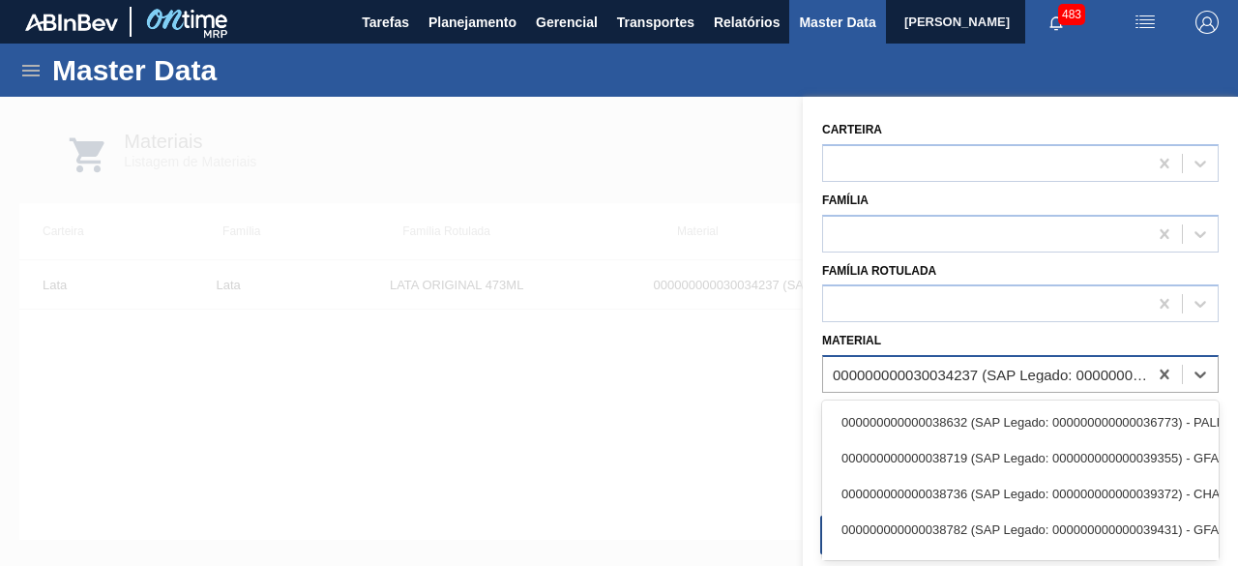
paste input "30034230"
type input "30034230"
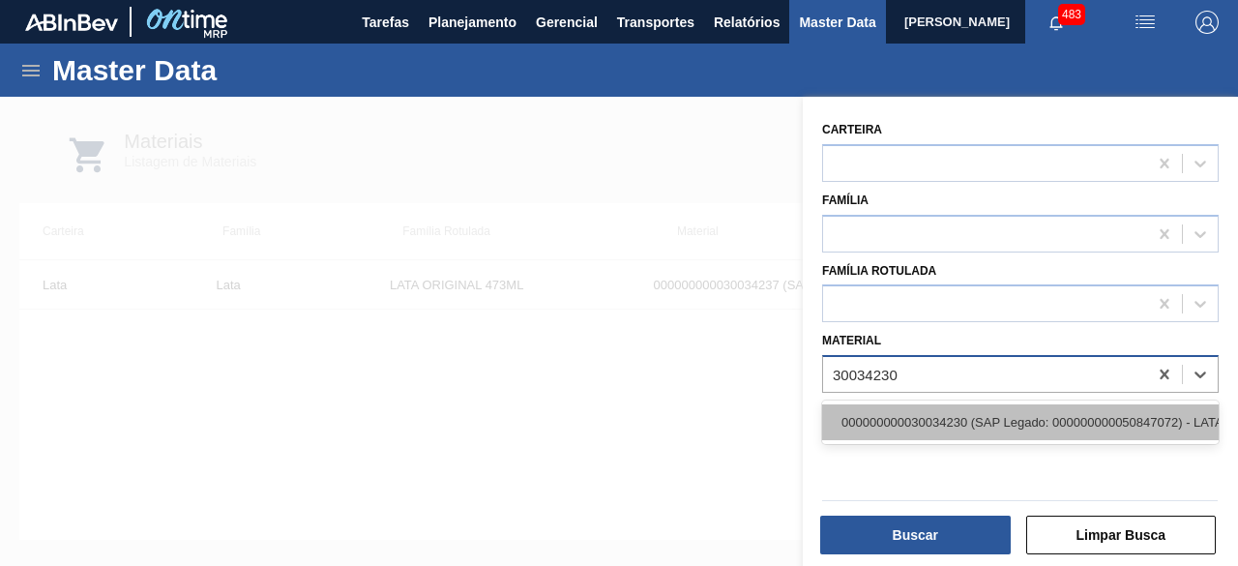
click at [994, 411] on div "000000000030034230 (SAP Legado: 000000000050847072) - LATA AL SPATEN 473ML BRIL…" at bounding box center [1020, 422] width 397 height 36
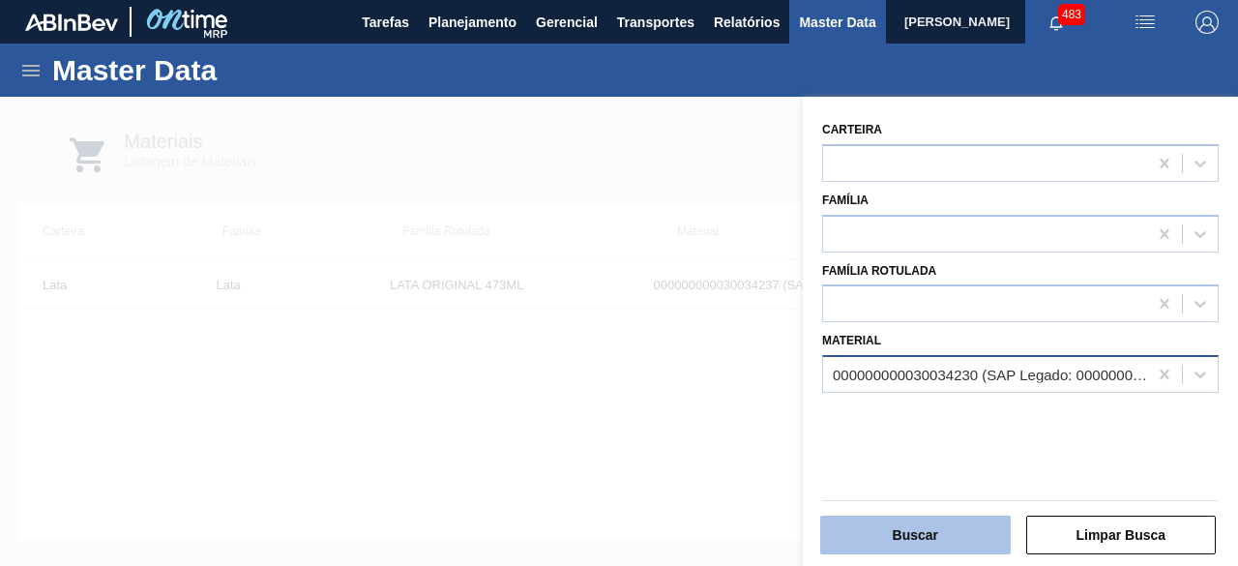
click at [979, 531] on button "Buscar" at bounding box center [915, 535] width 191 height 39
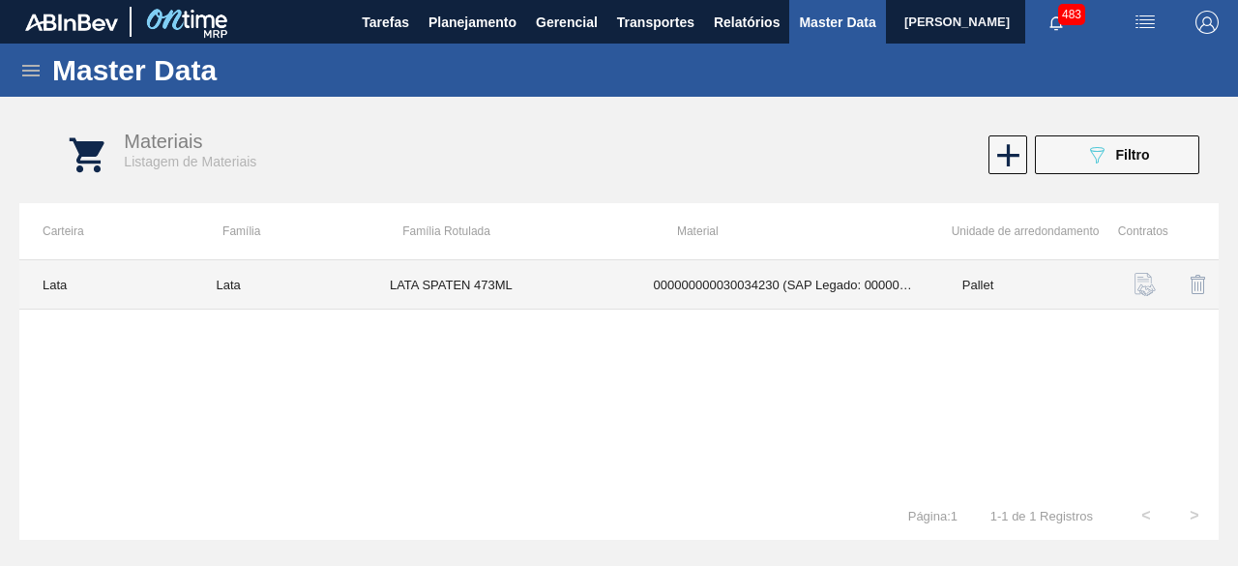
click at [491, 270] on td "LATA SPATEN 473ML" at bounding box center [499, 284] width 264 height 49
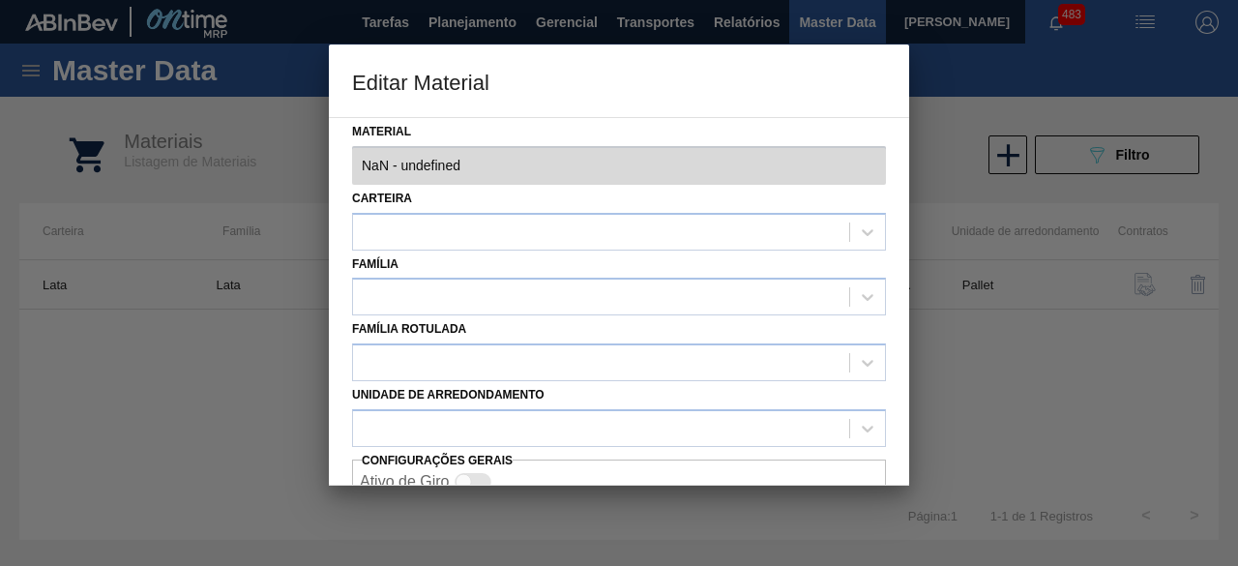
type input "30034230 - 000000000030034230 (SAP Legado: 000000000050847072) - LATA AL SPATEN…"
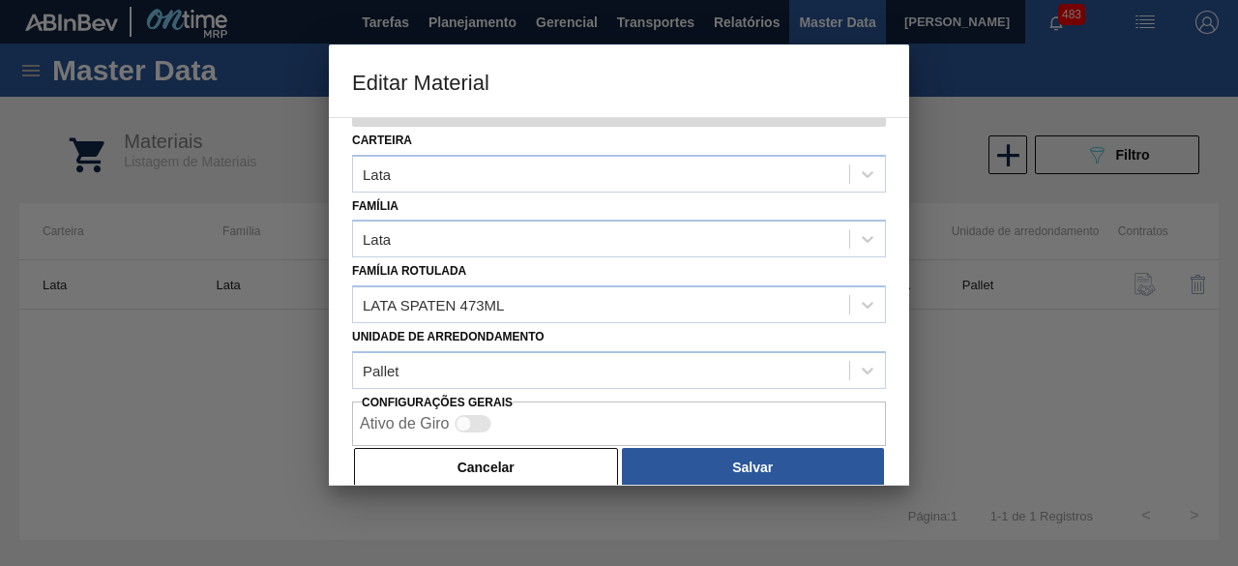
scroll to position [81, 0]
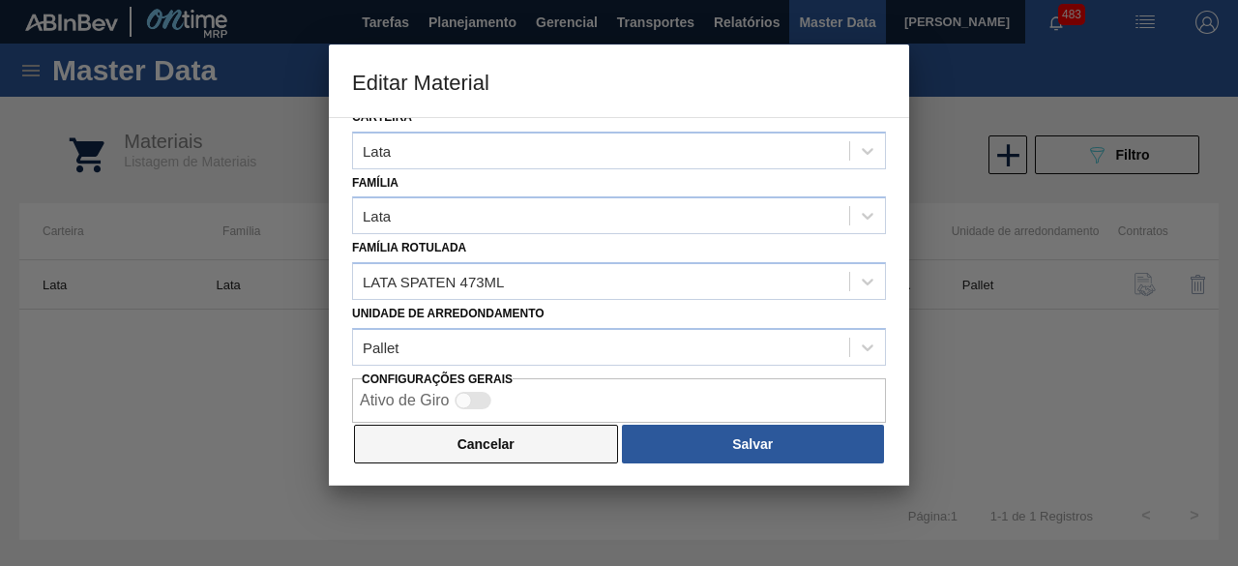
click at [563, 440] on button "Cancelar" at bounding box center [486, 444] width 264 height 39
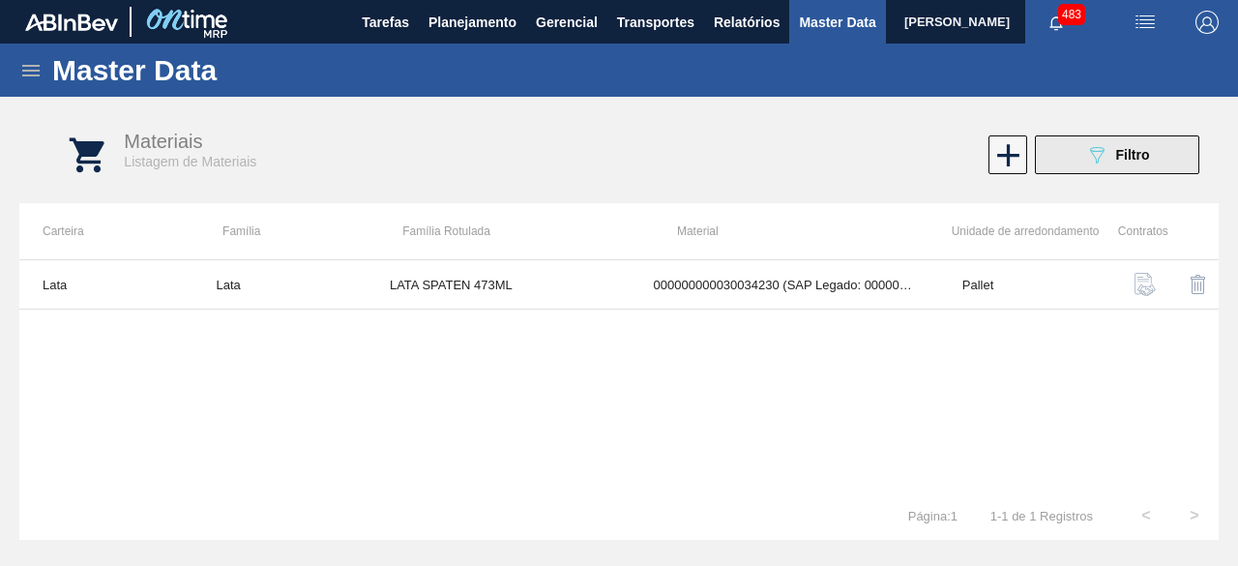
click at [1087, 153] on icon "089F7B8B-B2A5-4AFE-B5C0-19BA573D28AC" at bounding box center [1096, 154] width 23 height 23
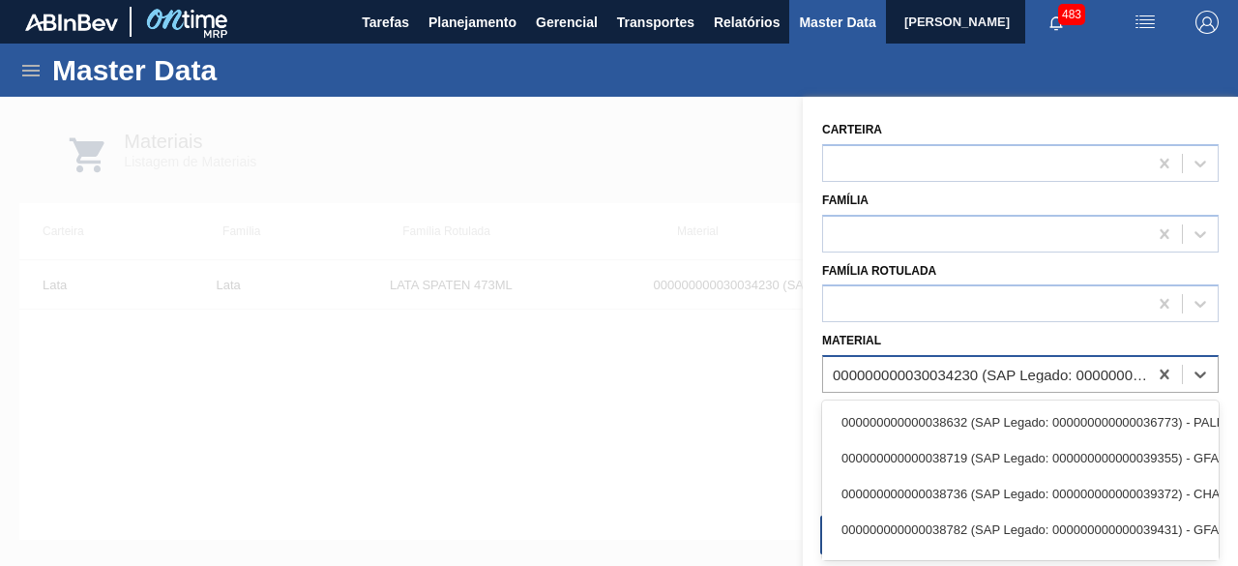
click at [990, 367] on div "000000000030034230 (SAP Legado: 000000000050847072) - LATA AL SPATEN 473ML BRIL…" at bounding box center [991, 375] width 316 height 16
paste input "30012329"
type input "30012329"
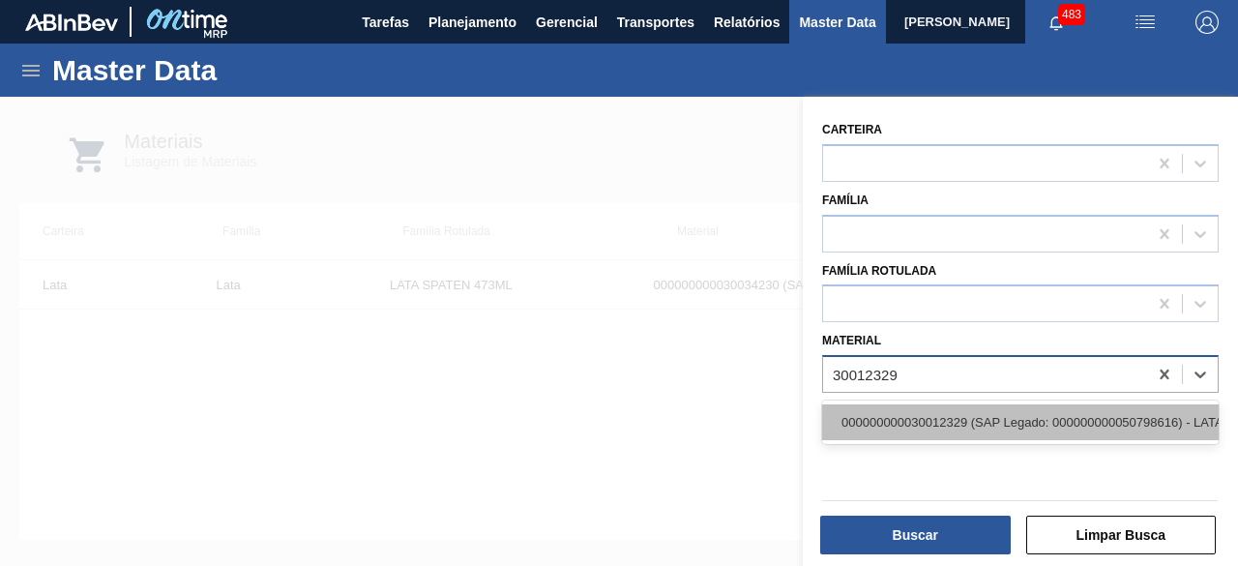
click at [949, 429] on div "000000000030012329 (SAP Legado: 000000000050798616) - LATA AL. 269ML BC MP 429" at bounding box center [1020, 422] width 397 height 36
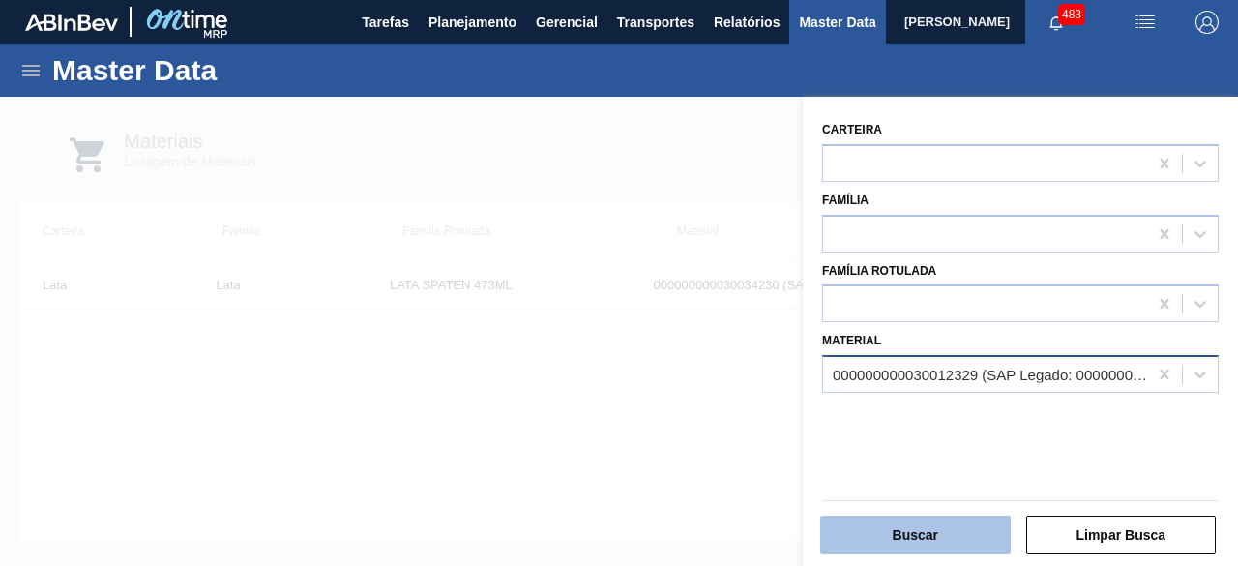
click at [943, 521] on button "Buscar" at bounding box center [915, 535] width 191 height 39
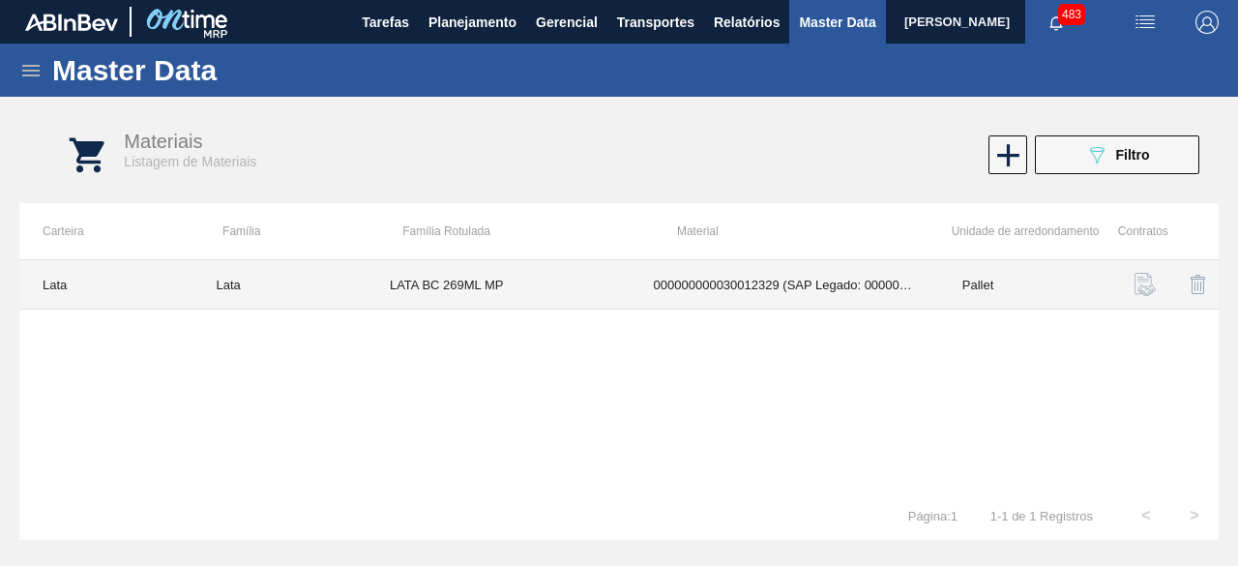
click at [525, 273] on td "LATA BC 269ML MP" at bounding box center [499, 284] width 264 height 49
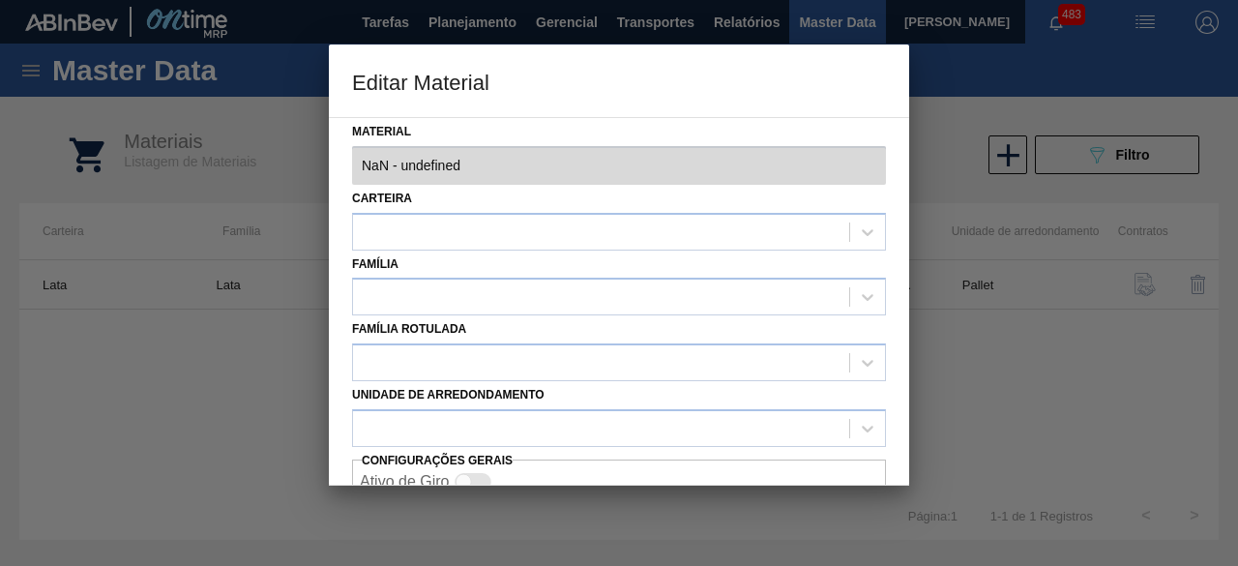
type input "30012329 - 000000000030012329 (SAP Legado: 000000000050798616) - LATA AL. 269ML…"
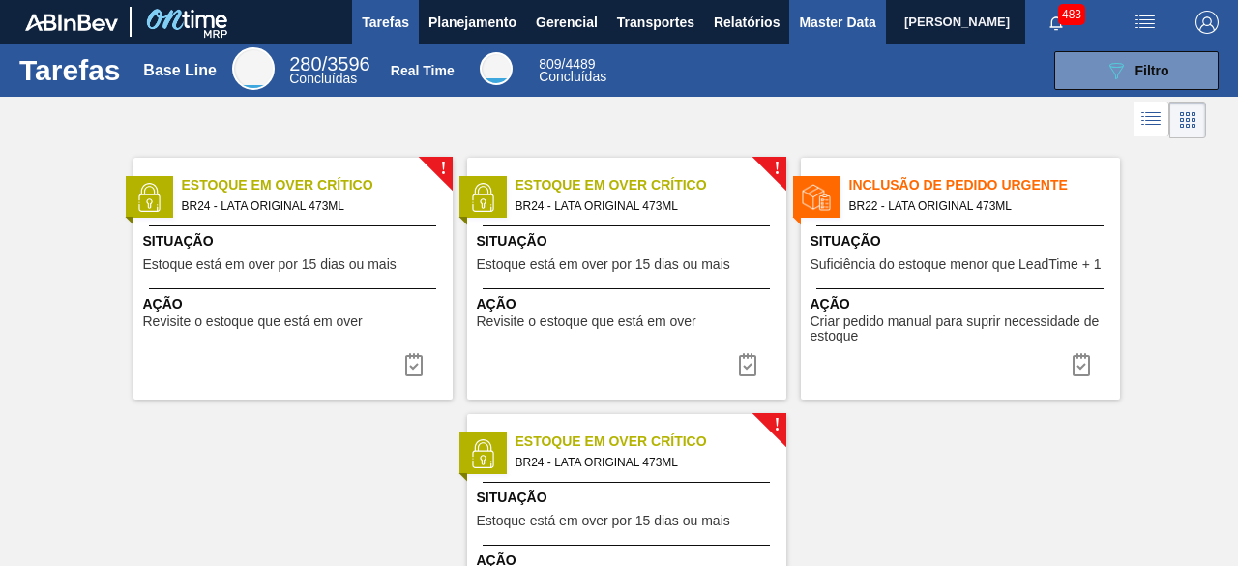
click at [799, 31] on span "Master Data" at bounding box center [837, 22] width 76 height 23
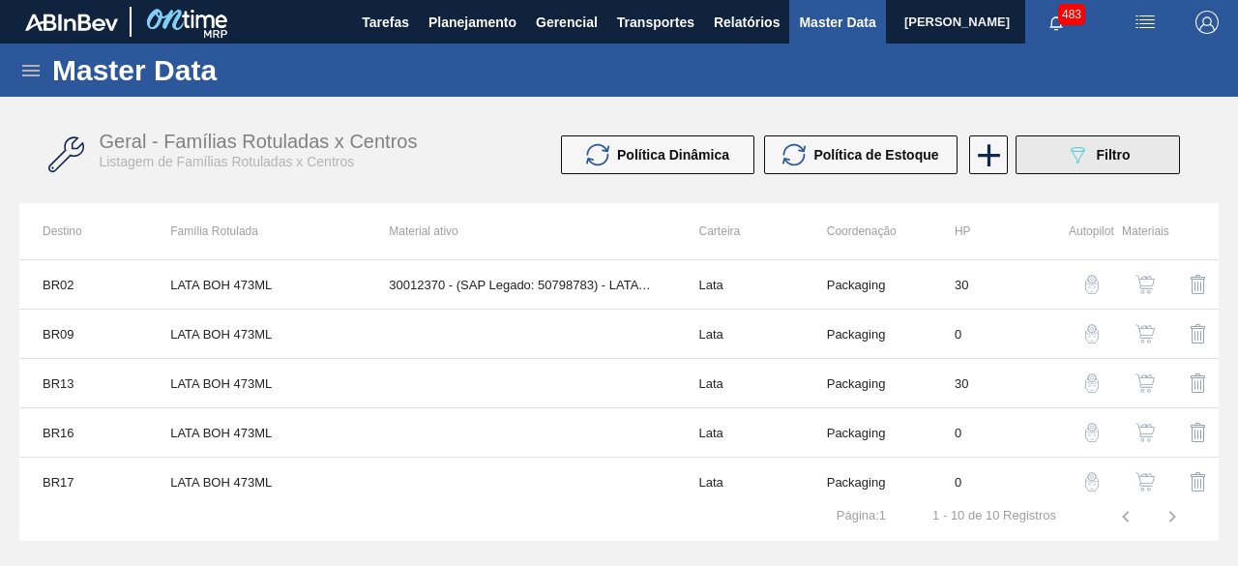
click at [1115, 156] on span "Filtro" at bounding box center [1114, 154] width 34 height 15
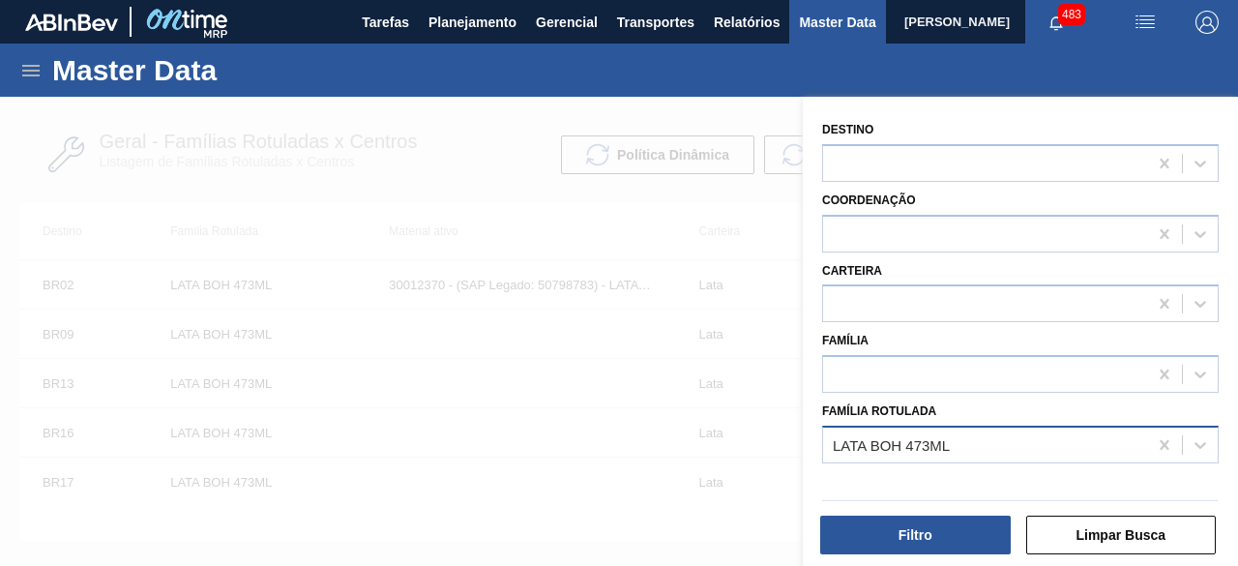
click at [967, 432] on div "LATA BOH 473ML" at bounding box center [985, 445] width 324 height 28
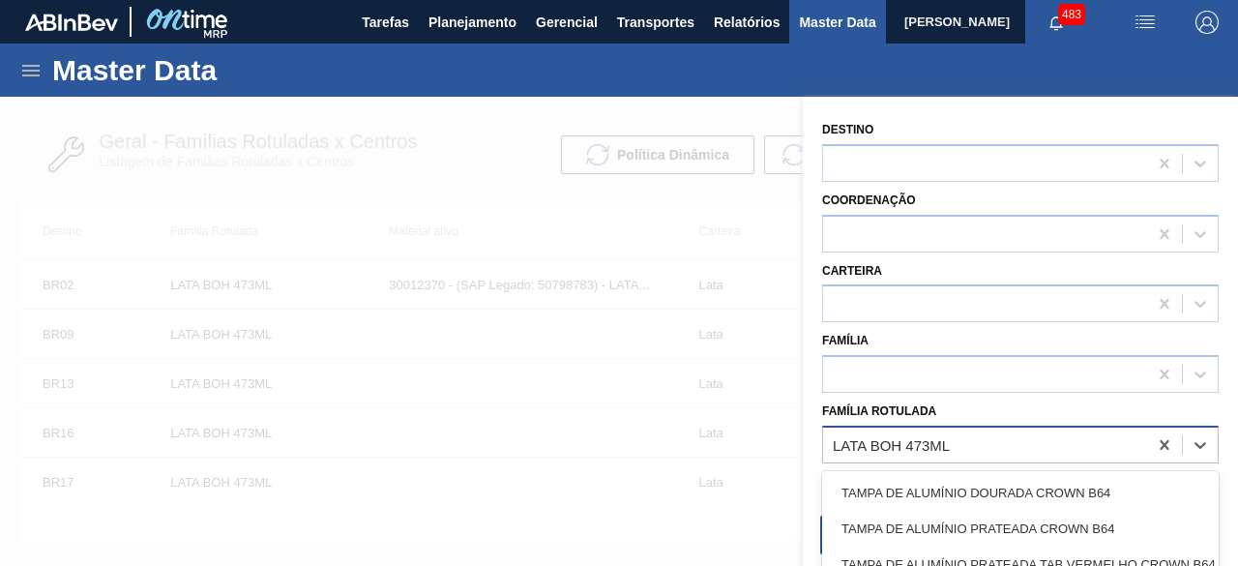
paste Rotulada "LATA BUD ZERO 350ML SLEEK"
type Rotulada "LATA BUD ZERO 350ML SLEEK"
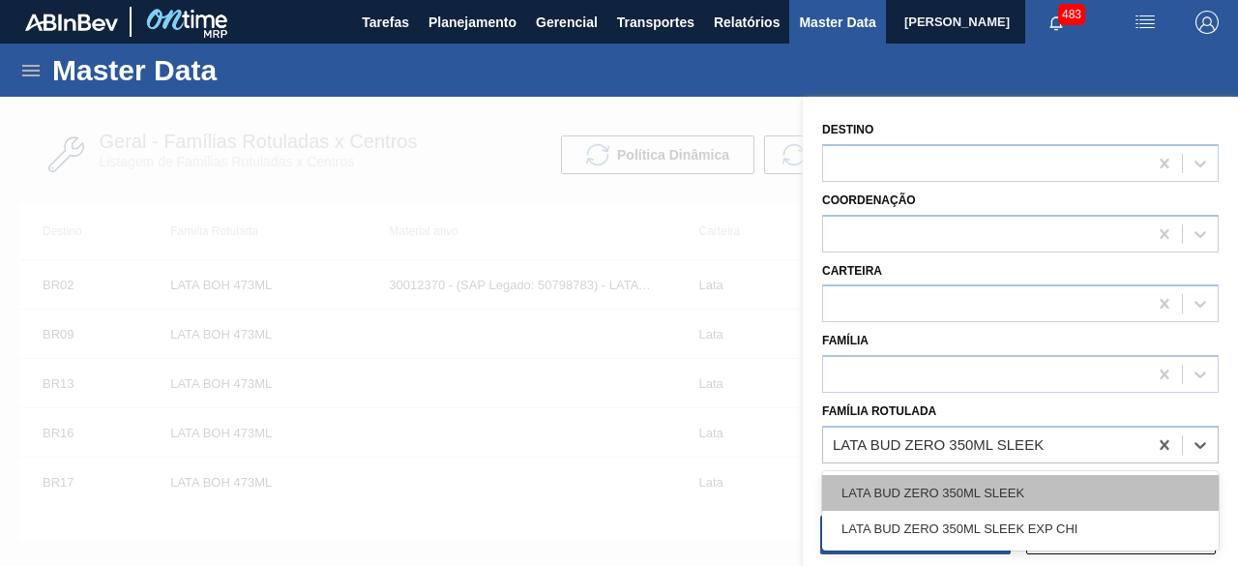
click at [984, 491] on div "LATA BUD ZERO 350ML SLEEK" at bounding box center [1020, 493] width 397 height 36
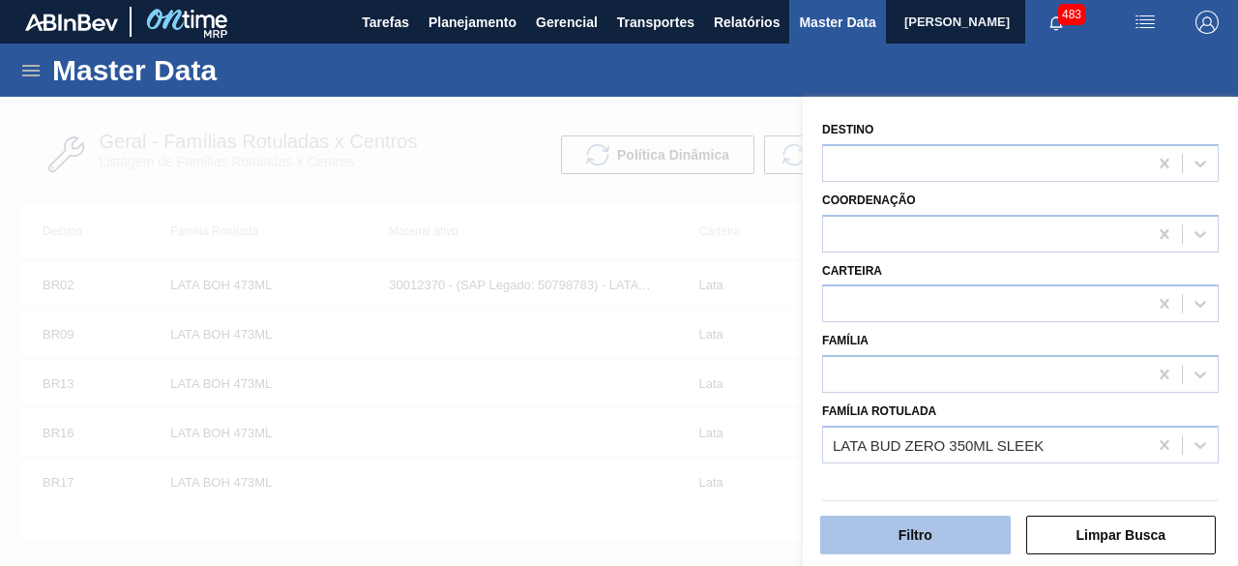
click at [972, 521] on button "Filtro" at bounding box center [915, 535] width 191 height 39
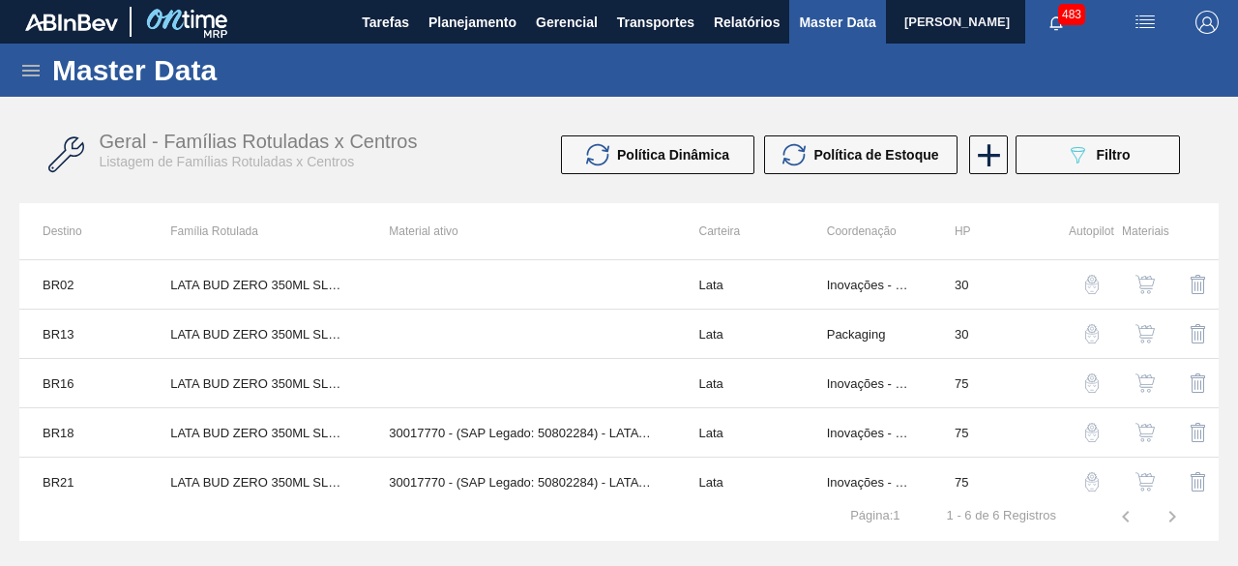
click at [1154, 371] on button "button" at bounding box center [1145, 383] width 46 height 46
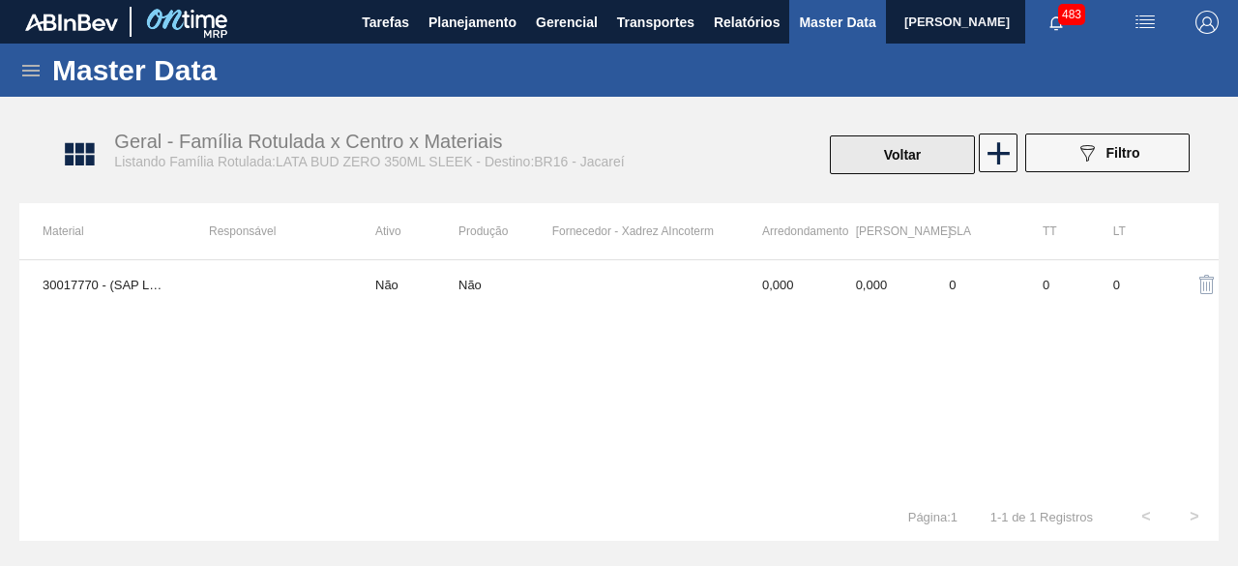
click at [947, 158] on button "Voltar" at bounding box center [902, 154] width 145 height 39
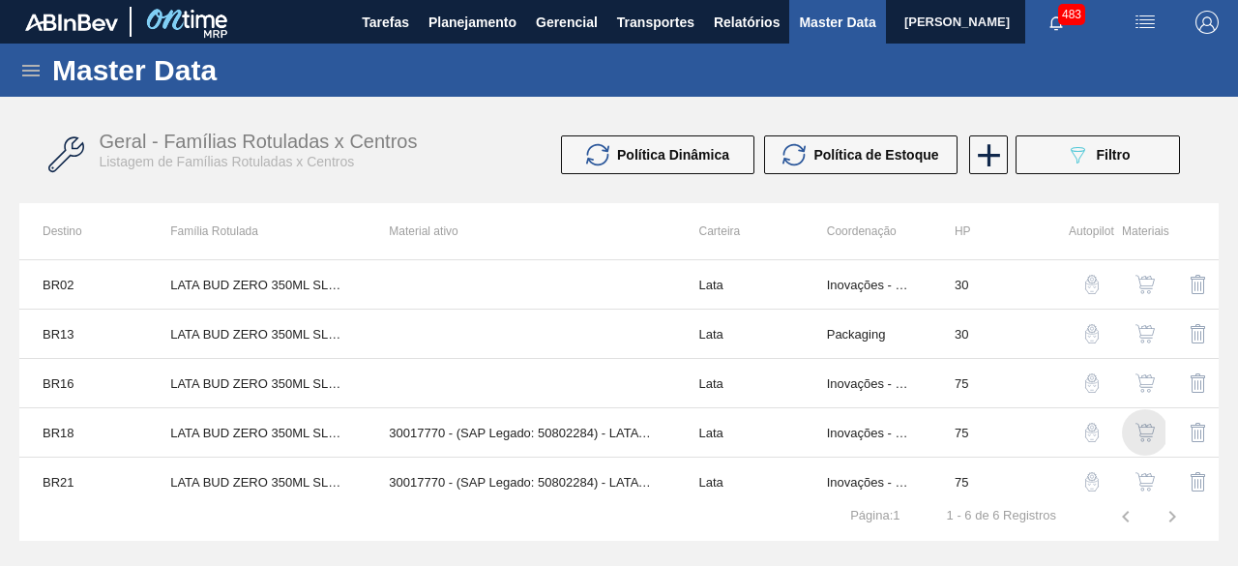
click at [1151, 431] on img "button" at bounding box center [1145, 432] width 19 height 19
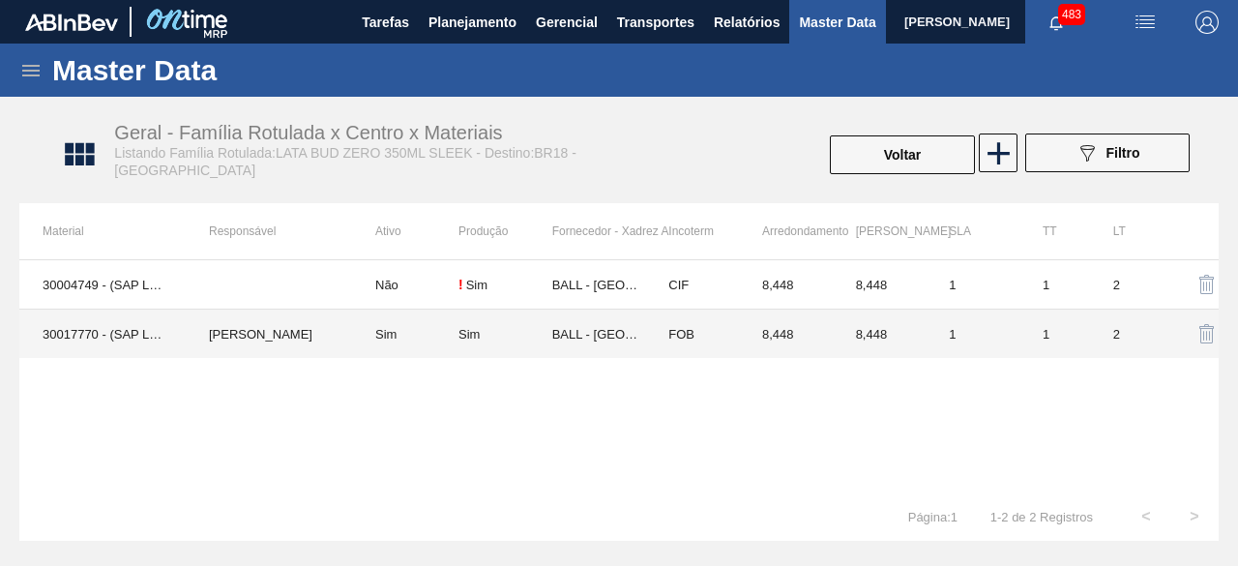
click at [112, 336] on td "30017770 - (SAP Legado: 50802284) - LATA AL. BUD ZERO 350ML 429" at bounding box center [102, 334] width 166 height 49
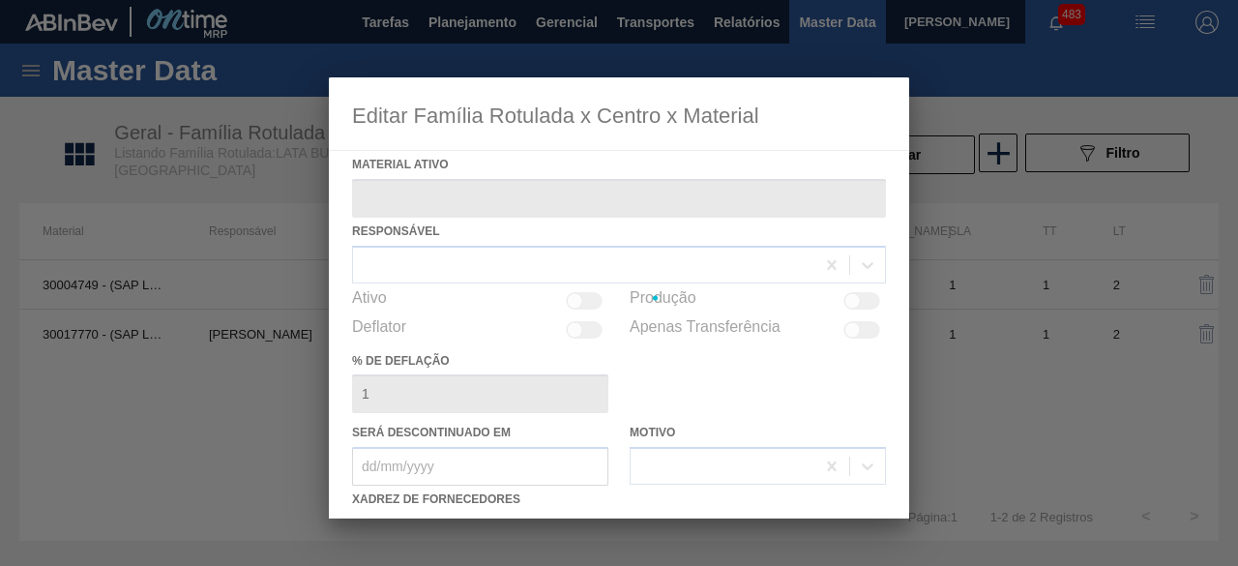
type ativo "30017770 - (SAP Legado: 50802284) - LATA AL. BUD ZERO 350ML 429"
checkbox input "true"
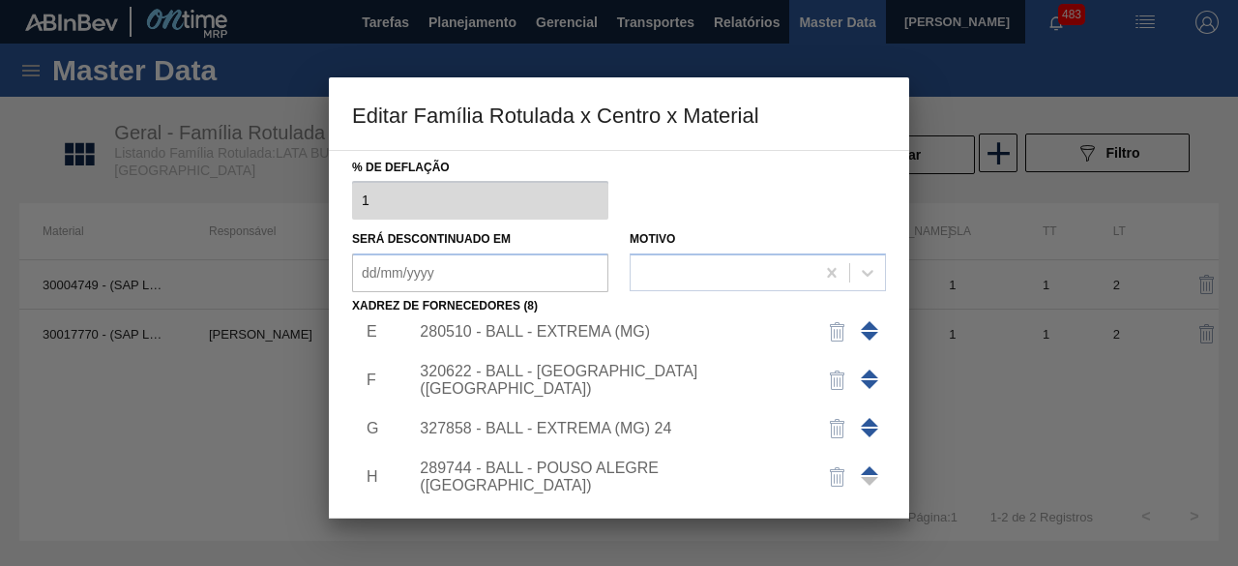
scroll to position [213, 0]
click at [681, 475] on div "289744 - BALL - POUSO ALEGRE (MG)" at bounding box center [609, 475] width 379 height 35
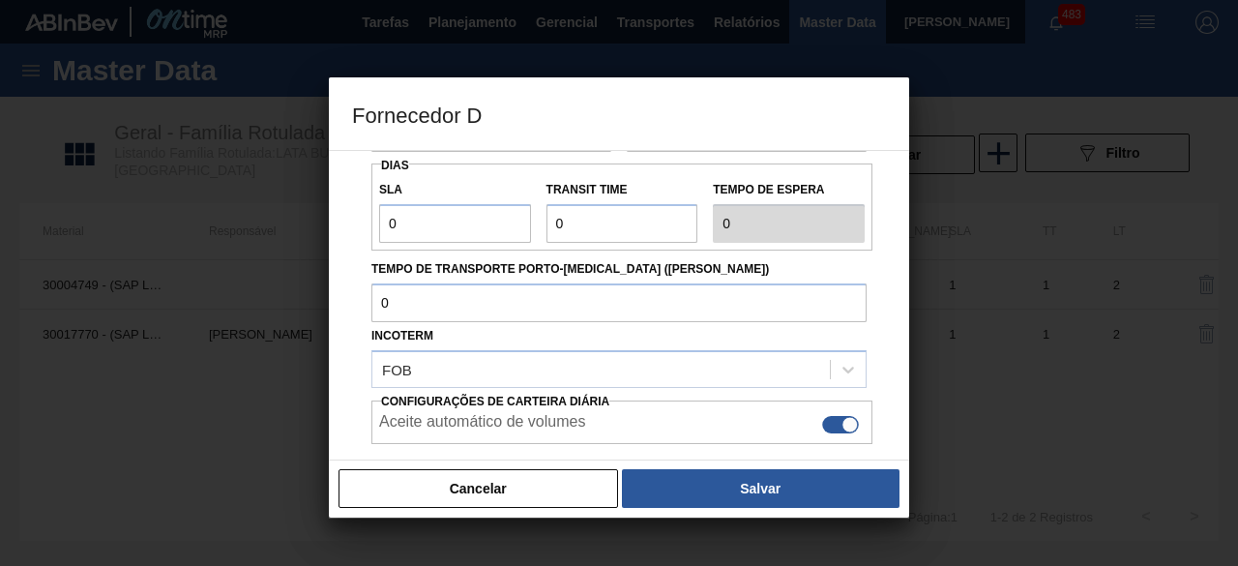
scroll to position [193, 0]
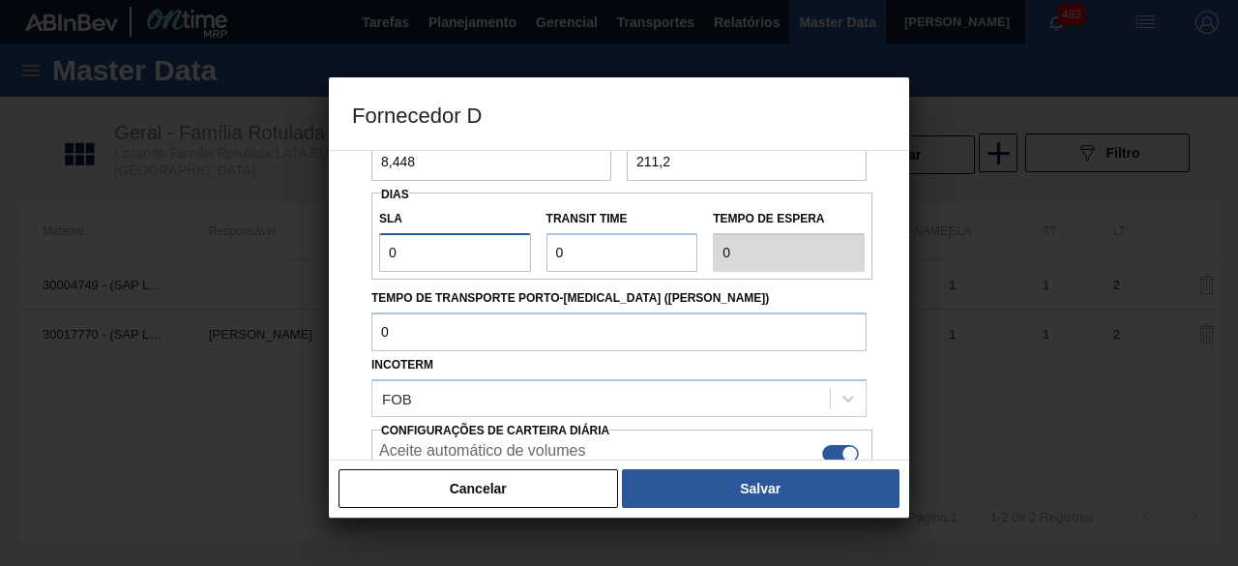
click at [489, 259] on input "0" at bounding box center [455, 252] width 152 height 39
type input "01"
type input "1"
click at [609, 240] on input "Transit Time" at bounding box center [623, 252] width 152 height 39
type input "01"
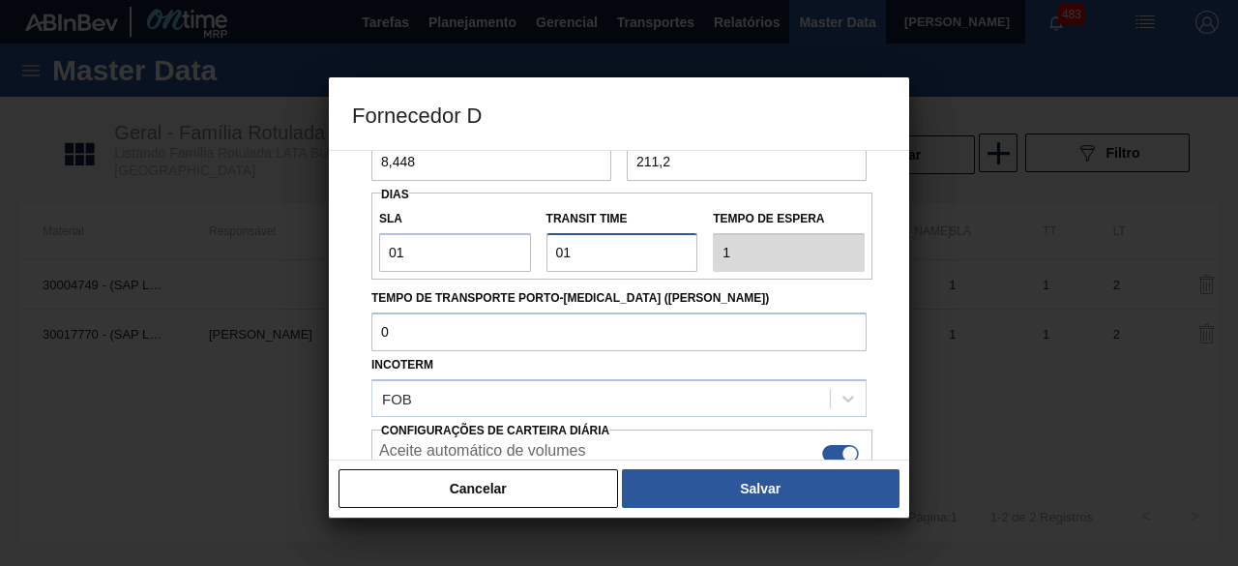
type input "2"
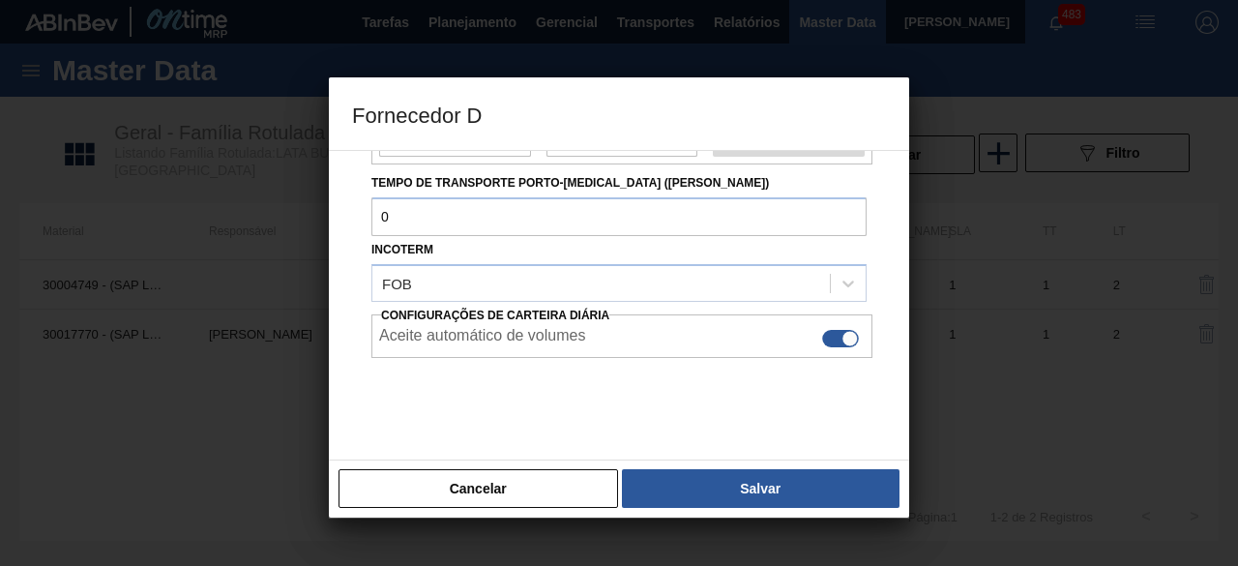
scroll to position [324, 0]
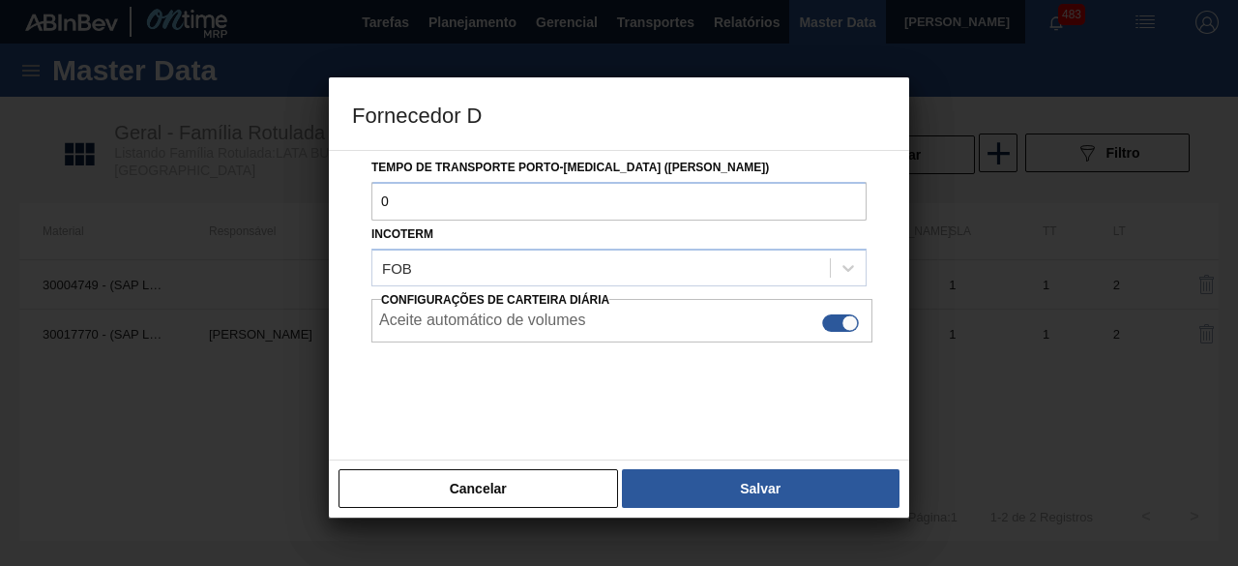
click at [761, 493] on button "Salvar" at bounding box center [761, 488] width 278 height 39
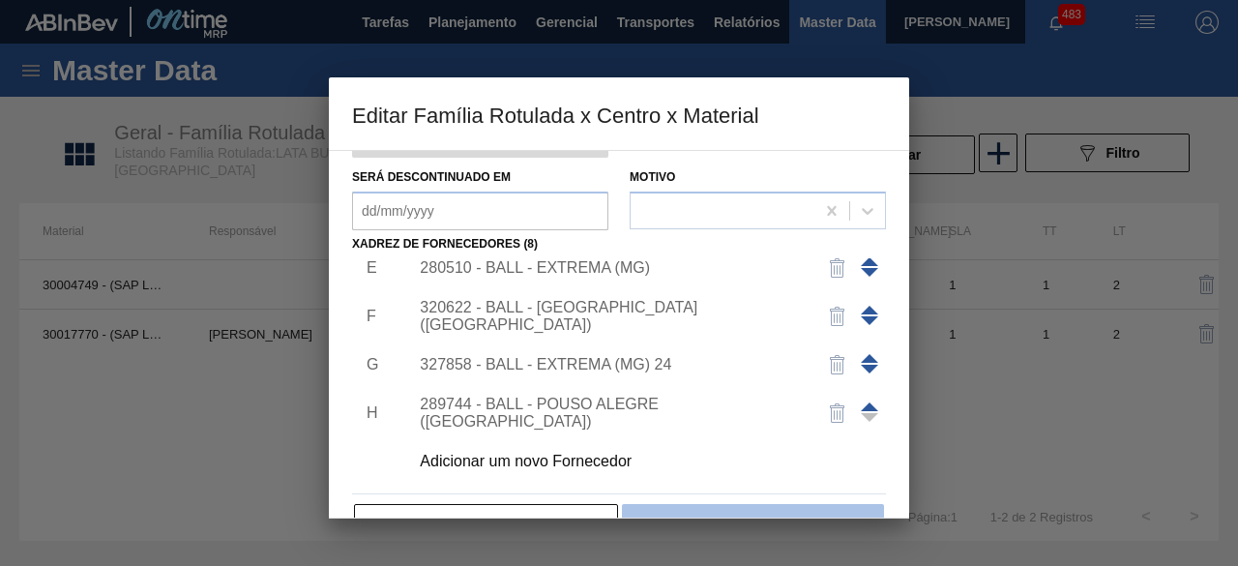
scroll to position [304, 0]
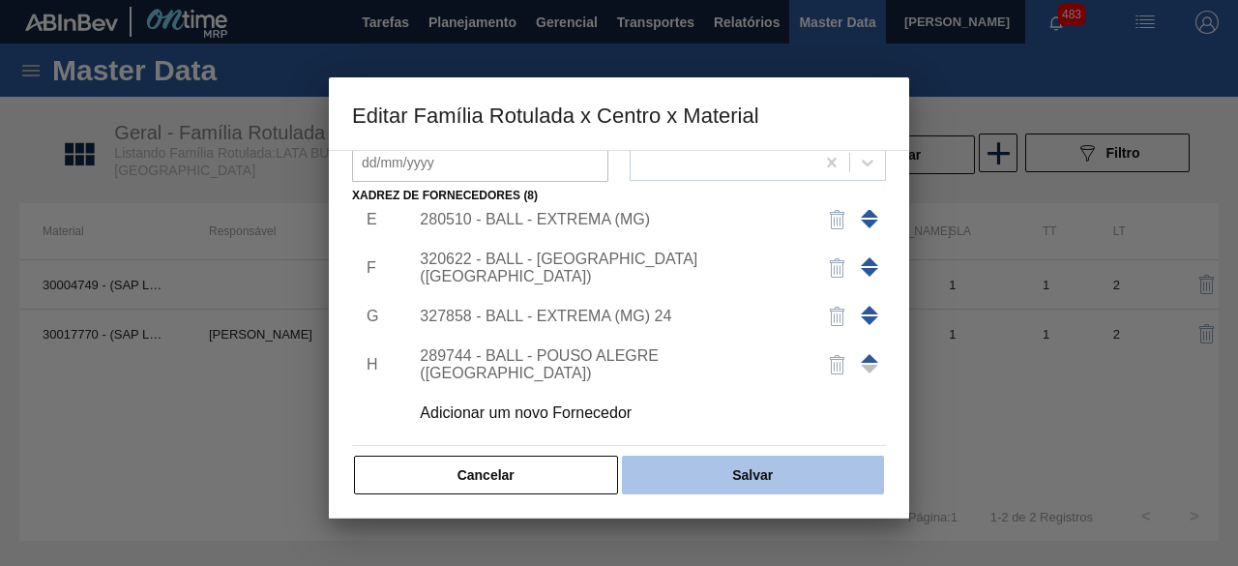
click at [770, 470] on button "Salvar" at bounding box center [753, 475] width 262 height 39
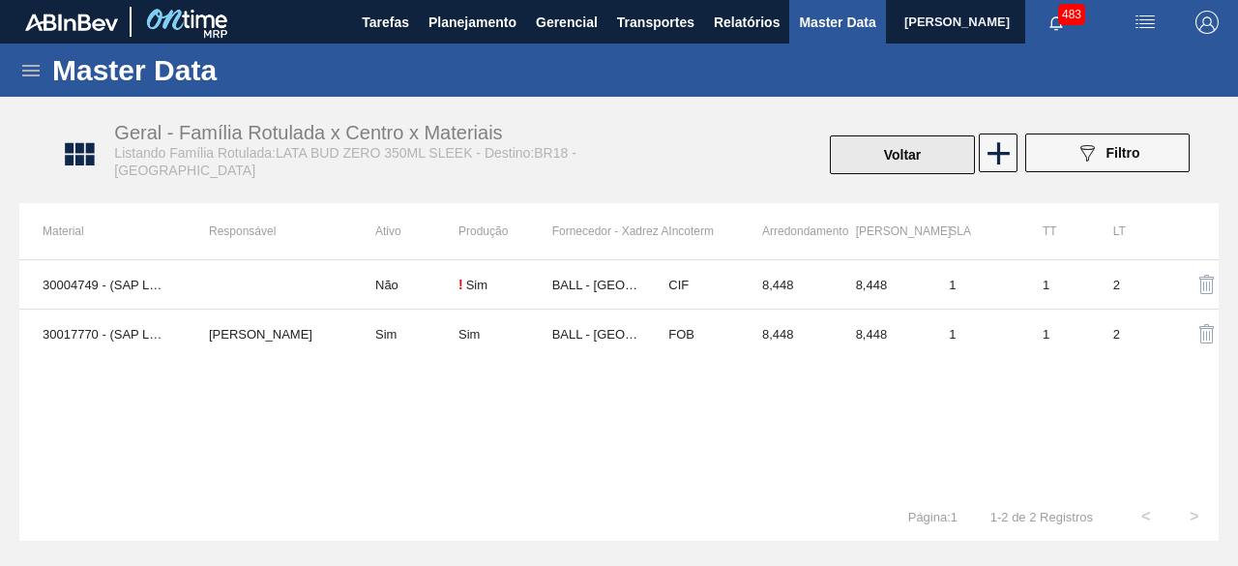
click at [932, 151] on button "Voltar" at bounding box center [902, 154] width 145 height 39
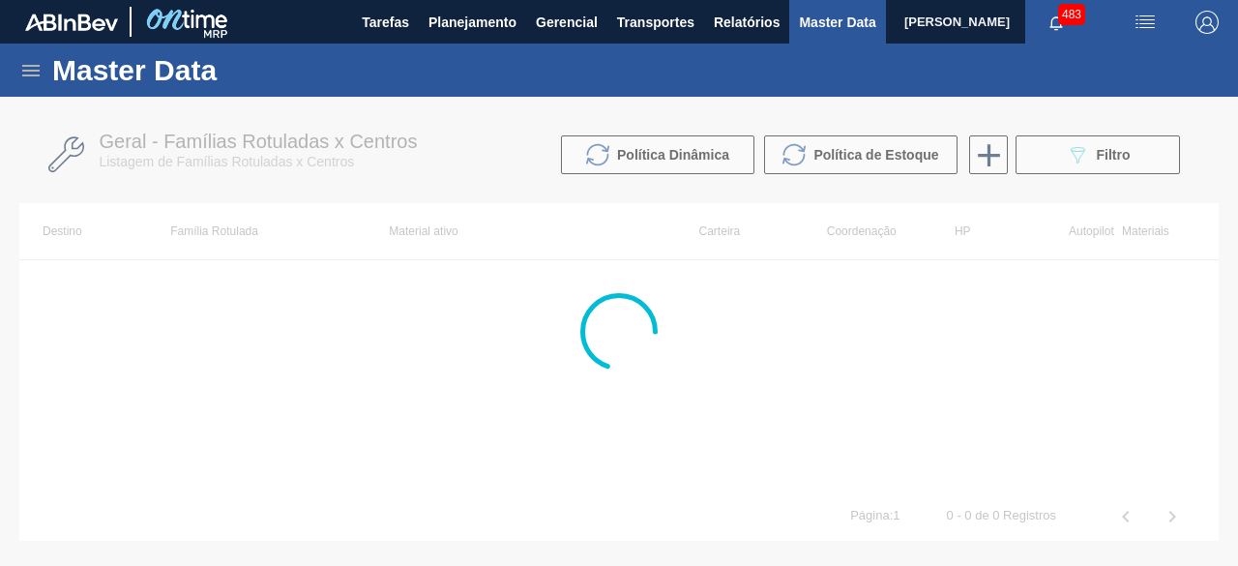
click at [1090, 157] on div "089F7B8B-B2A5-4AFE-B5C0-19BA573D28AC Filtro" at bounding box center [1098, 154] width 65 height 23
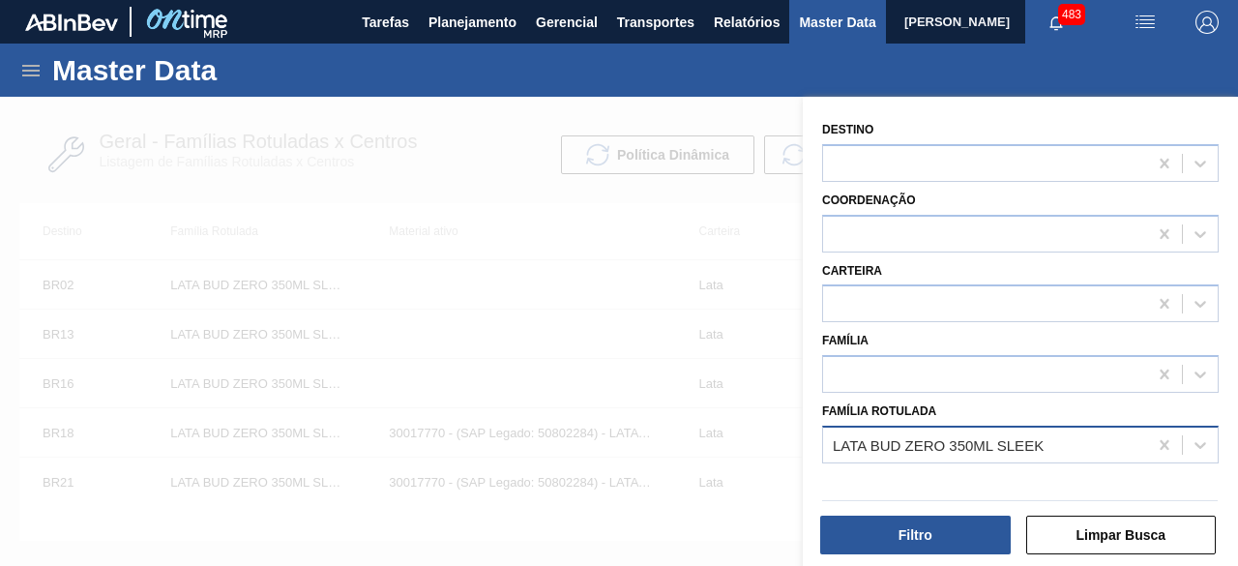
click at [1034, 434] on div "LATA BUD ZERO 350ML SLEEK" at bounding box center [985, 445] width 324 height 28
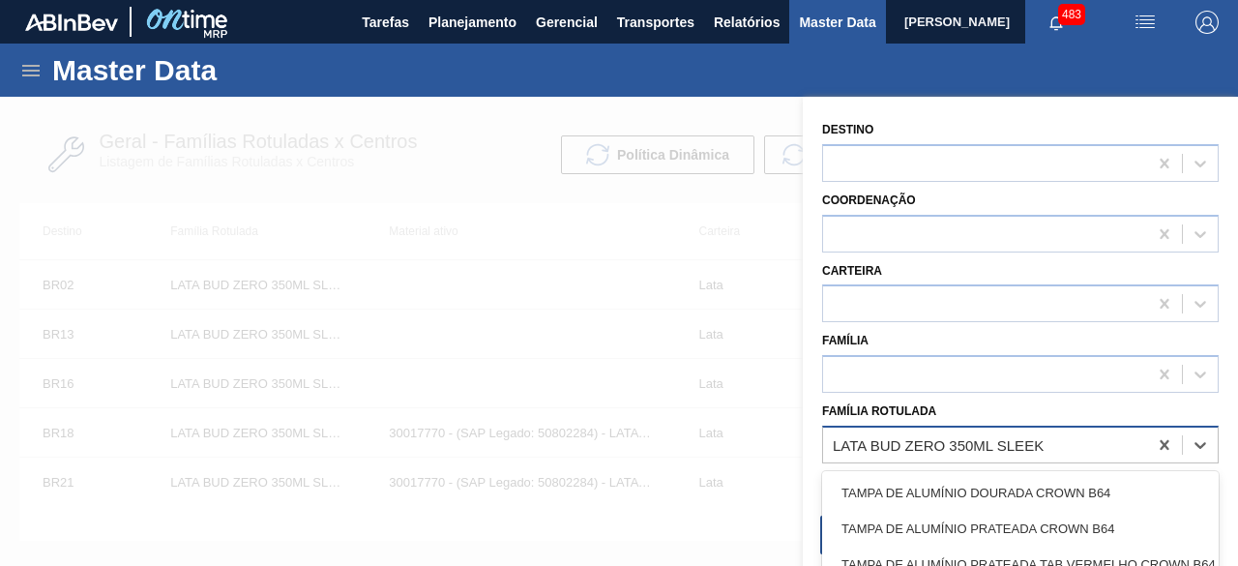
paste Rotulada "LATA SK 269ML"
type Rotulada "LATA SK 269ML"
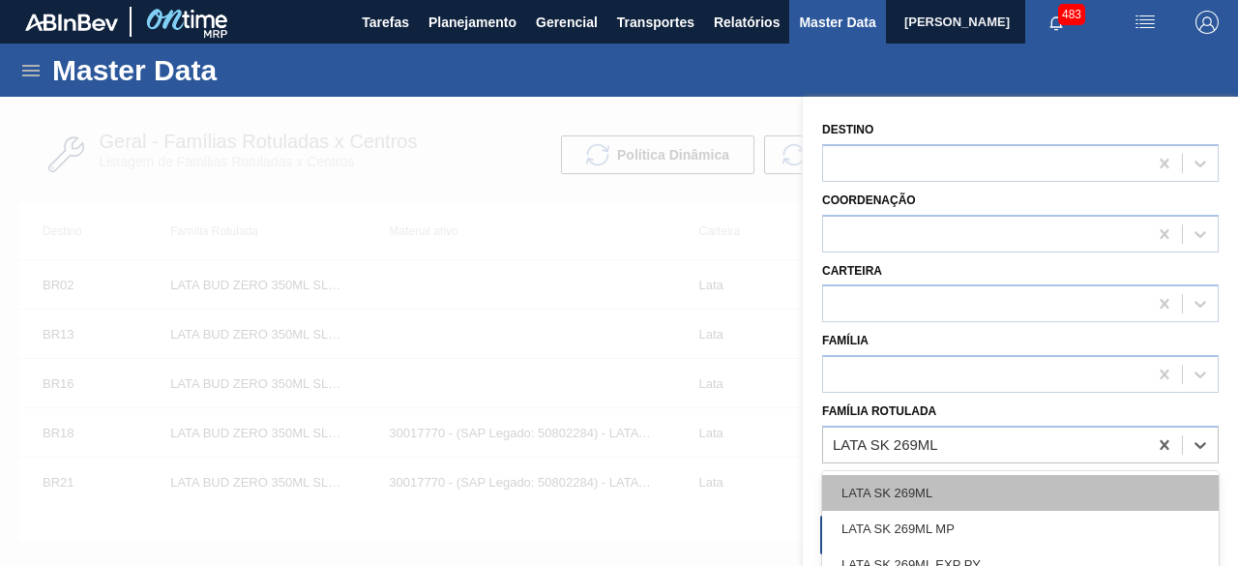
click at [1016, 483] on div "LATA SK 269ML" at bounding box center [1020, 493] width 397 height 36
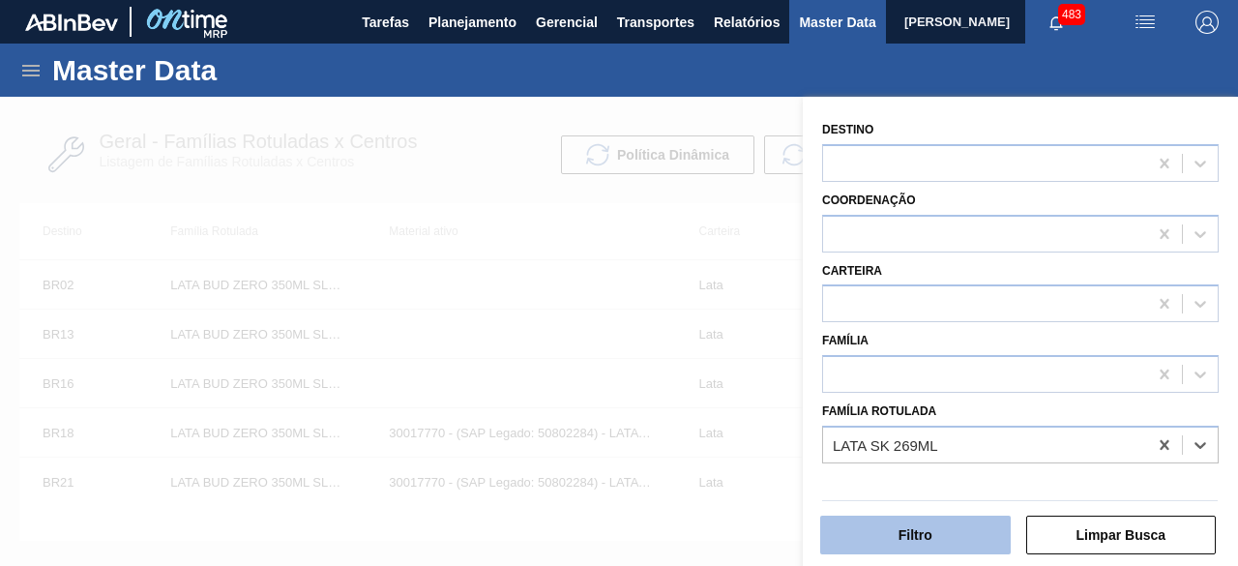
click at [972, 534] on button "Filtro" at bounding box center [915, 535] width 191 height 39
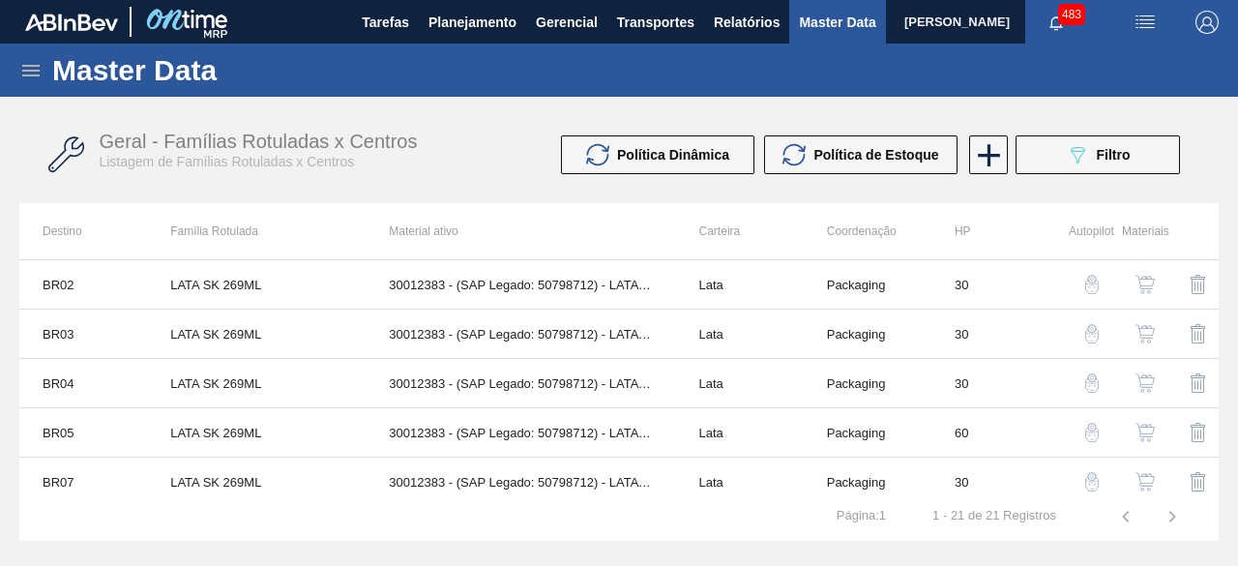
click at [1145, 285] on img "button" at bounding box center [1145, 284] width 19 height 19
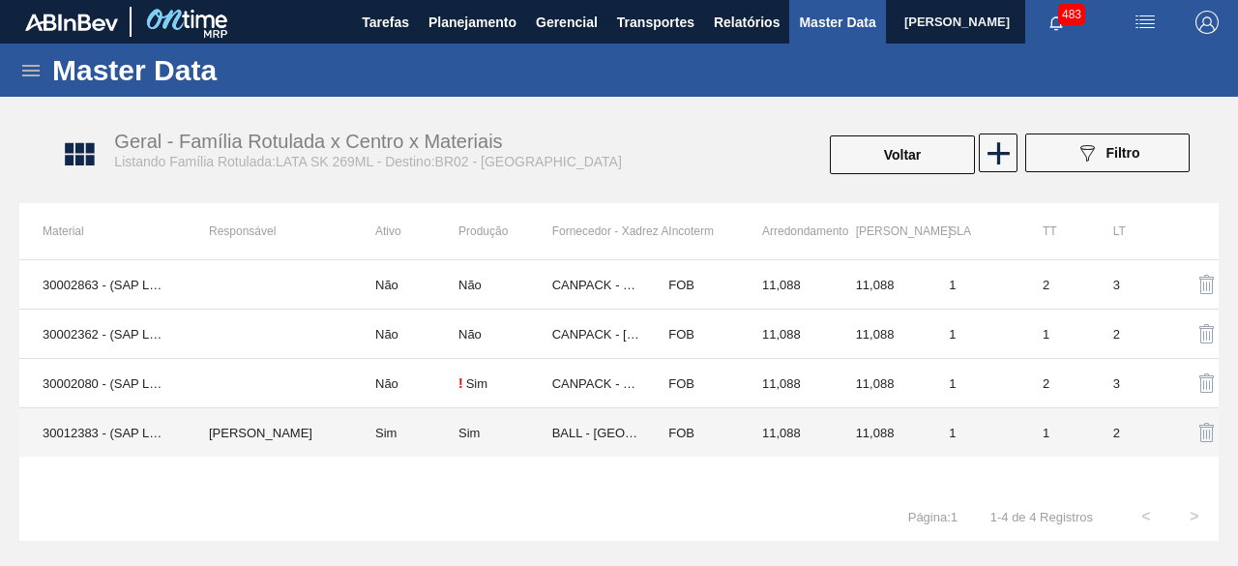
click at [74, 423] on td "30012383 - (SAP Legado: 50798712) - LATA AL. 269ML SK 429" at bounding box center [102, 432] width 166 height 49
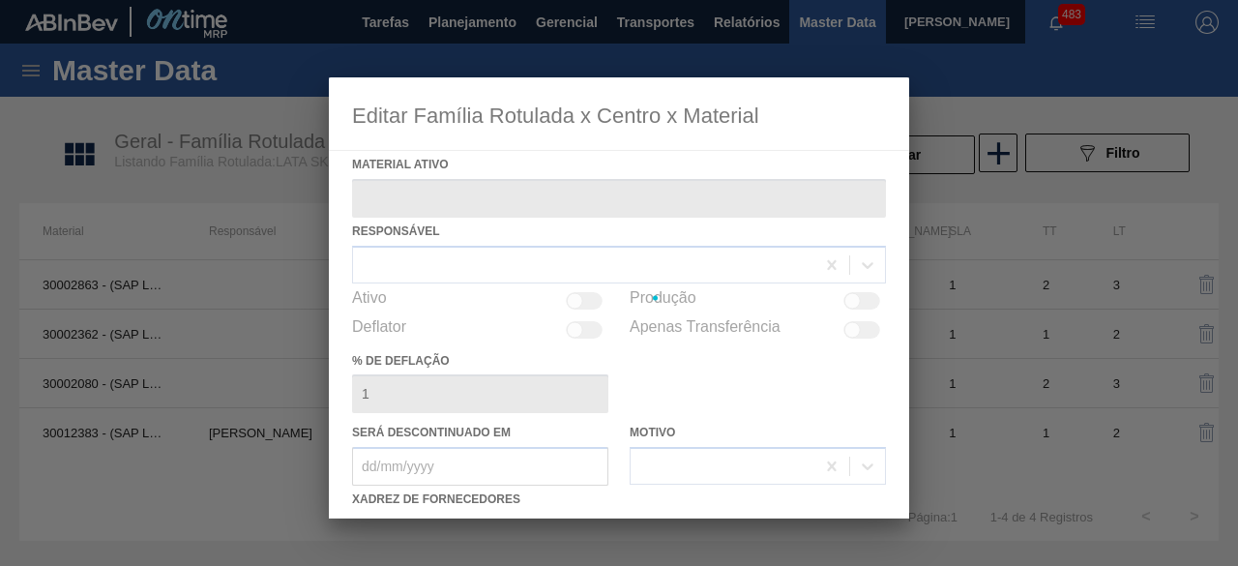
type ativo "30012383 - (SAP Legado: 50798712) - LATA AL. 269ML SK 429"
checkbox input "true"
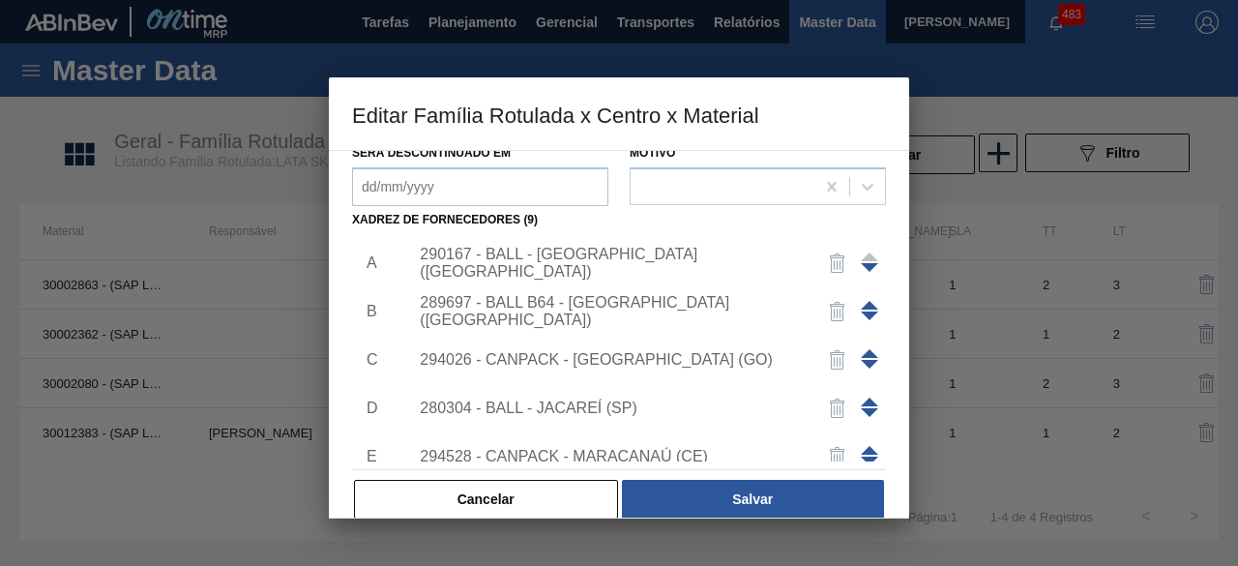
scroll to position [290, 0]
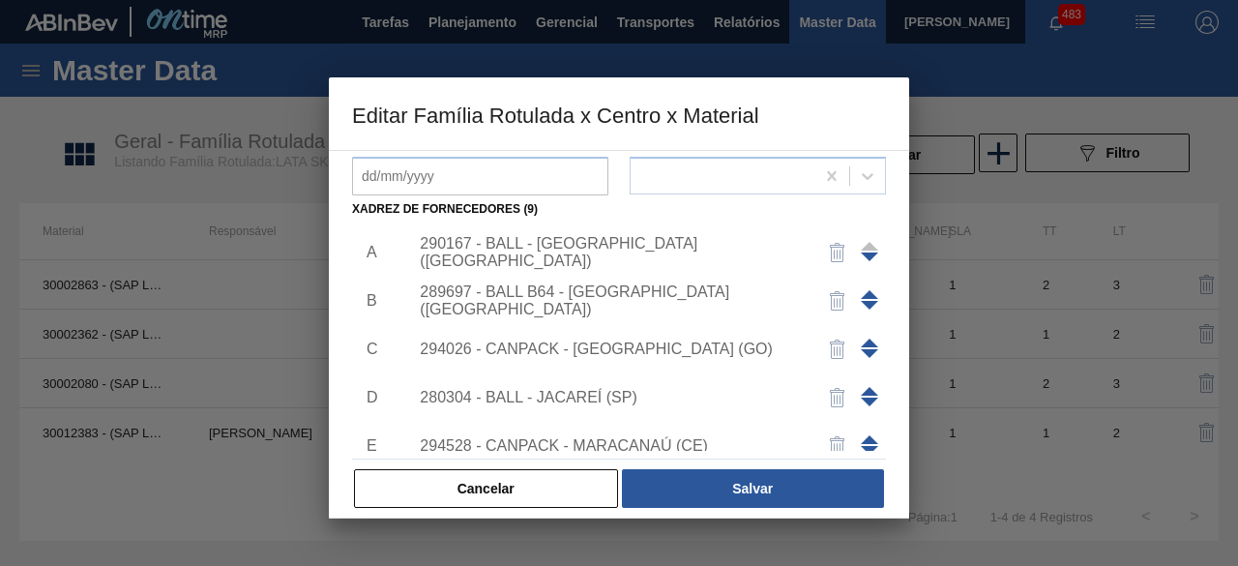
click at [639, 292] on div "289697 - BALL B64 - RECIFE (PE)" at bounding box center [609, 300] width 379 height 35
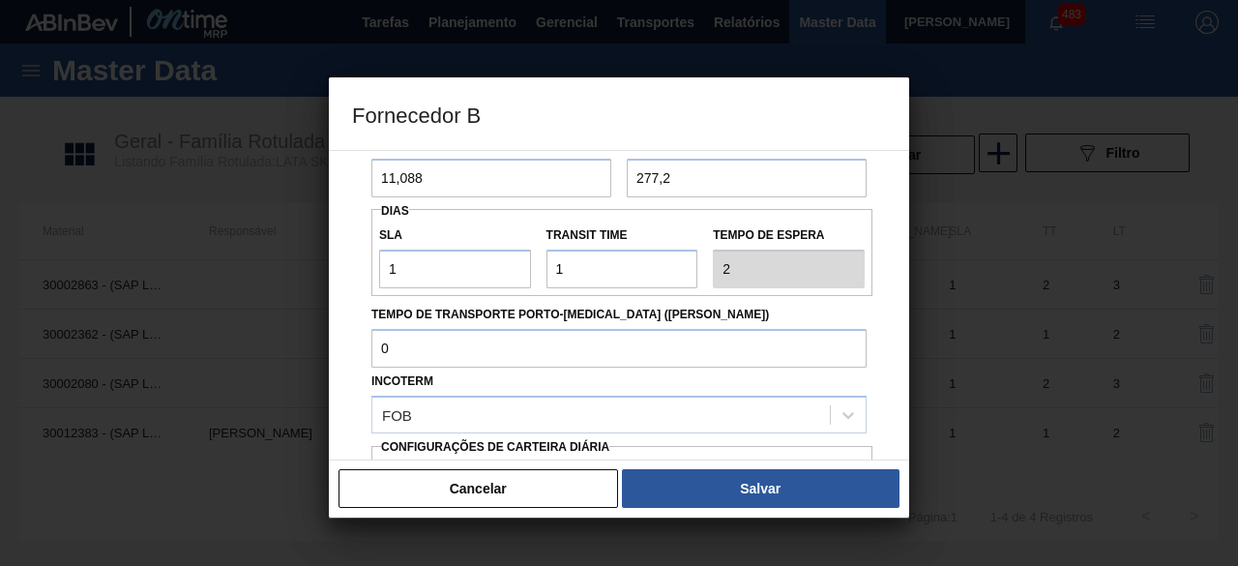
scroll to position [0, 0]
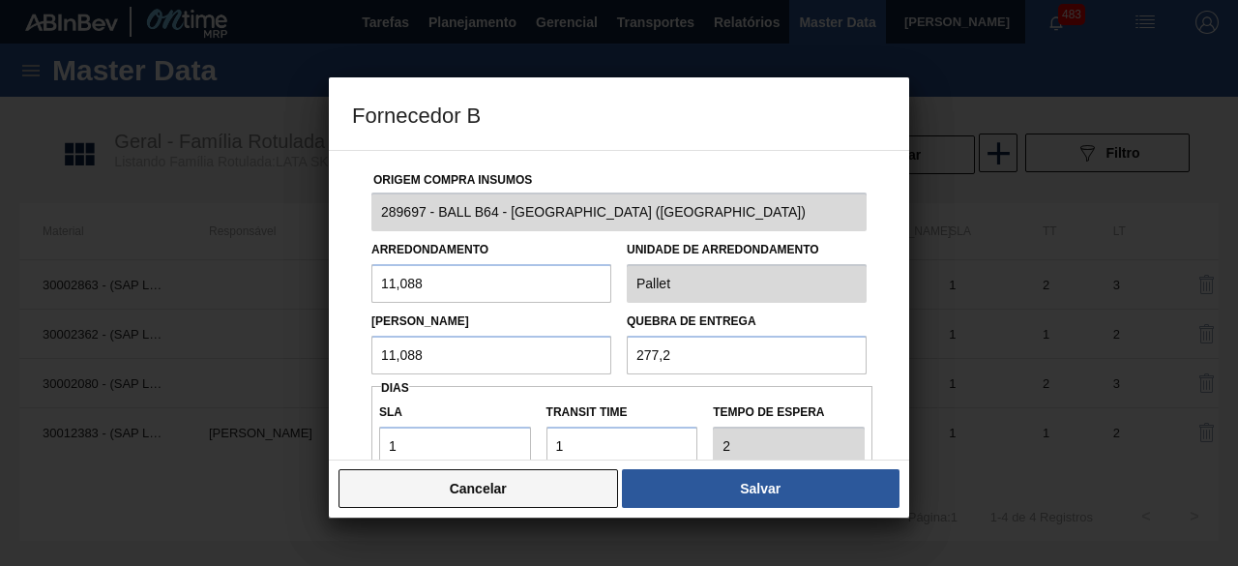
click at [535, 486] on button "Cancelar" at bounding box center [479, 488] width 280 height 39
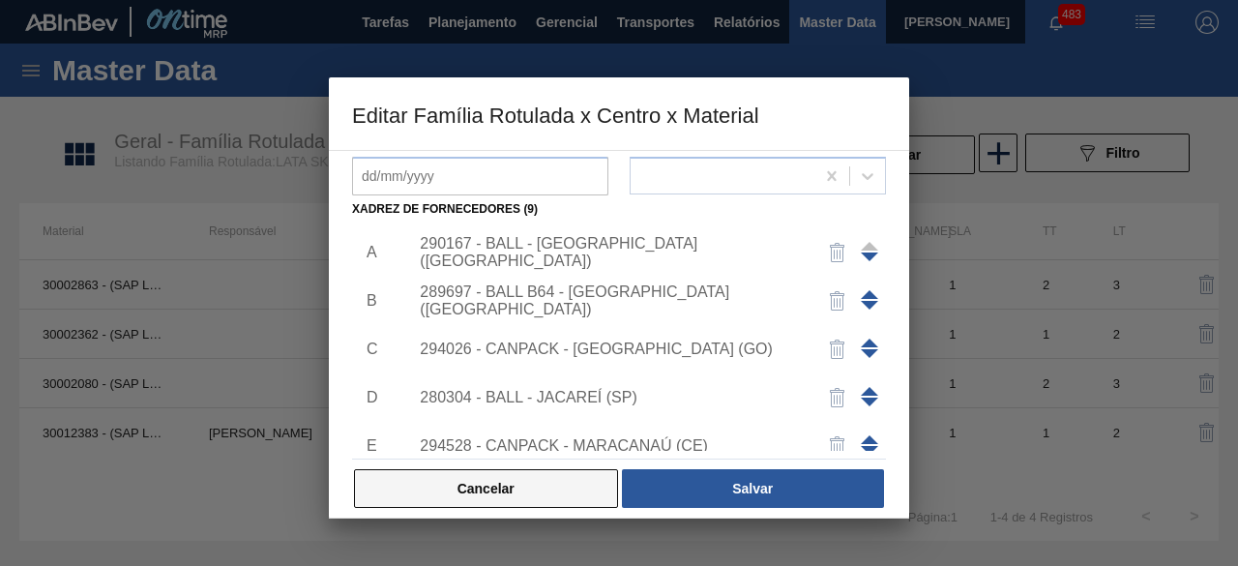
click at [567, 489] on button "Cancelar" at bounding box center [486, 488] width 264 height 39
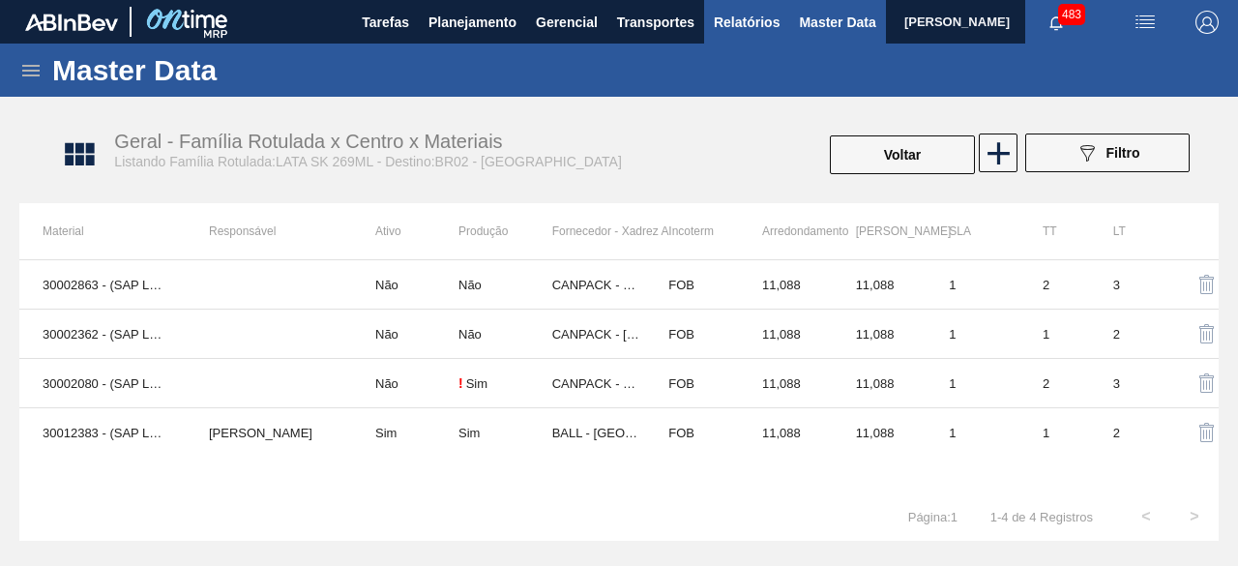
click at [742, 18] on span "Relatórios" at bounding box center [747, 22] width 66 height 23
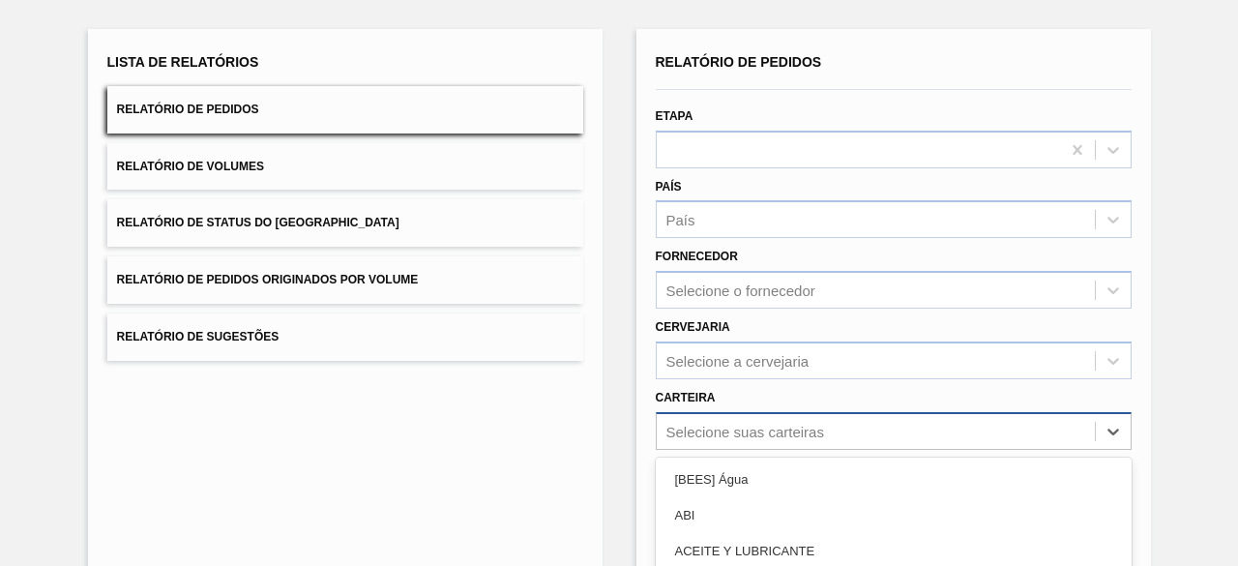
scroll to position [284, 0]
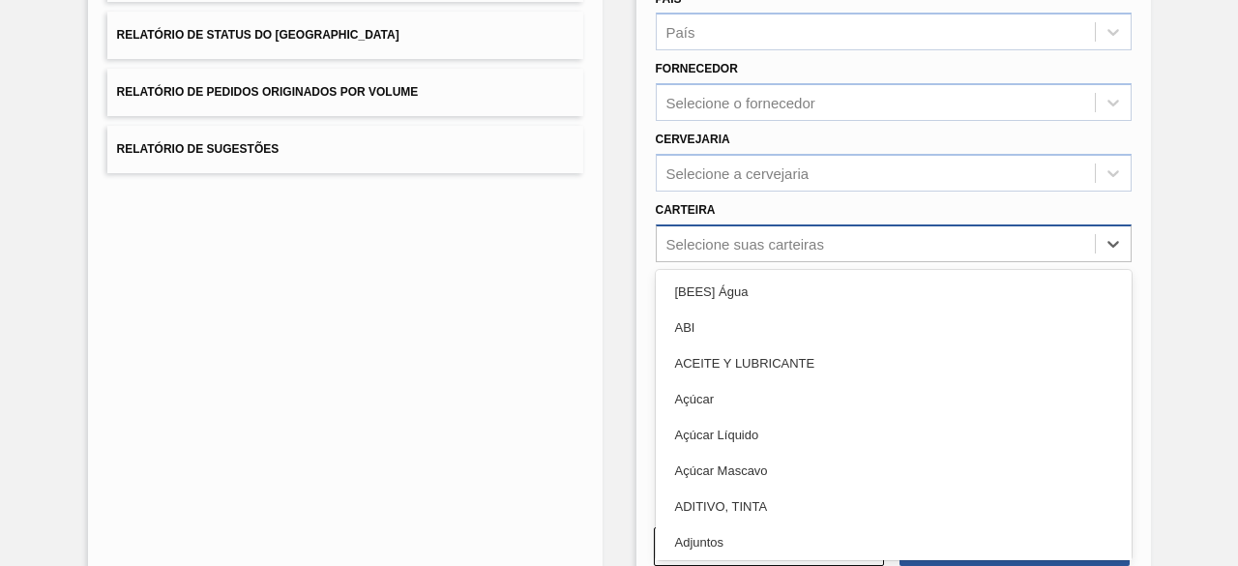
click at [803, 262] on div "option Açúcar Líquido focused, 5 of 101. 101 results available. Use Up and Down…" at bounding box center [894, 243] width 476 height 38
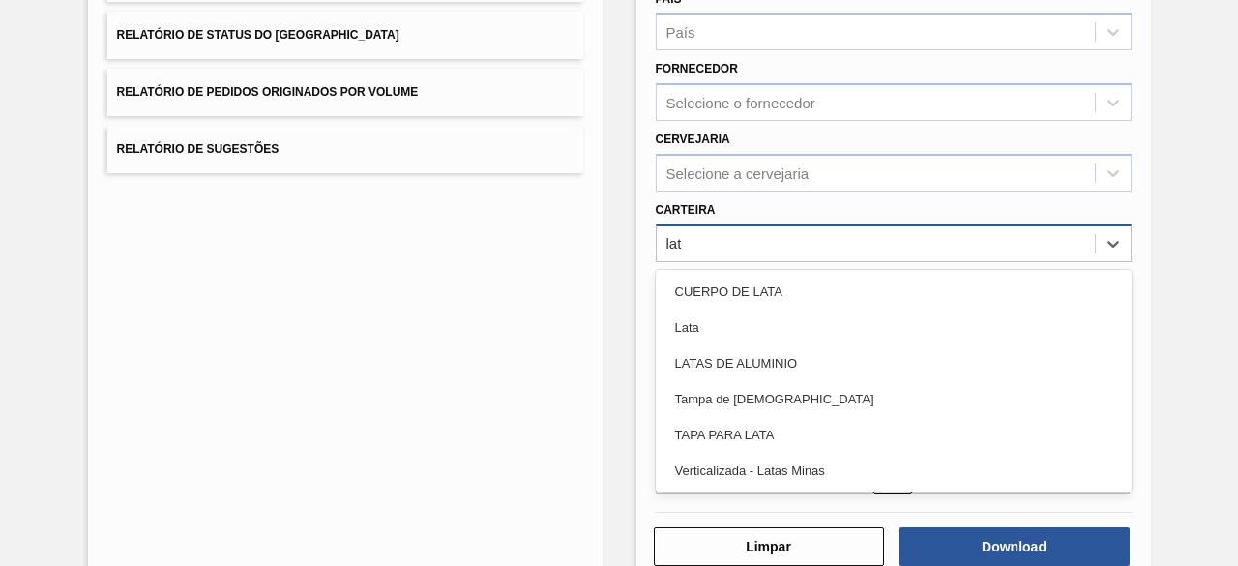
type input "lata"
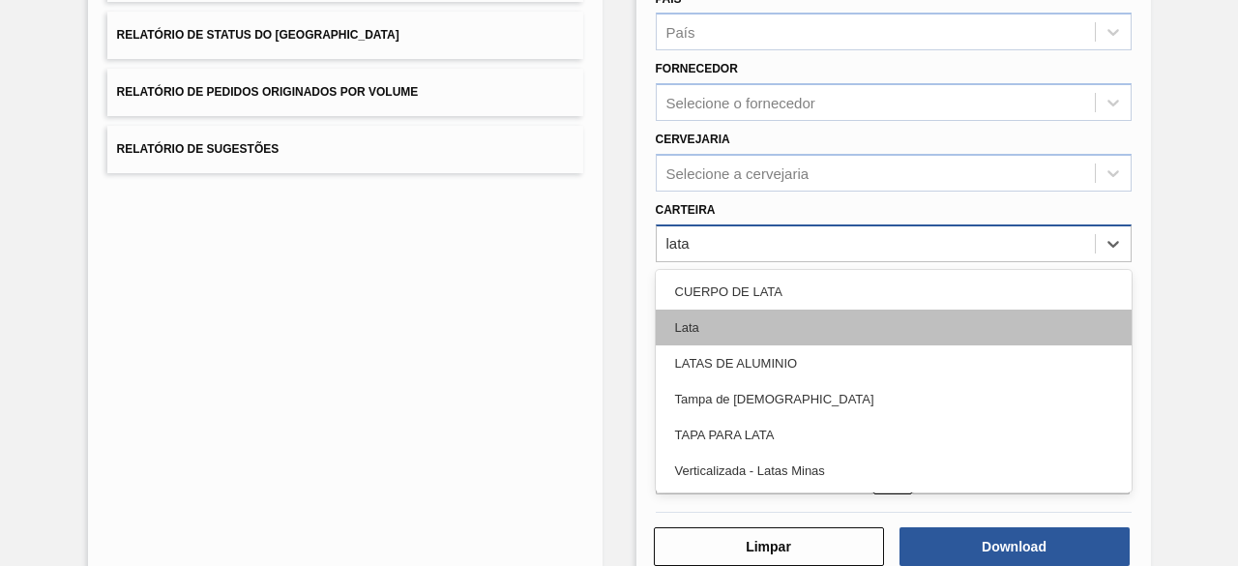
click at [773, 311] on div "Lata" at bounding box center [894, 328] width 476 height 36
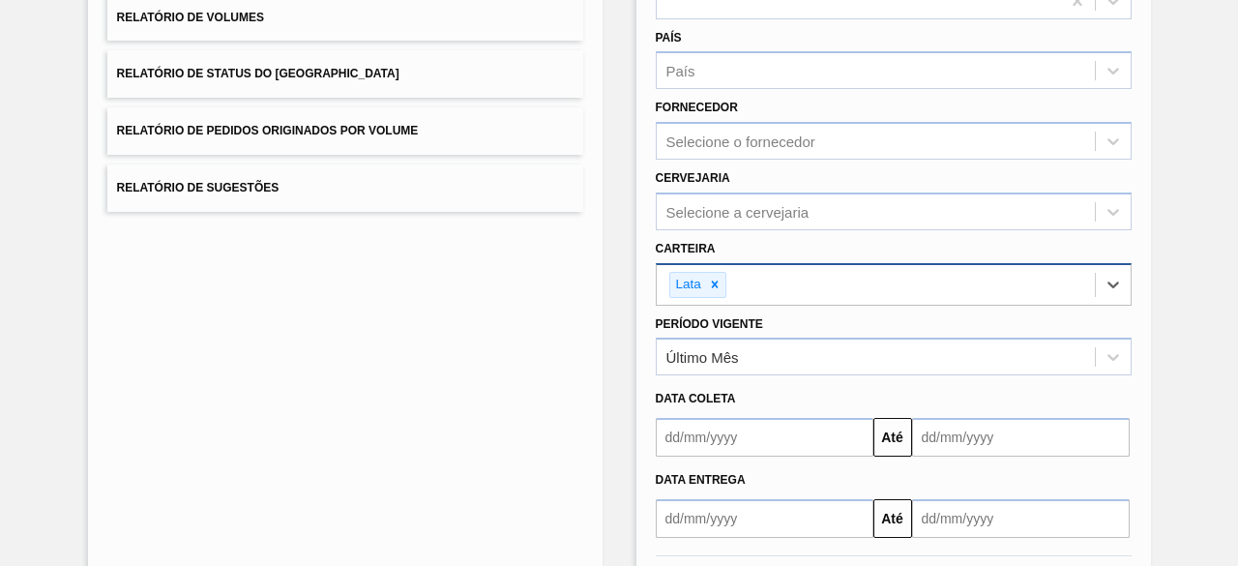
scroll to position [290, 0]
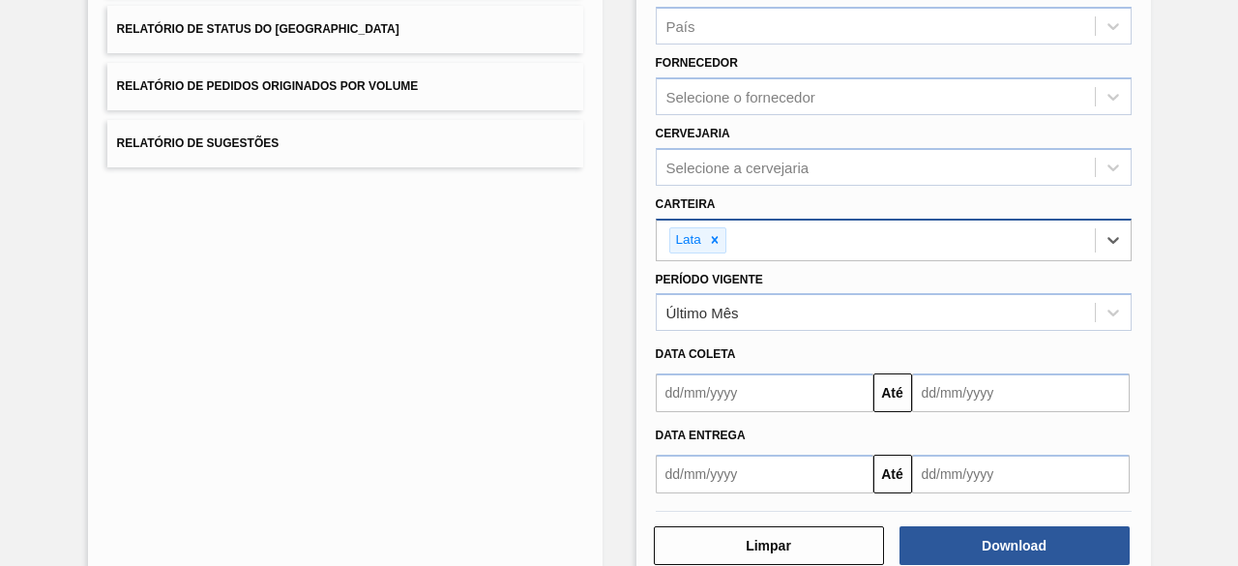
click at [817, 388] on input "text" at bounding box center [765, 392] width 218 height 39
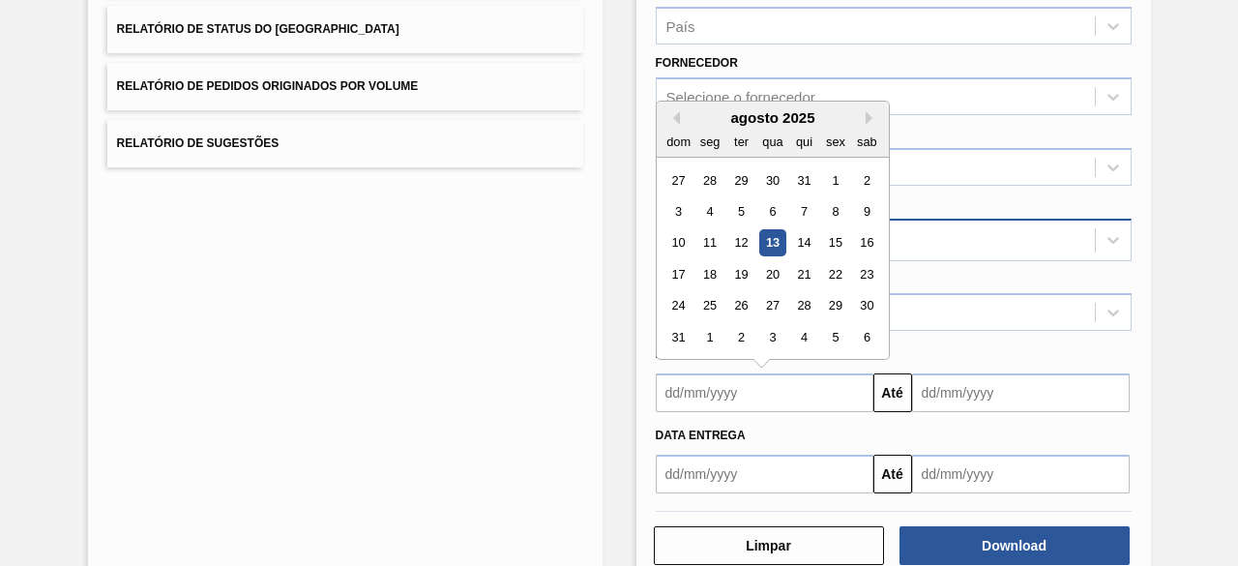
click at [771, 238] on div "13" at bounding box center [772, 243] width 26 height 26
type input "[DATE]"
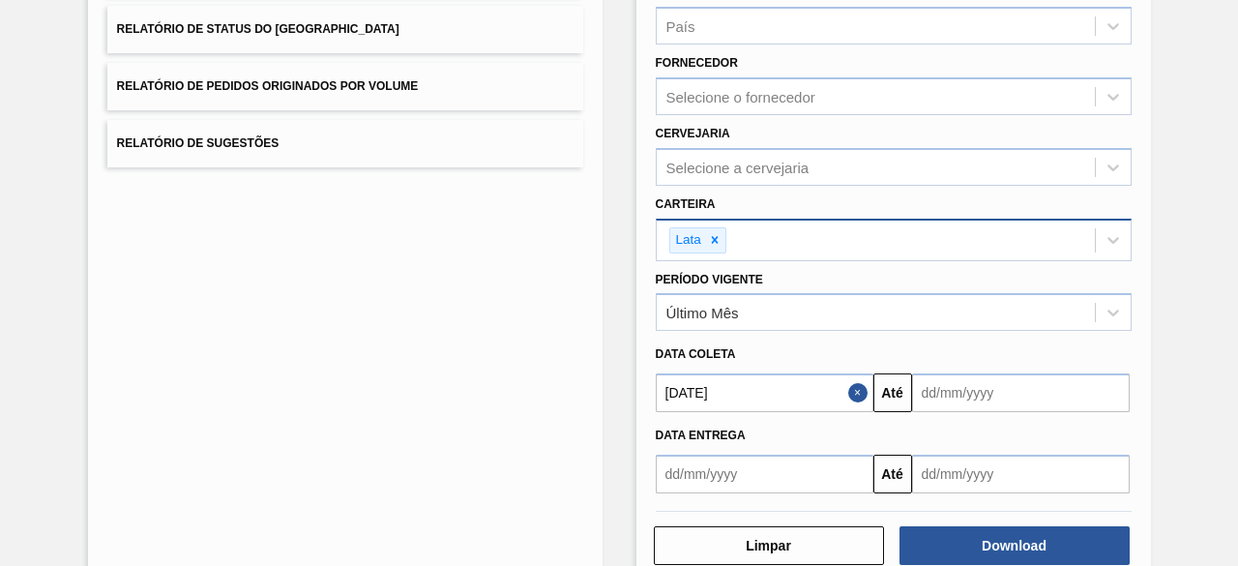
drag, startPoint x: 1024, startPoint y: 389, endPoint x: 1031, endPoint y: 365, distance: 25.4
click at [1026, 386] on input "text" at bounding box center [1021, 392] width 218 height 39
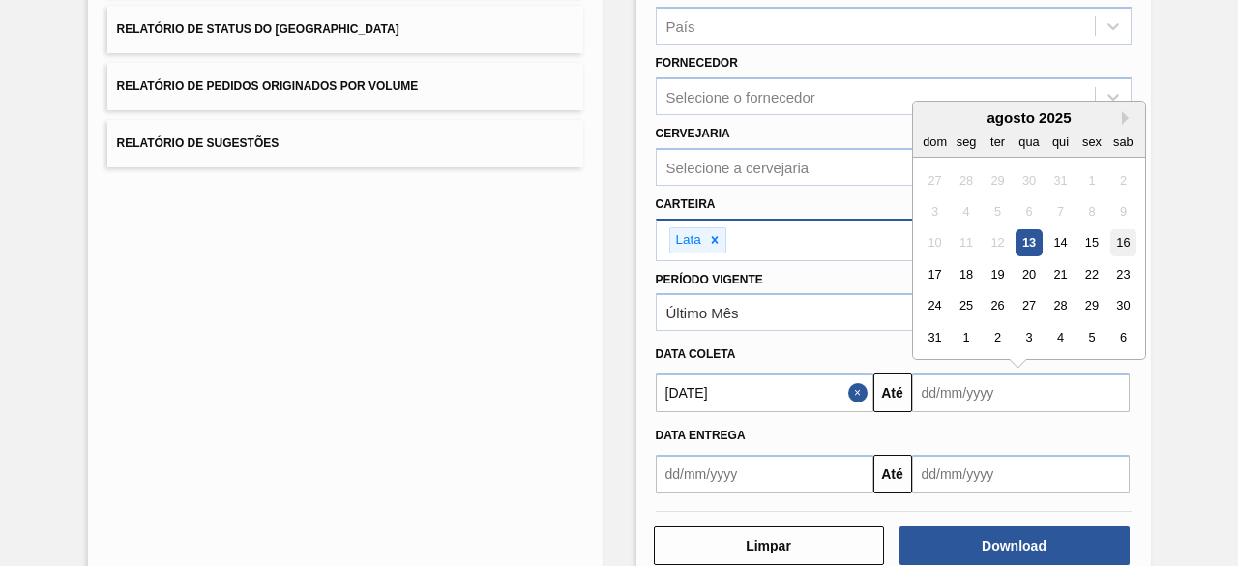
click at [1124, 242] on div "16" at bounding box center [1123, 243] width 26 height 26
type input "[DATE]"
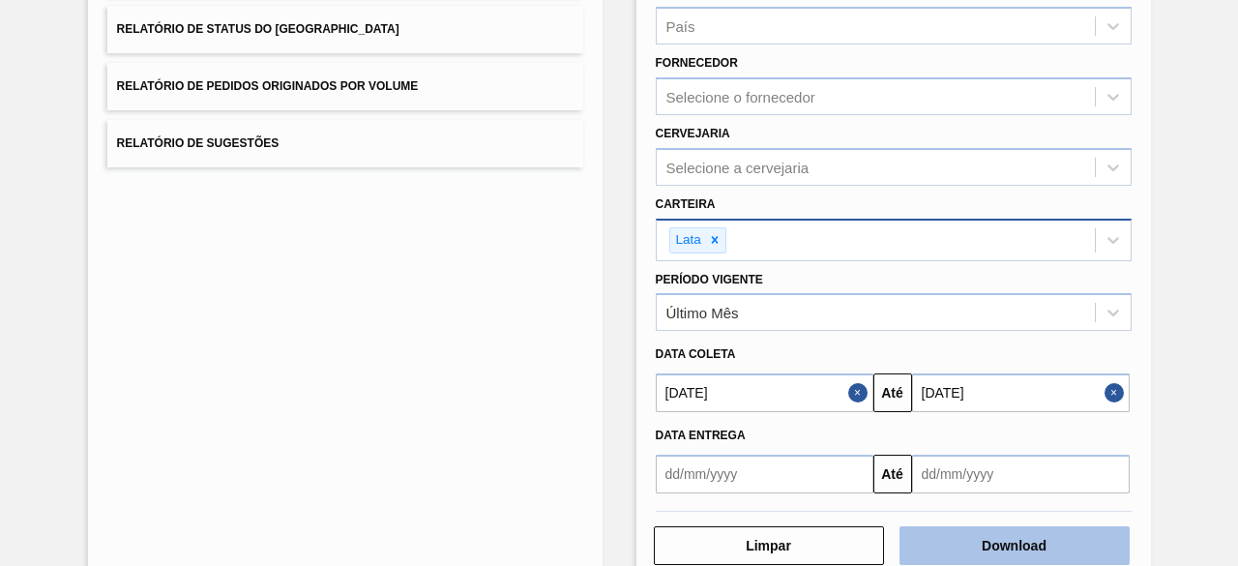
click at [1102, 538] on button "Download" at bounding box center [1015, 545] width 230 height 39
